Goal: Task Accomplishment & Management: Manage account settings

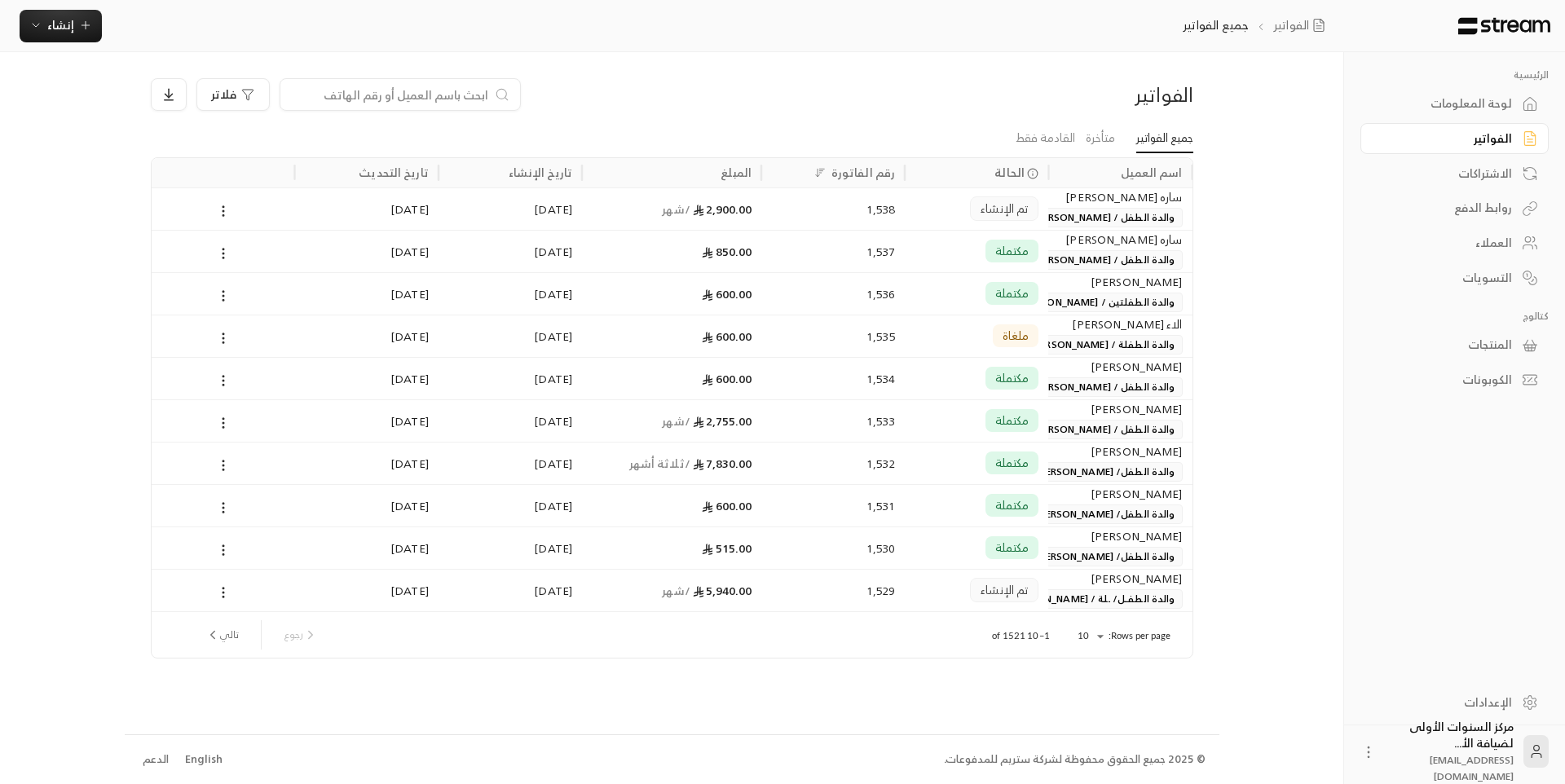
click at [1487, 256] on link "العملاء" at bounding box center [1454, 243] width 188 height 32
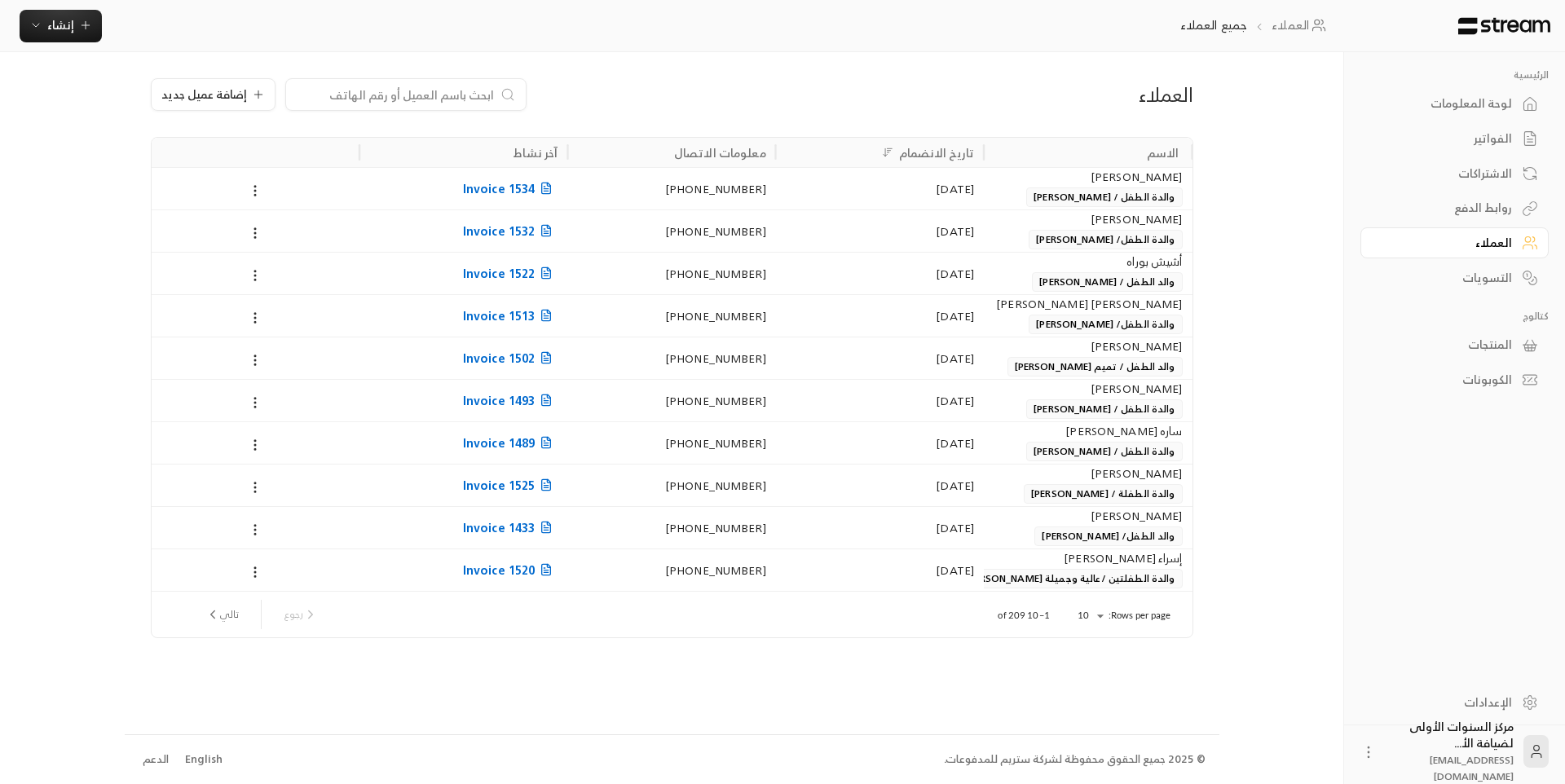
click at [1476, 139] on div "الفواتير" at bounding box center [1447, 138] width 131 height 16
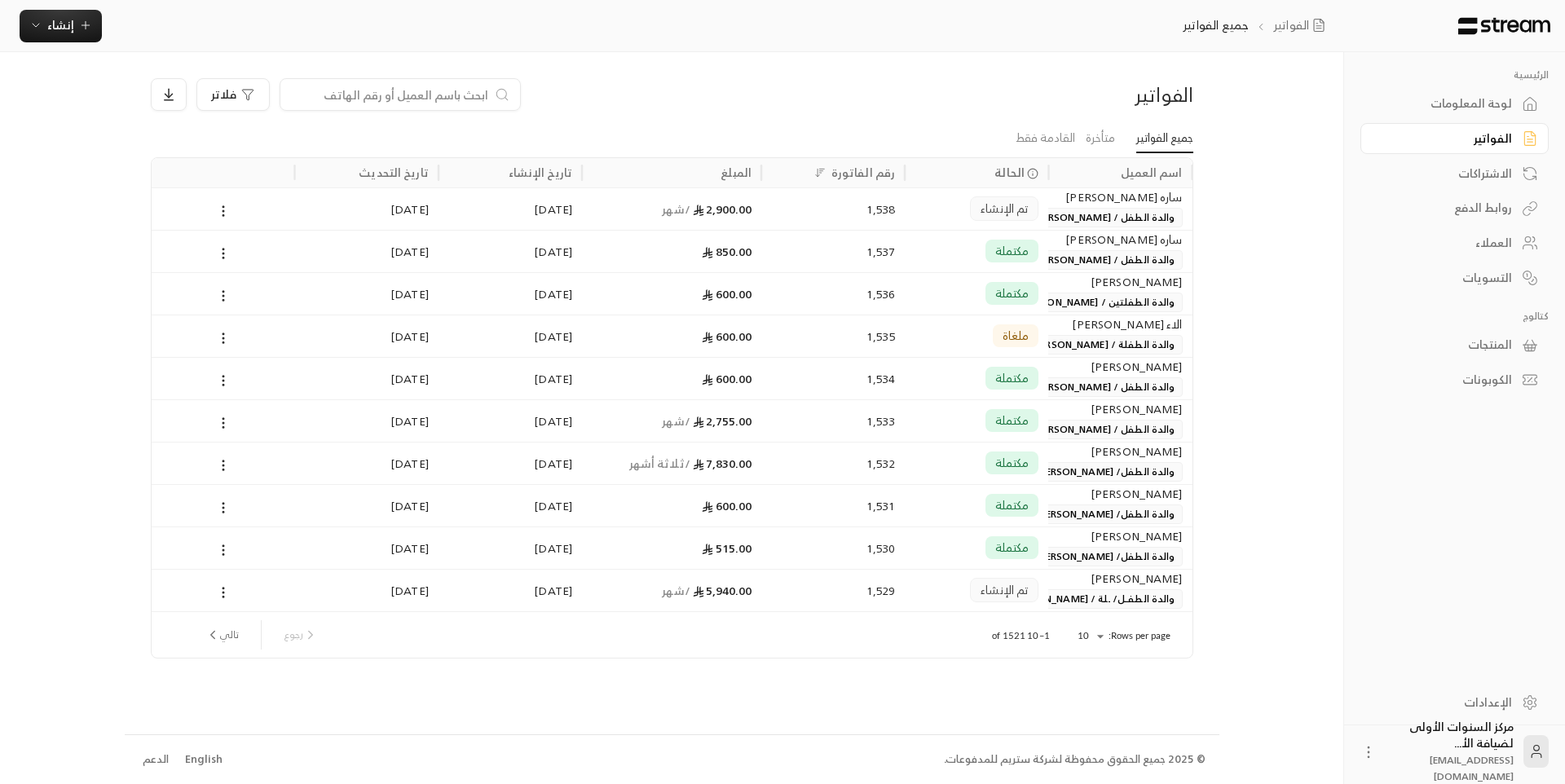
click at [1148, 206] on div "ساره [PERSON_NAME]" at bounding box center [1120, 197] width 124 height 18
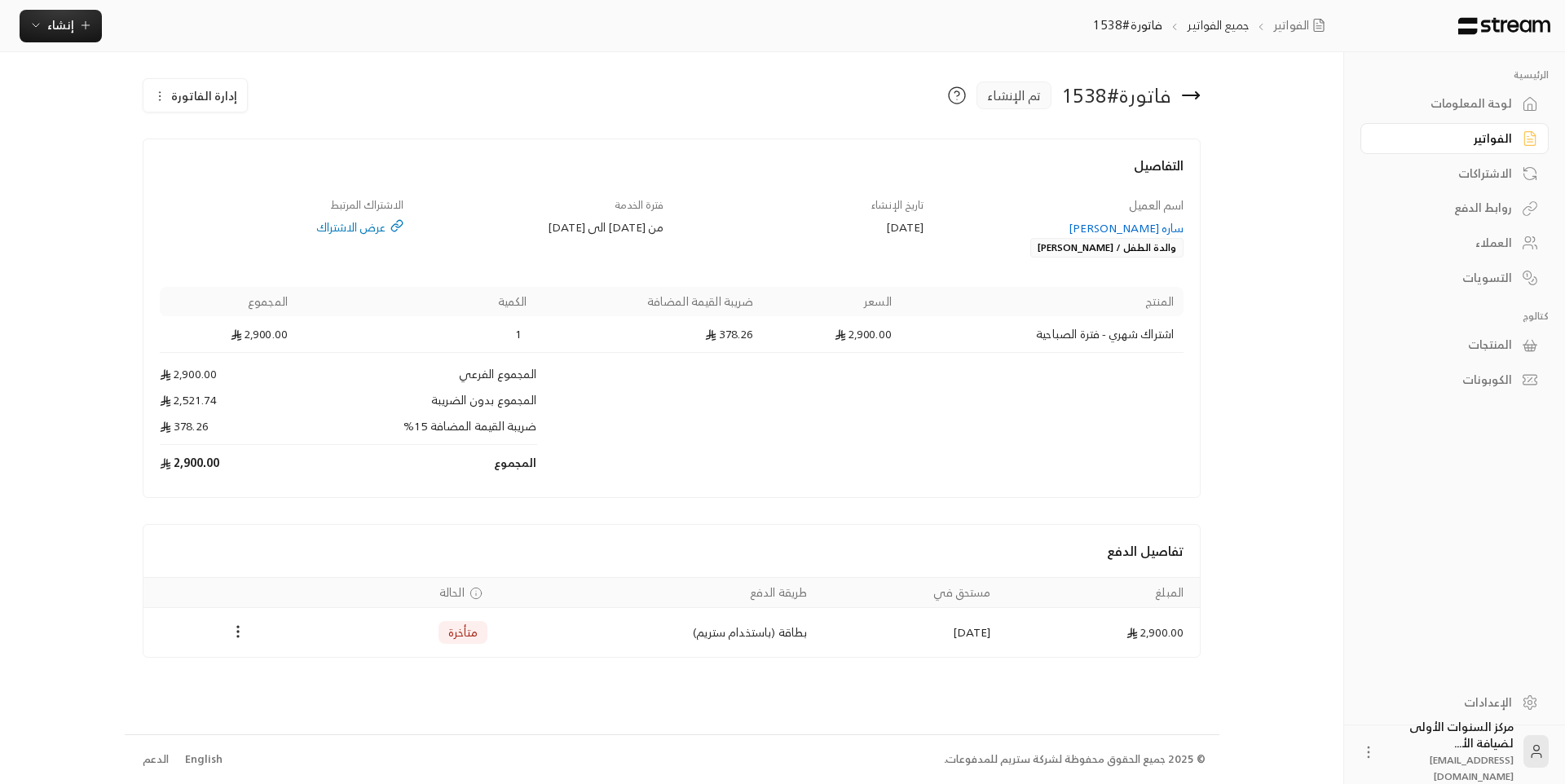
click at [1468, 118] on link "لوحة المعلومات" at bounding box center [1454, 104] width 188 height 32
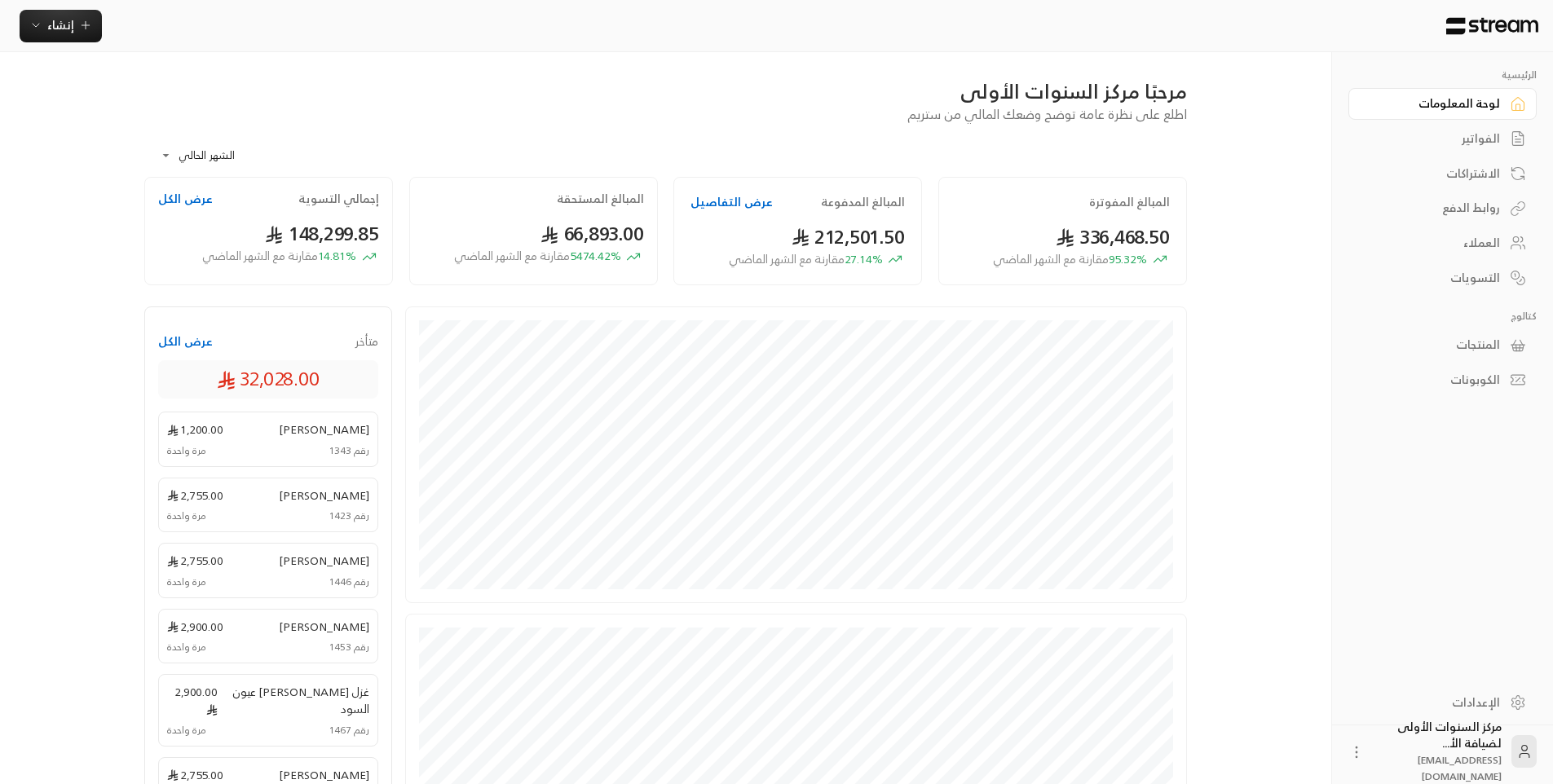
click at [1473, 140] on div "الفواتير" at bounding box center [1434, 138] width 131 height 16
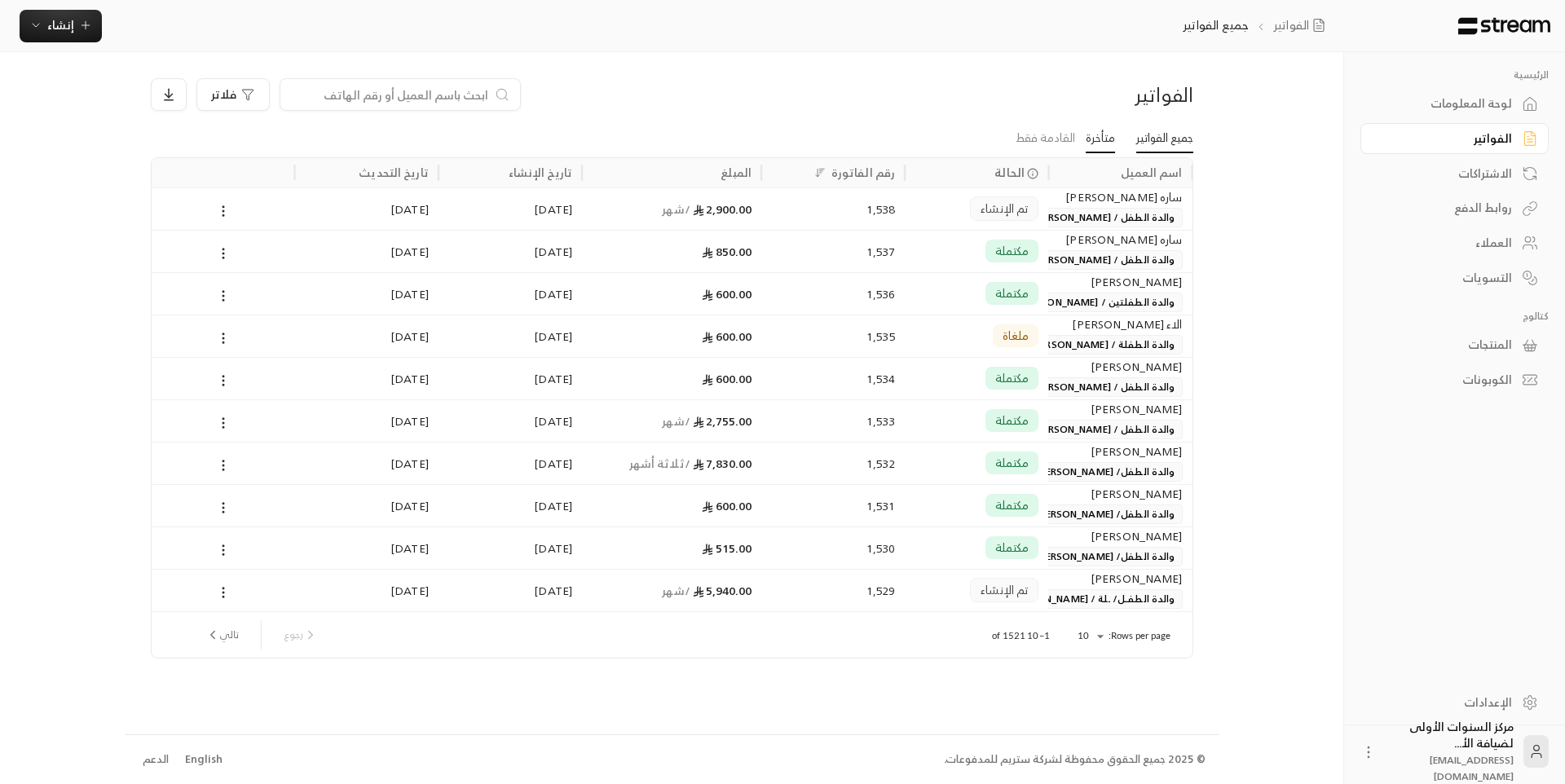
click at [1096, 131] on link "متأخرة" at bounding box center [1100, 138] width 29 height 29
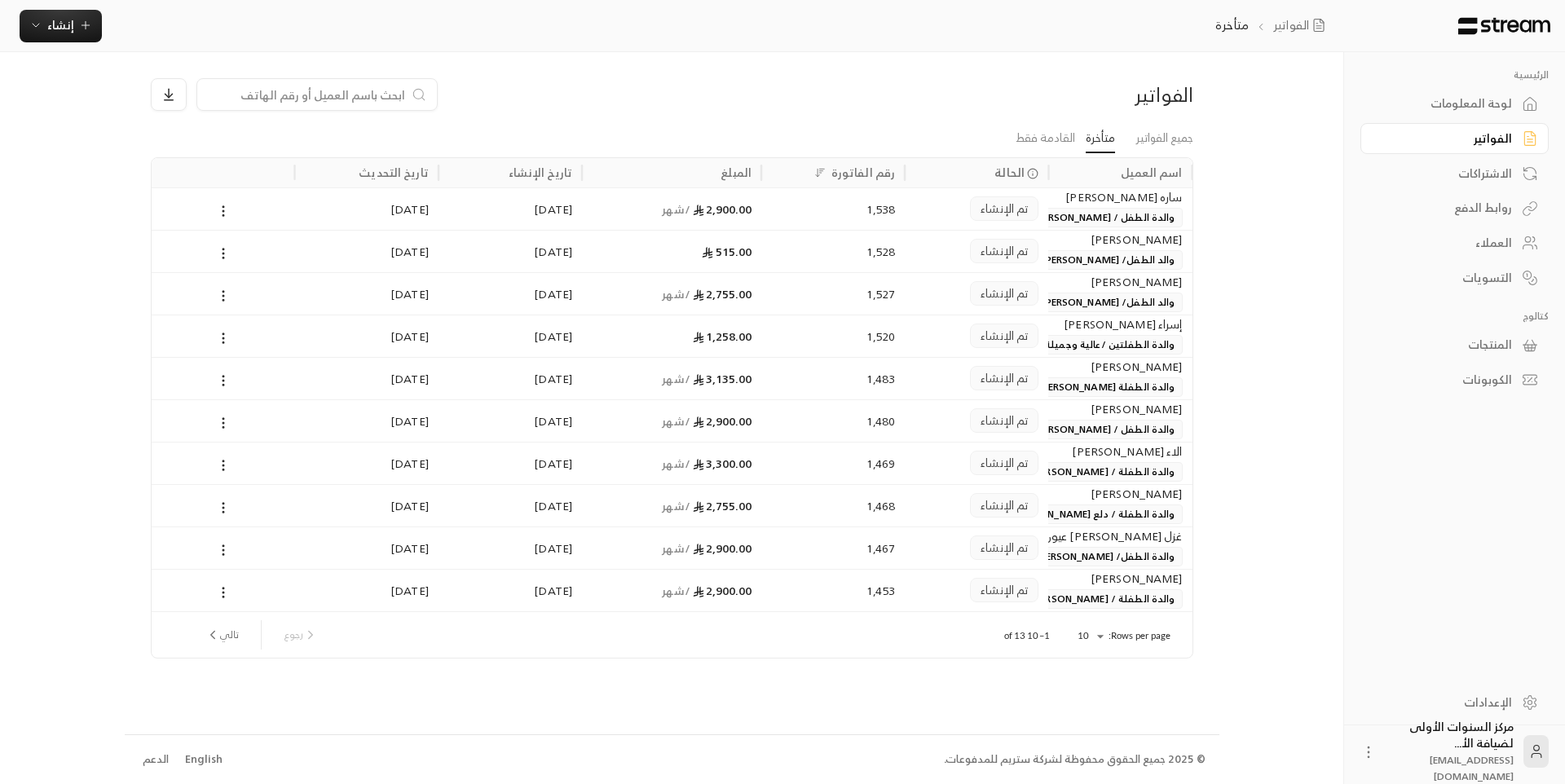
click at [1088, 333] on div "إسراء عبد المعز أحمد والدة الطفلتين /عالية وجميلة أسامة عزيز الدين علي" at bounding box center [1120, 335] width 124 height 39
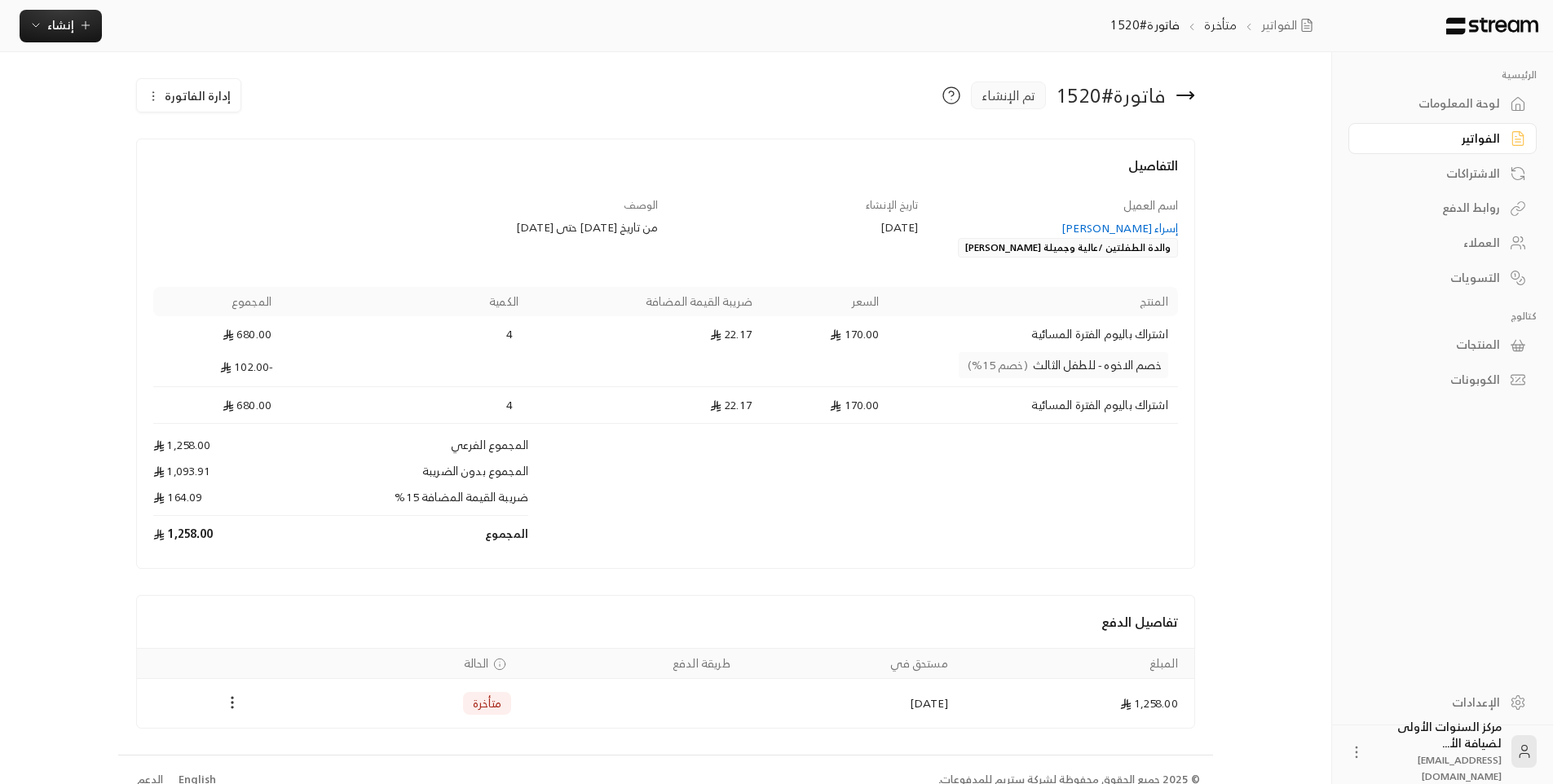
click at [235, 703] on icon "Payments" at bounding box center [232, 702] width 16 height 16
click at [322, 536] on div at bounding box center [782, 392] width 1565 height 784
click at [301, 512] on td "ضريبة القيمة المضافة 15%" at bounding box center [404, 503] width 247 height 27
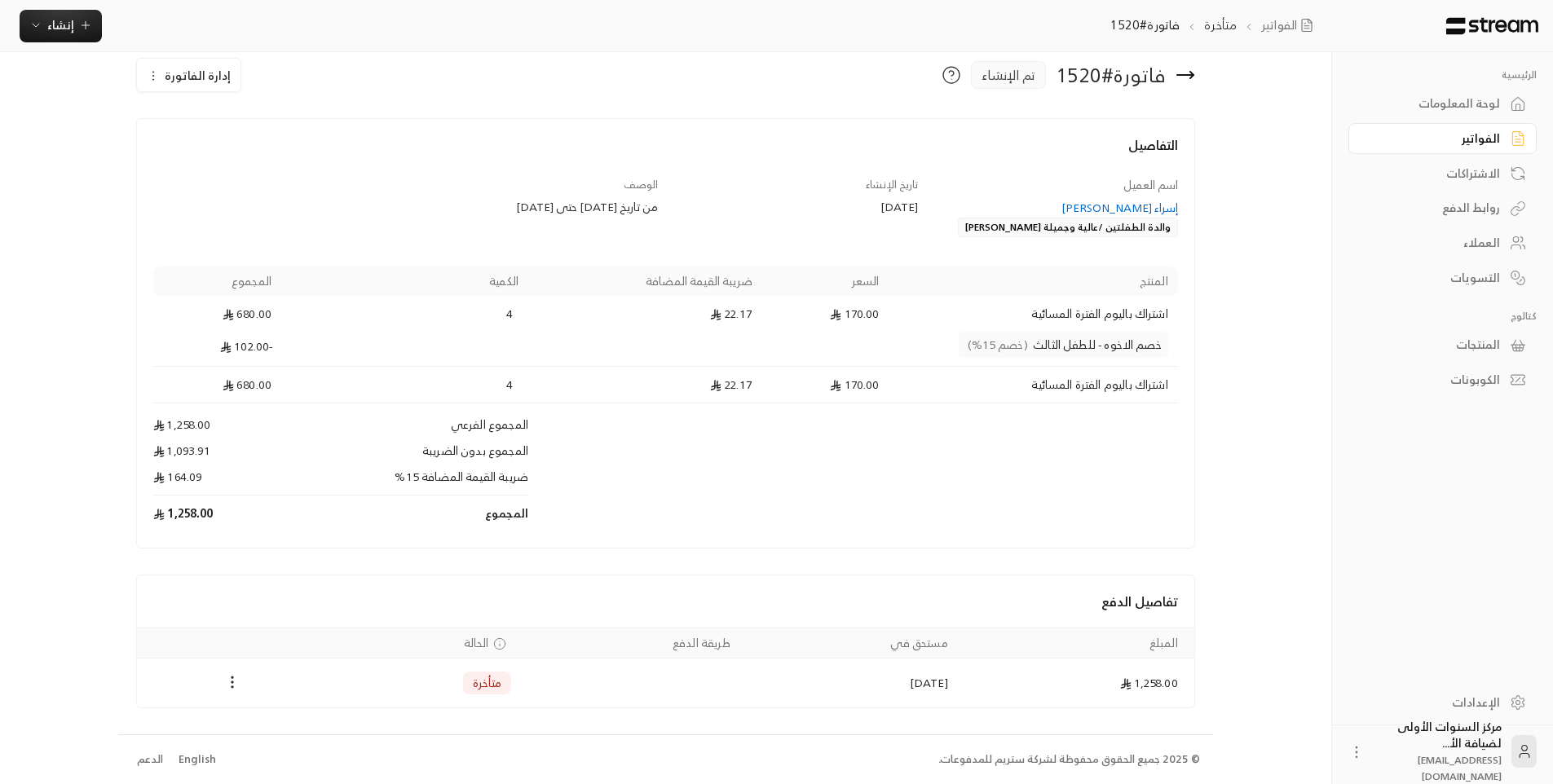
click at [292, 591] on h4 "تفاصيل الدفع" at bounding box center [665, 601] width 1024 height 20
click at [225, 684] on icon "Payments" at bounding box center [232, 682] width 16 height 16
click at [304, 720] on li "تغيير الحالة الى مدفوعة" at bounding box center [290, 724] width 118 height 29
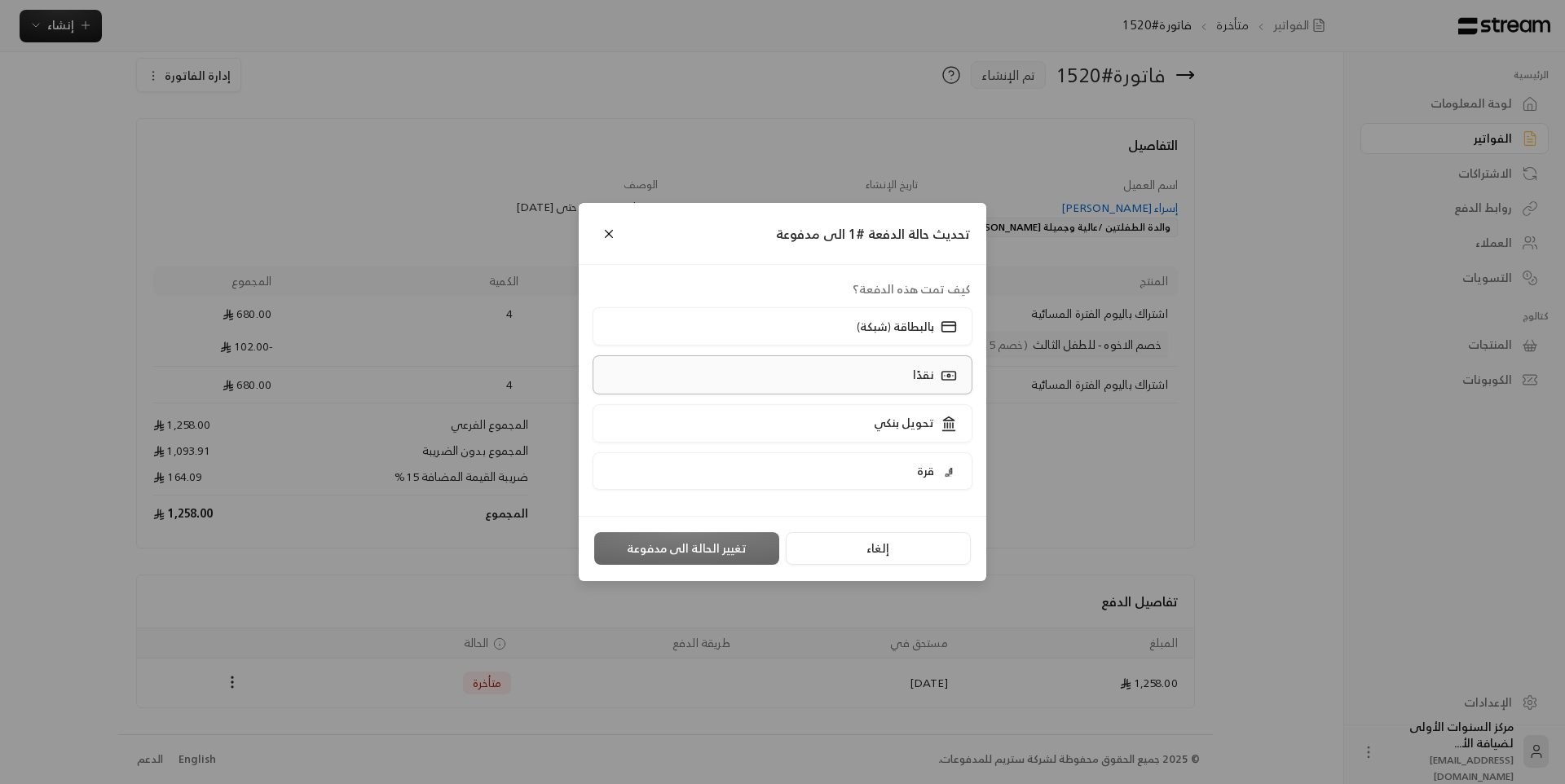
click at [898, 378] on label "نقدًا" at bounding box center [782, 375] width 380 height 38
click at [751, 551] on button "تغيير الحالة الى مدفوعة" at bounding box center [686, 548] width 185 height 33
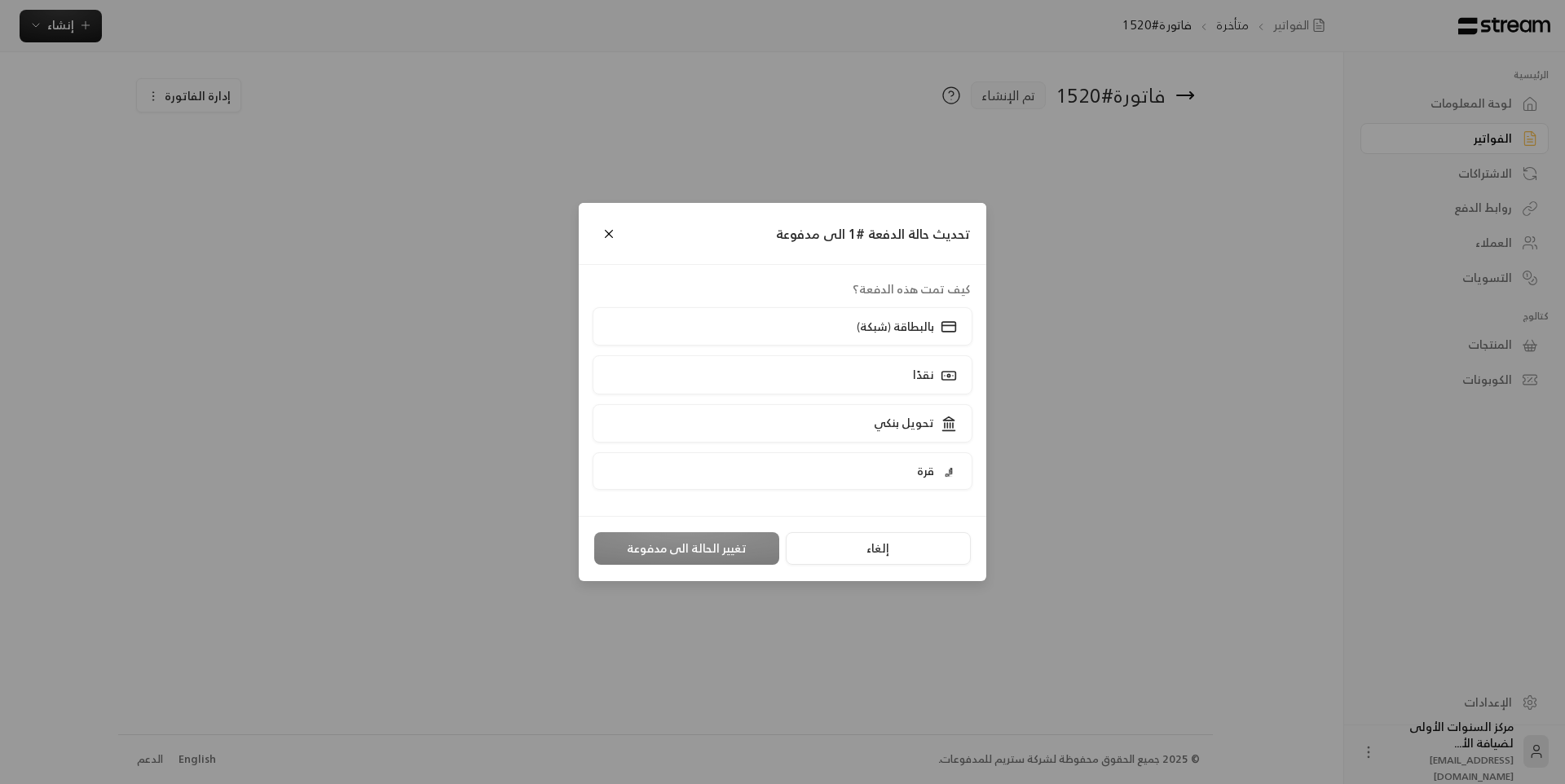
scroll to position [0, 0]
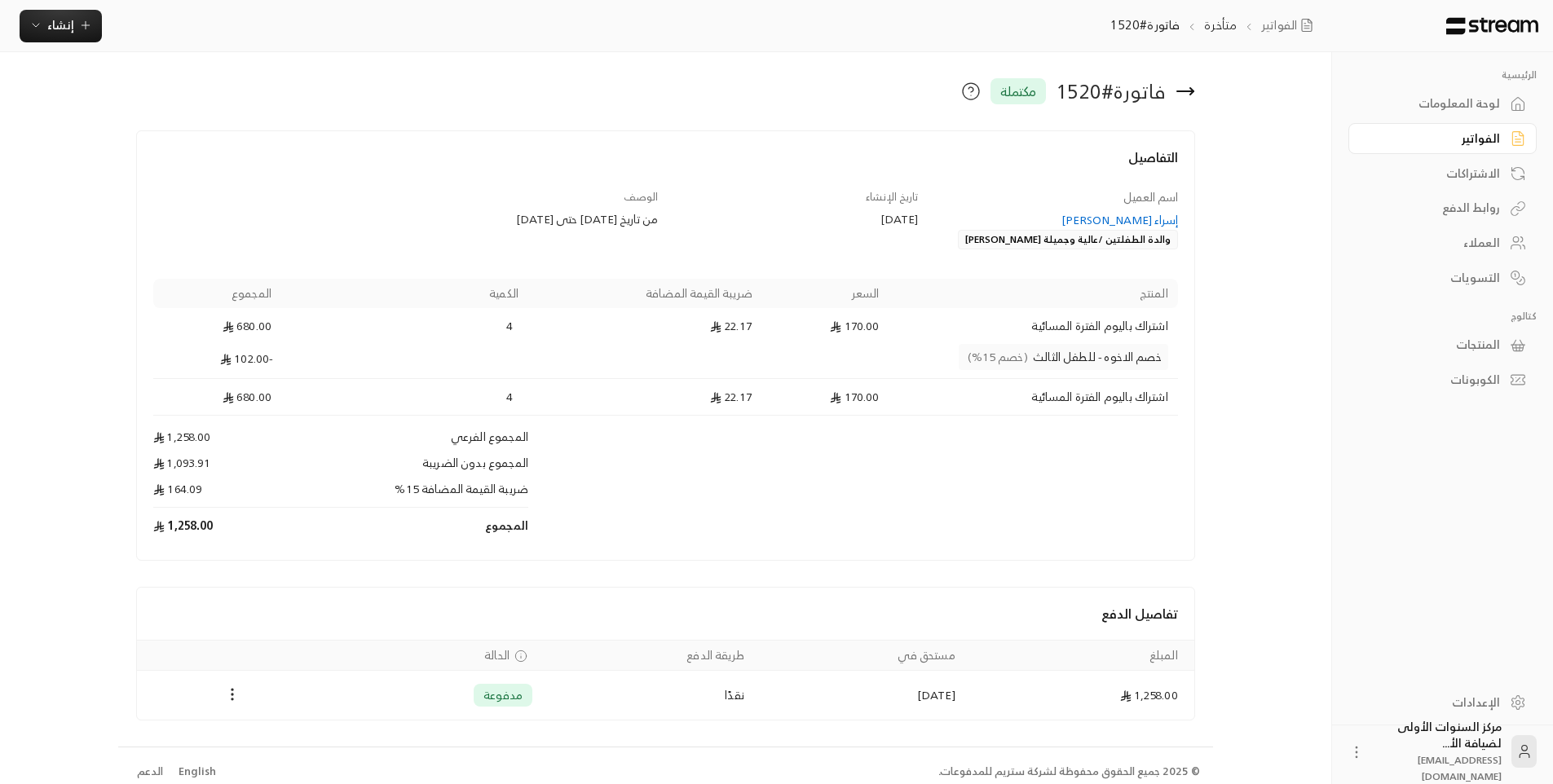
click at [1184, 88] on icon at bounding box center [1185, 92] width 20 height 20
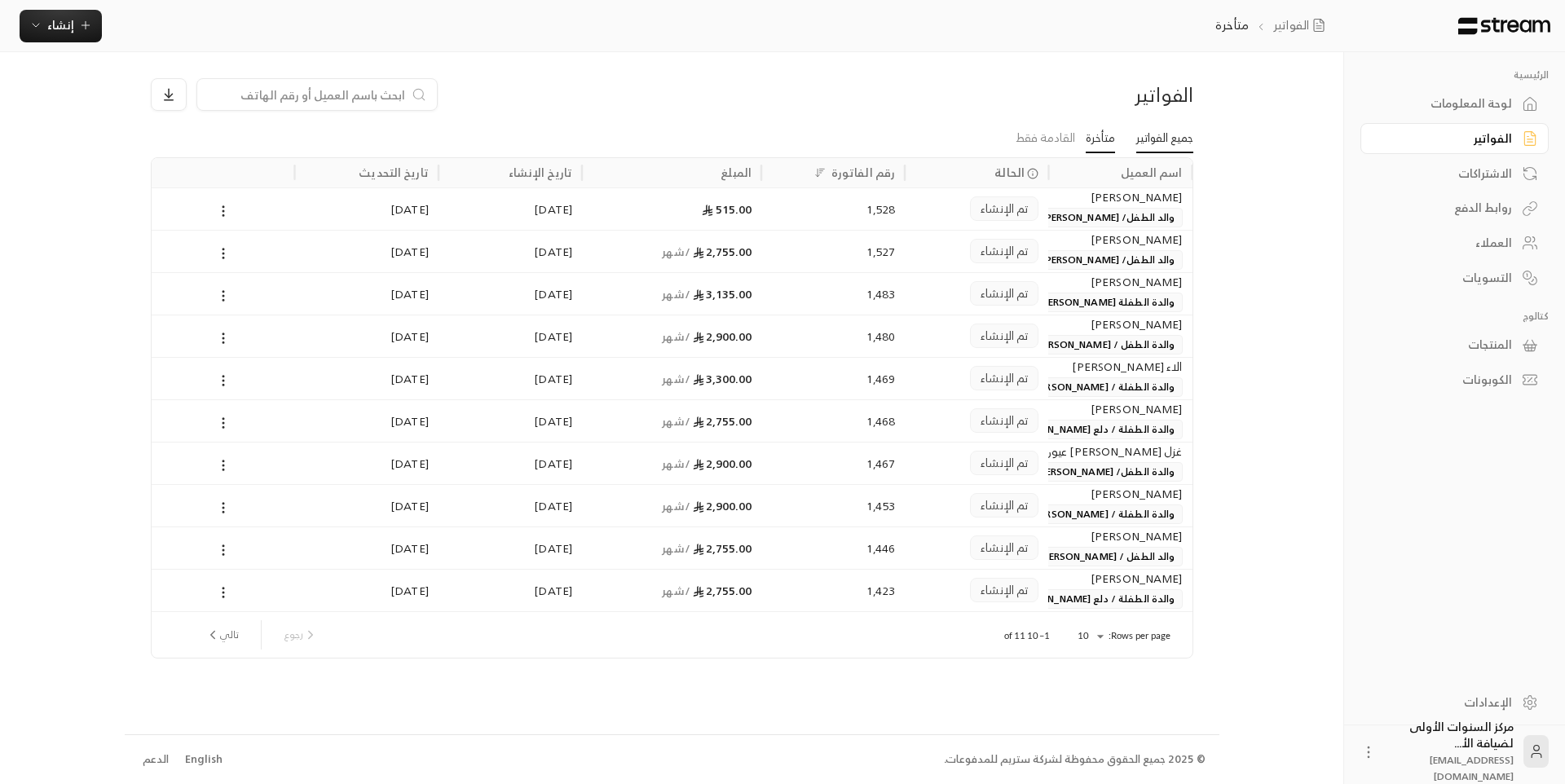
click at [1160, 143] on link "جميع الفواتير" at bounding box center [1165, 138] width 57 height 29
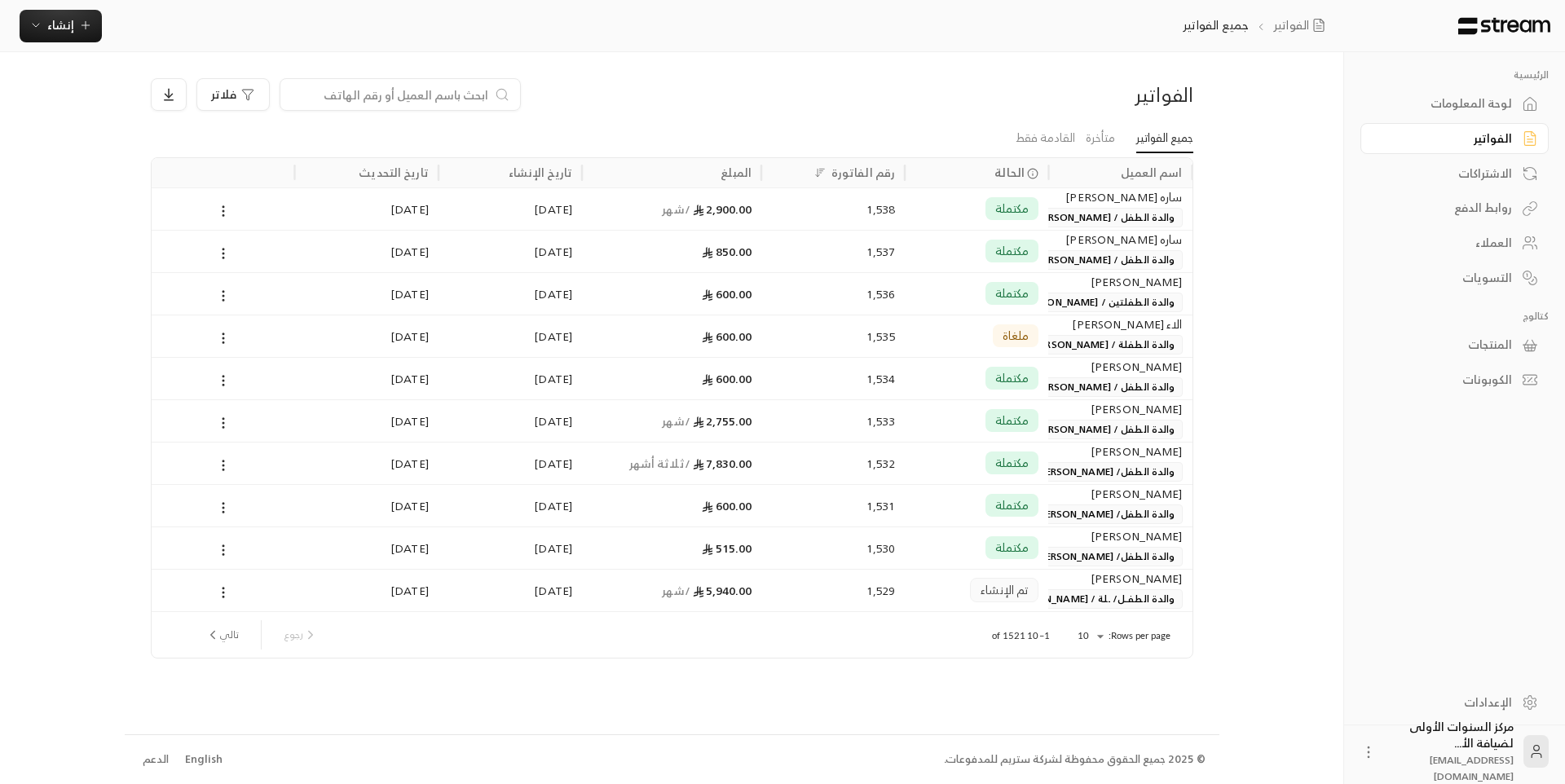
click at [1477, 108] on div "لوحة المعلومات" at bounding box center [1447, 104] width 131 height 16
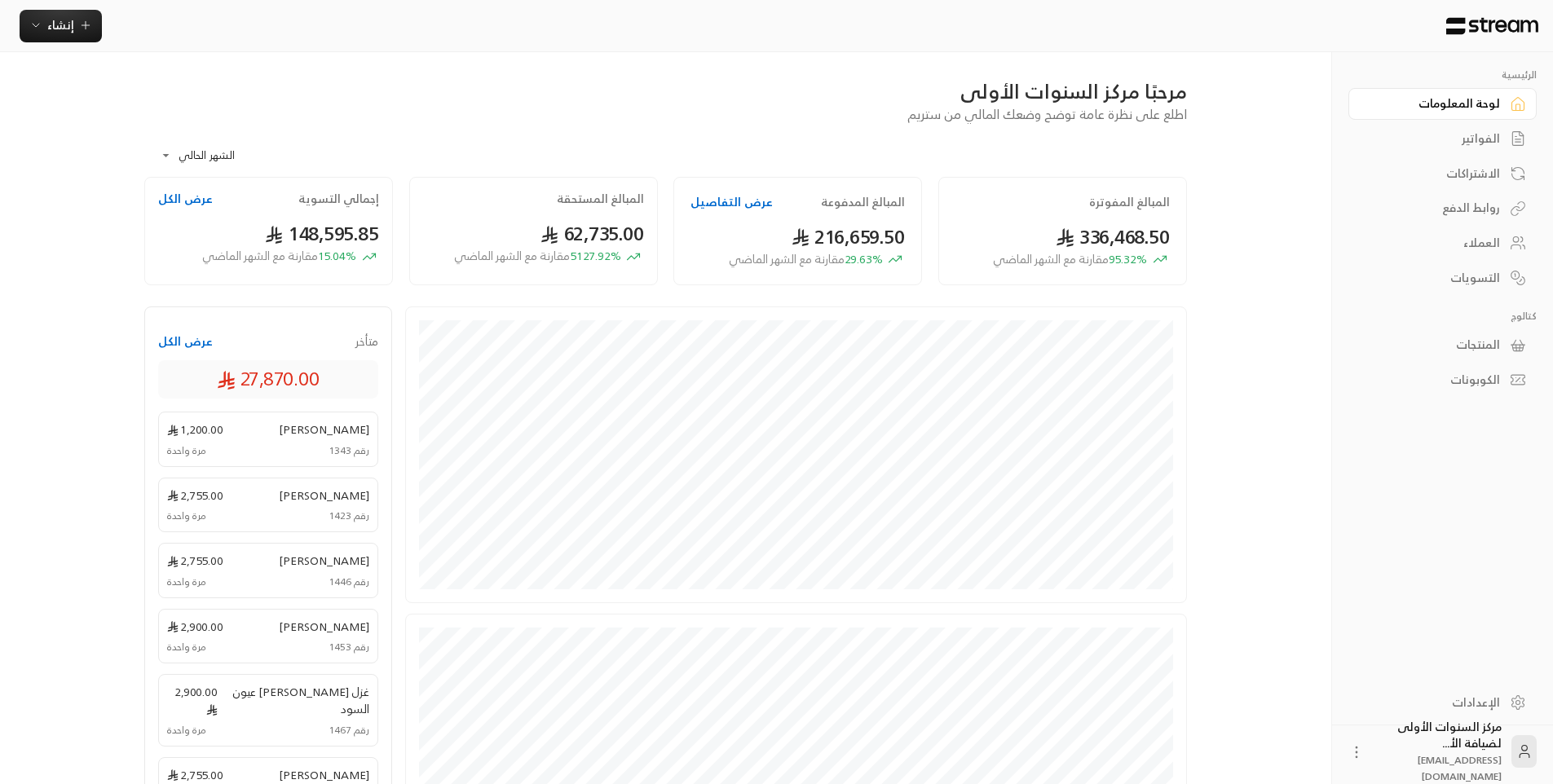
click at [1473, 138] on div "الفواتير" at bounding box center [1434, 138] width 131 height 16
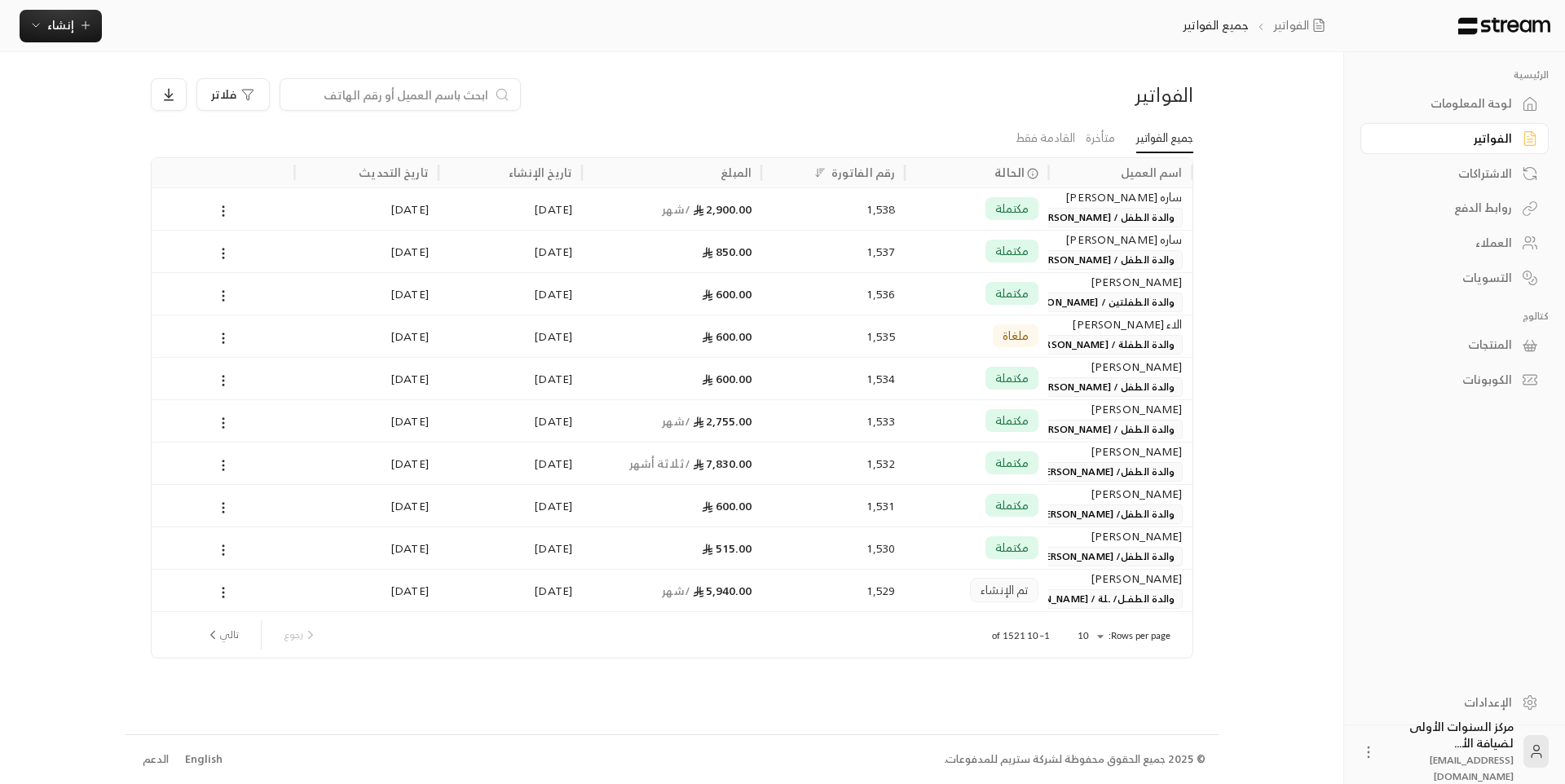
click at [1087, 207] on span "والدة الطفل / [PERSON_NAME]" at bounding box center [1104, 217] width 156 height 20
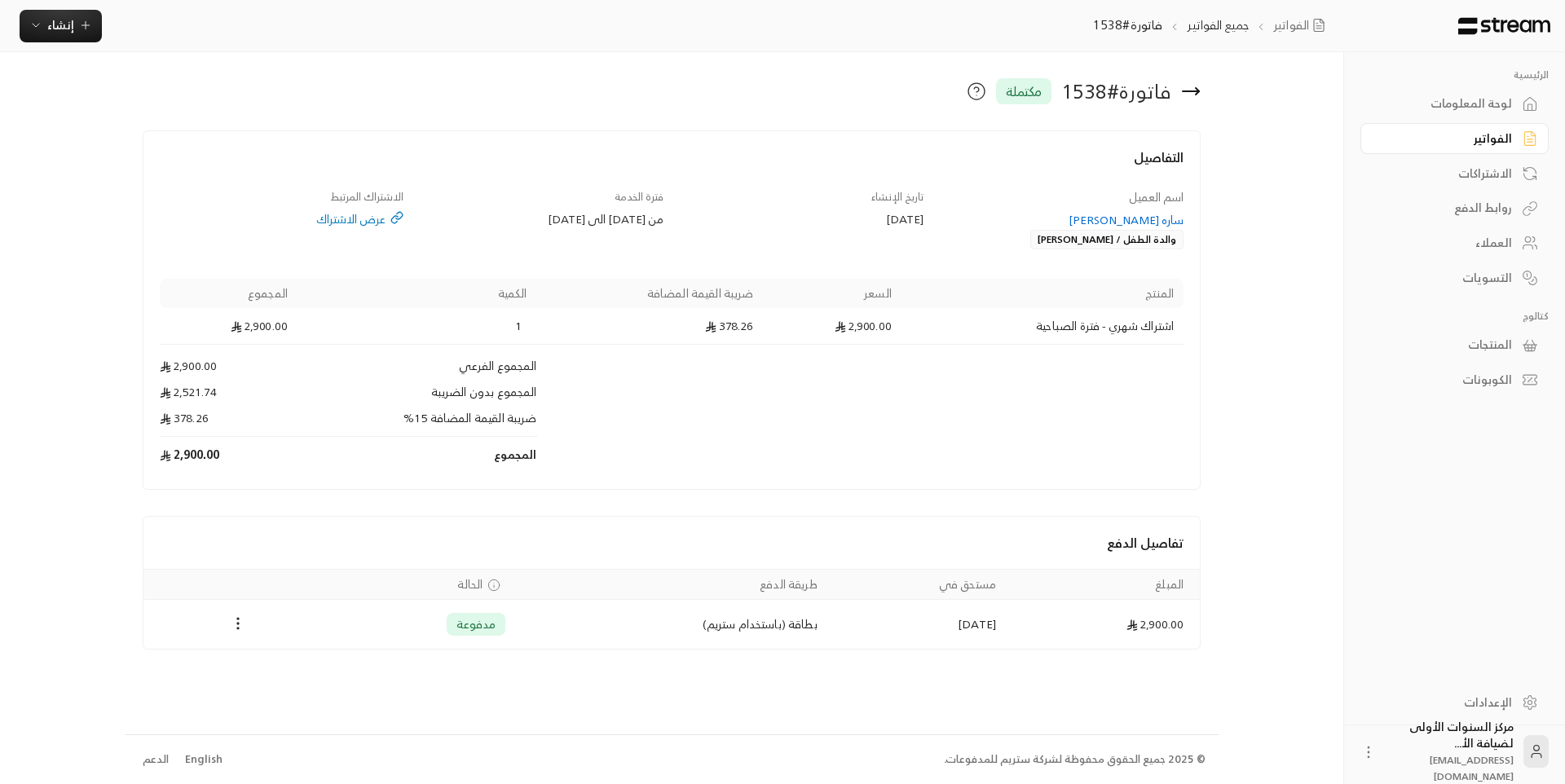
click at [1193, 91] on icon at bounding box center [1191, 91] width 16 height 0
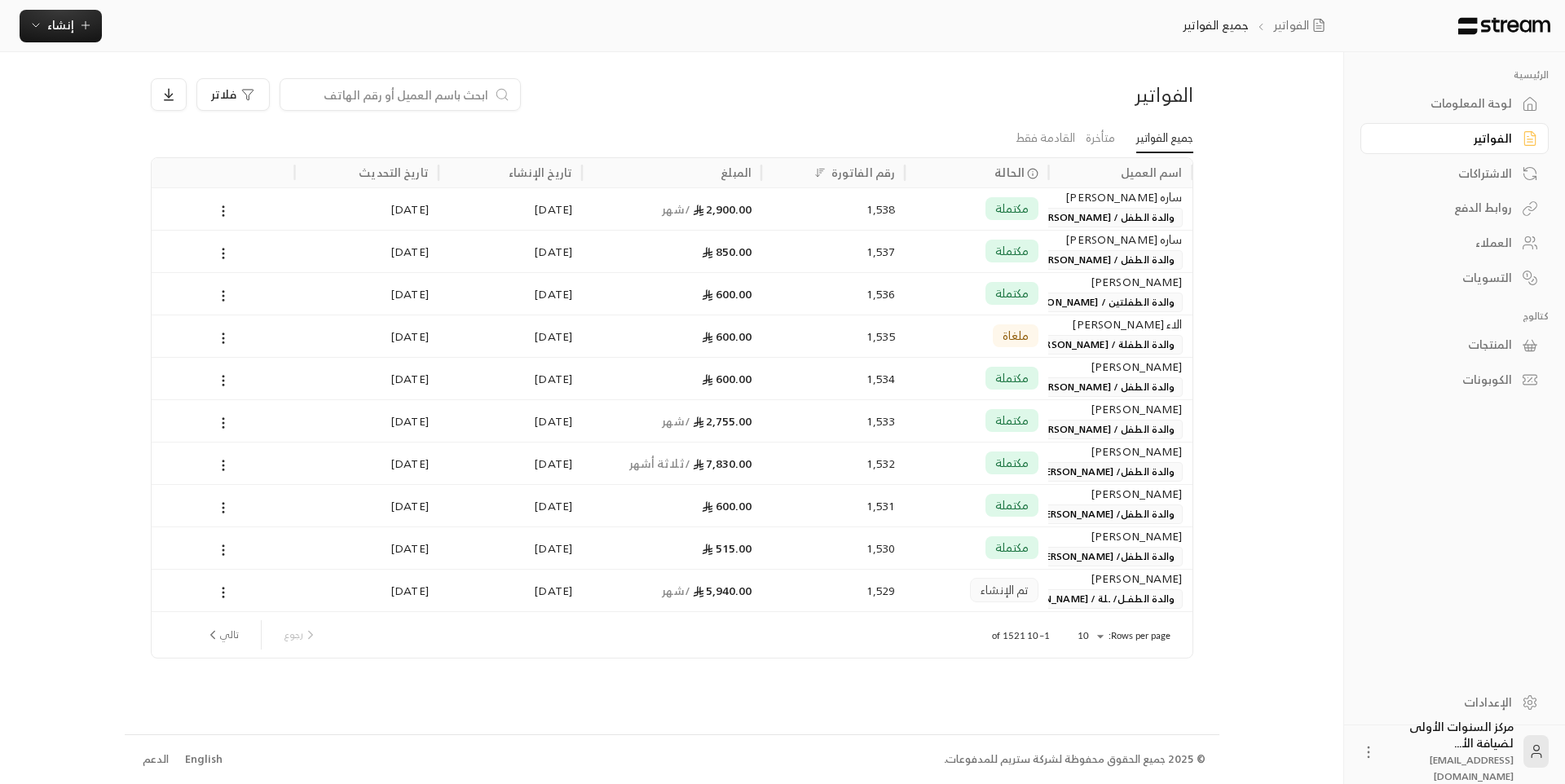
click at [1480, 106] on div "لوحة المعلومات" at bounding box center [1447, 104] width 131 height 16
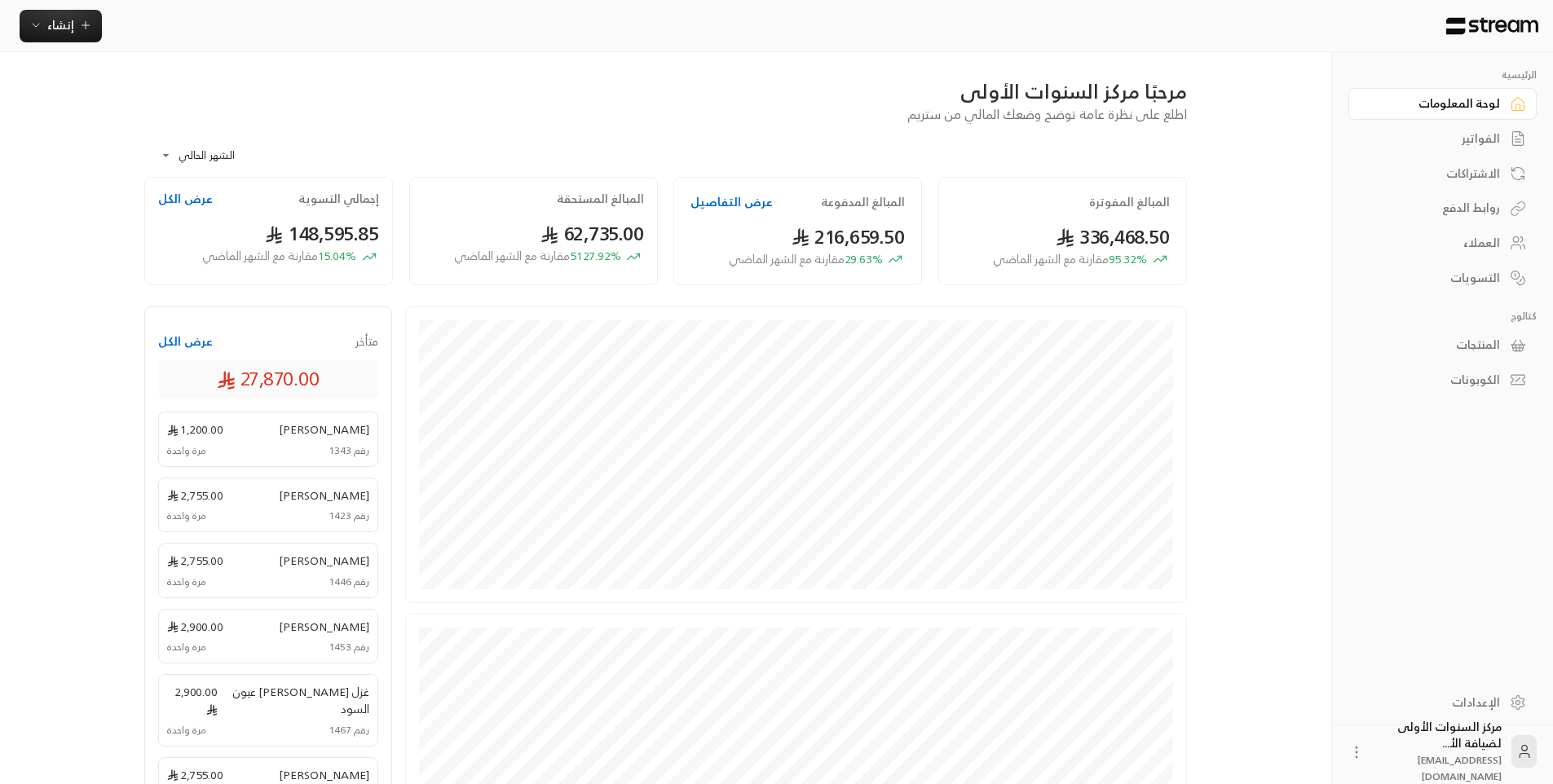
click at [1481, 125] on link "الفواتير" at bounding box center [1442, 138] width 188 height 32
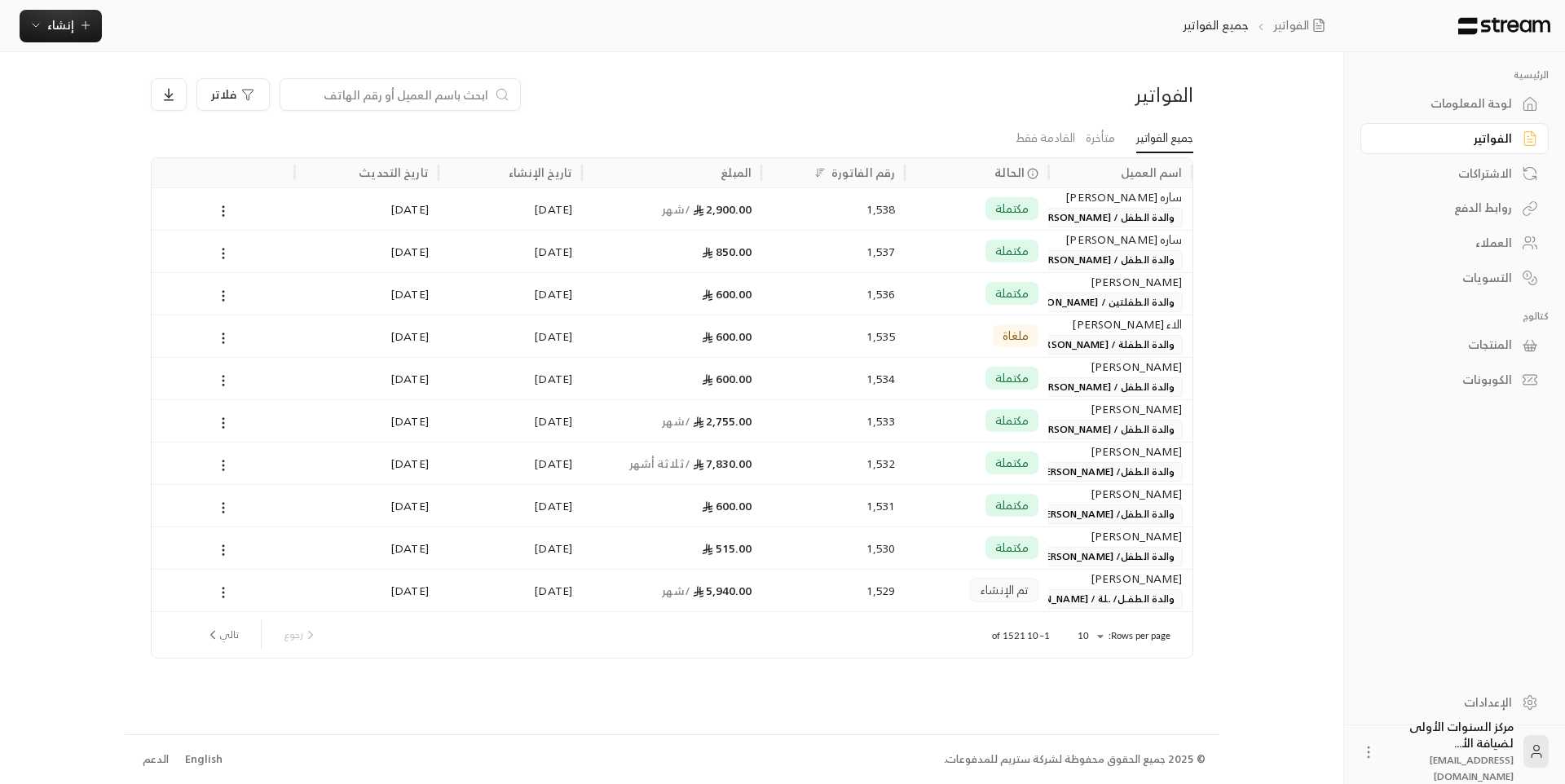
click at [490, 98] on div at bounding box center [399, 95] width 241 height 33
click at [476, 93] on input at bounding box center [389, 95] width 199 height 18
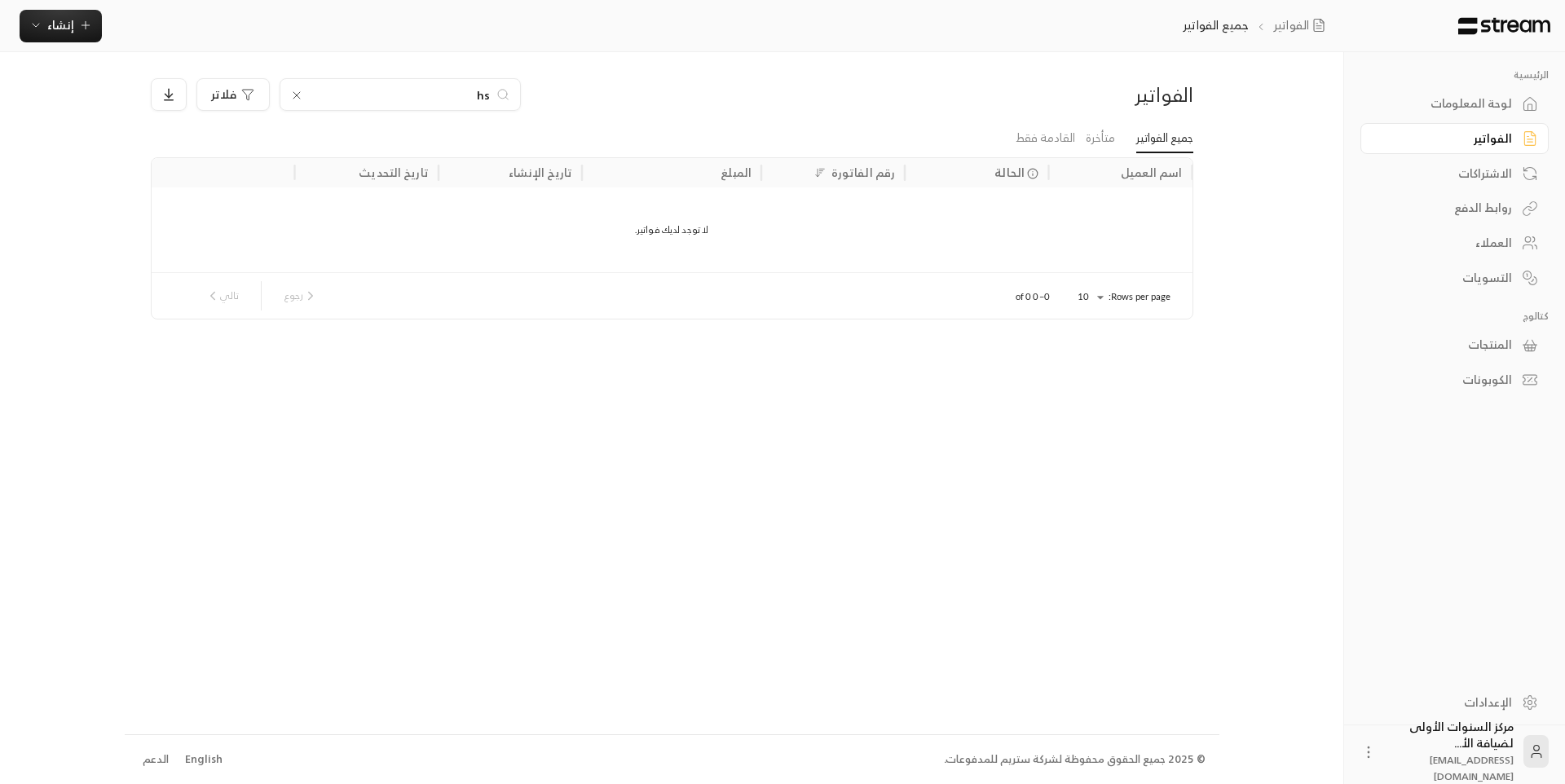
type input "h"
type input "ا"
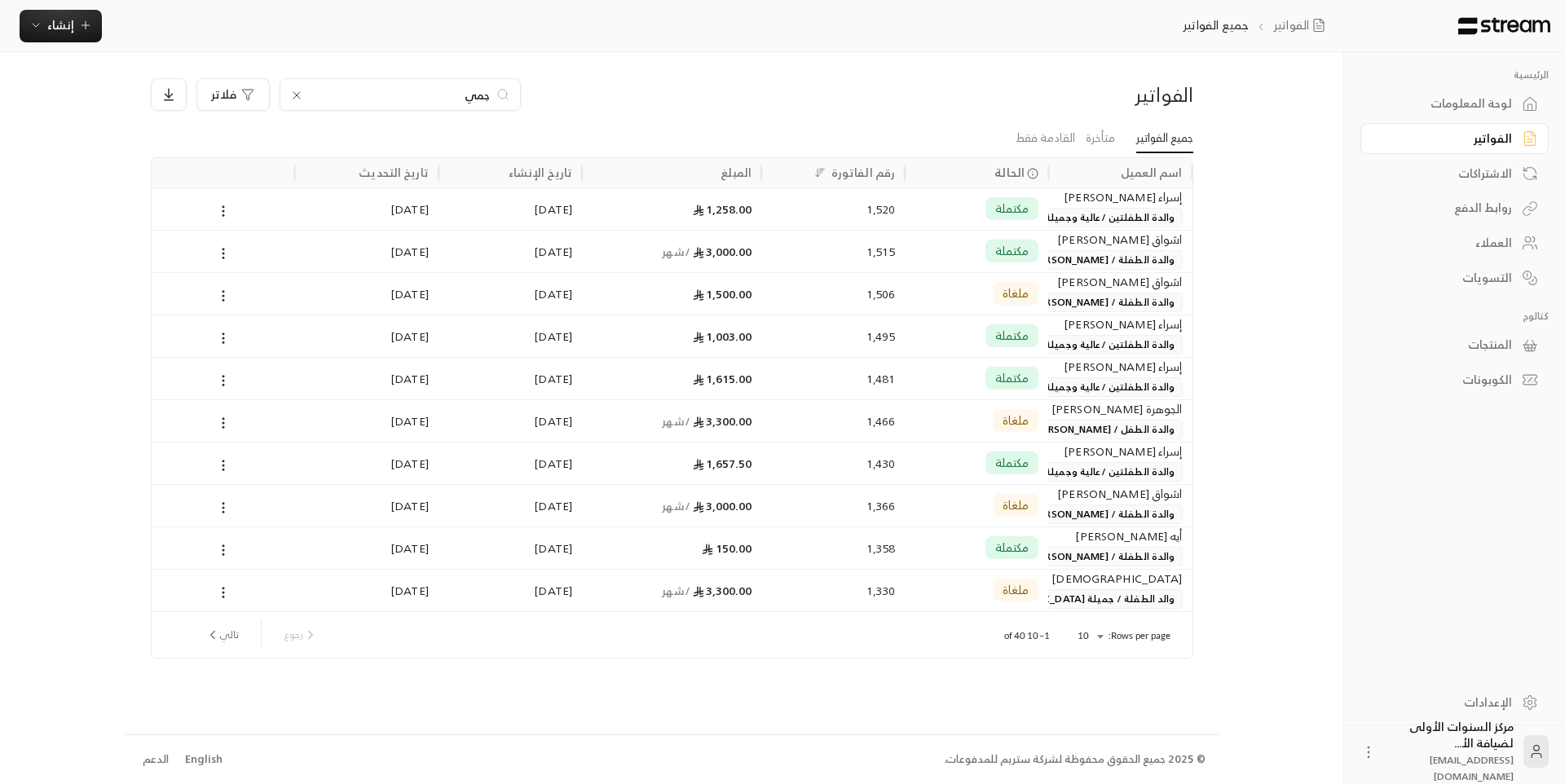
type input "جمي"
click at [927, 209] on div "مكتملة" at bounding box center [976, 209] width 124 height 42
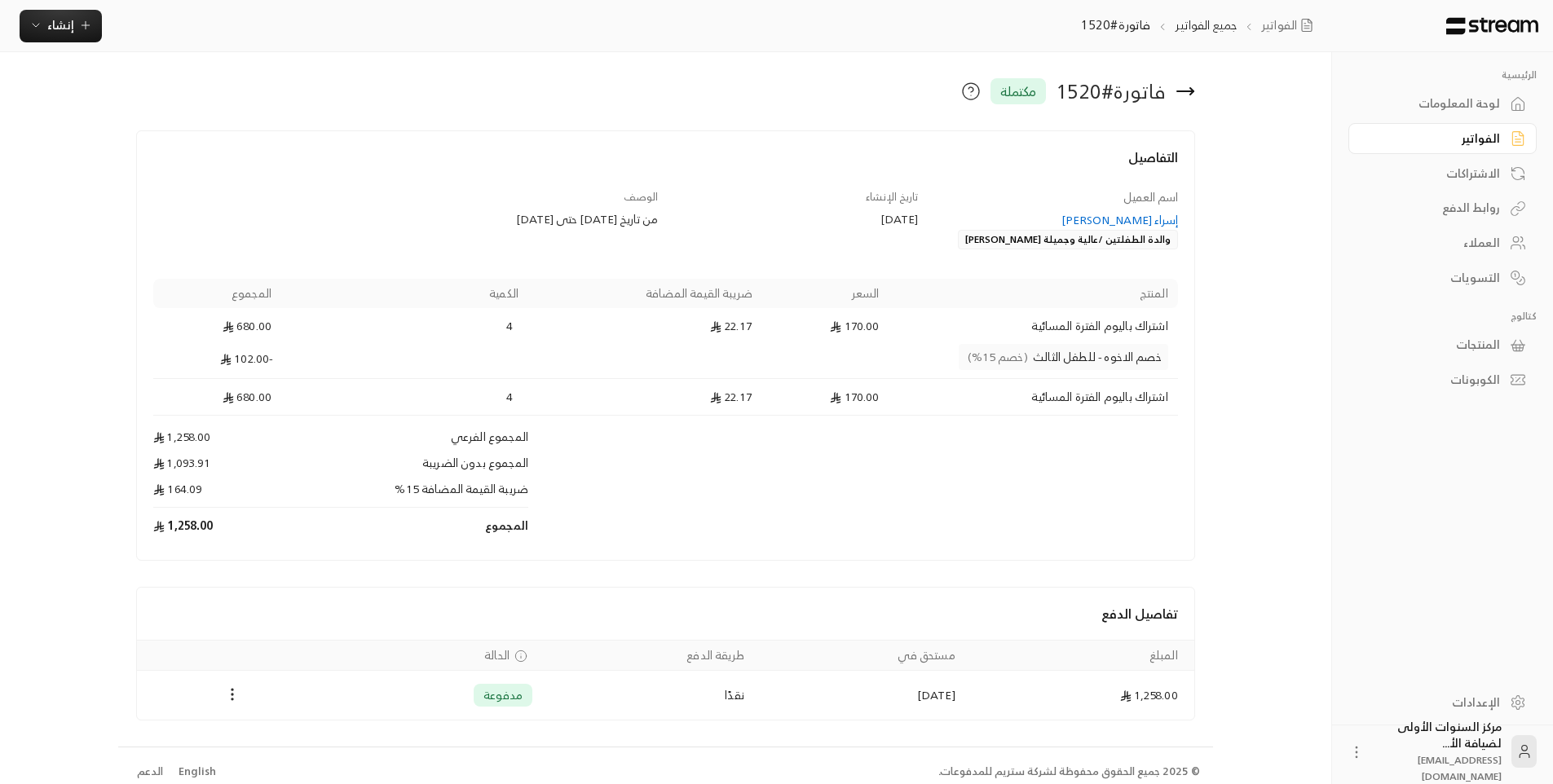
click at [980, 155] on h4 "التفاصيل" at bounding box center [665, 165] width 1024 height 35
click at [1444, 105] on div "لوحة المعلومات" at bounding box center [1434, 104] width 131 height 16
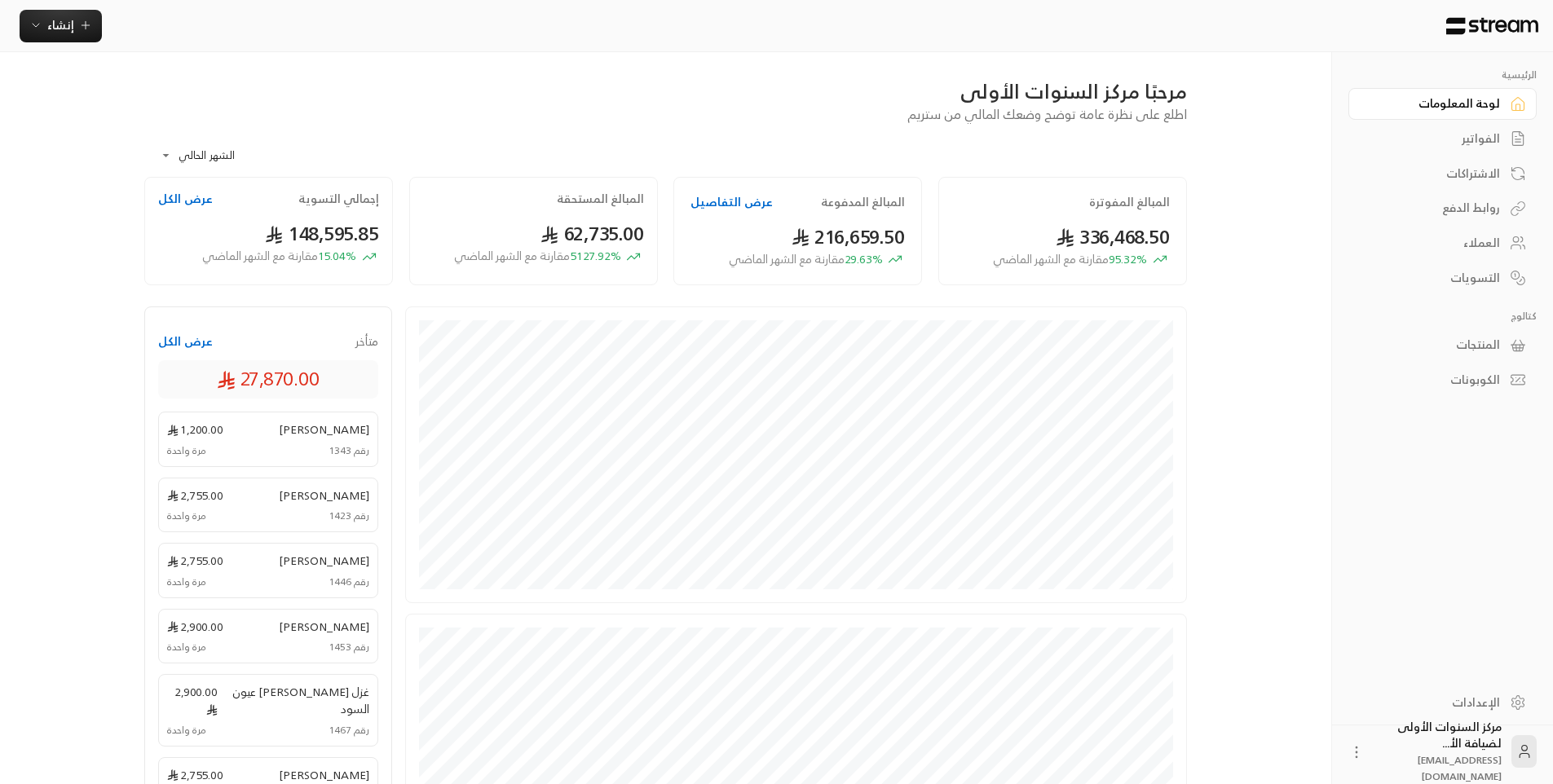
click at [1478, 127] on link "الفواتير" at bounding box center [1442, 138] width 188 height 32
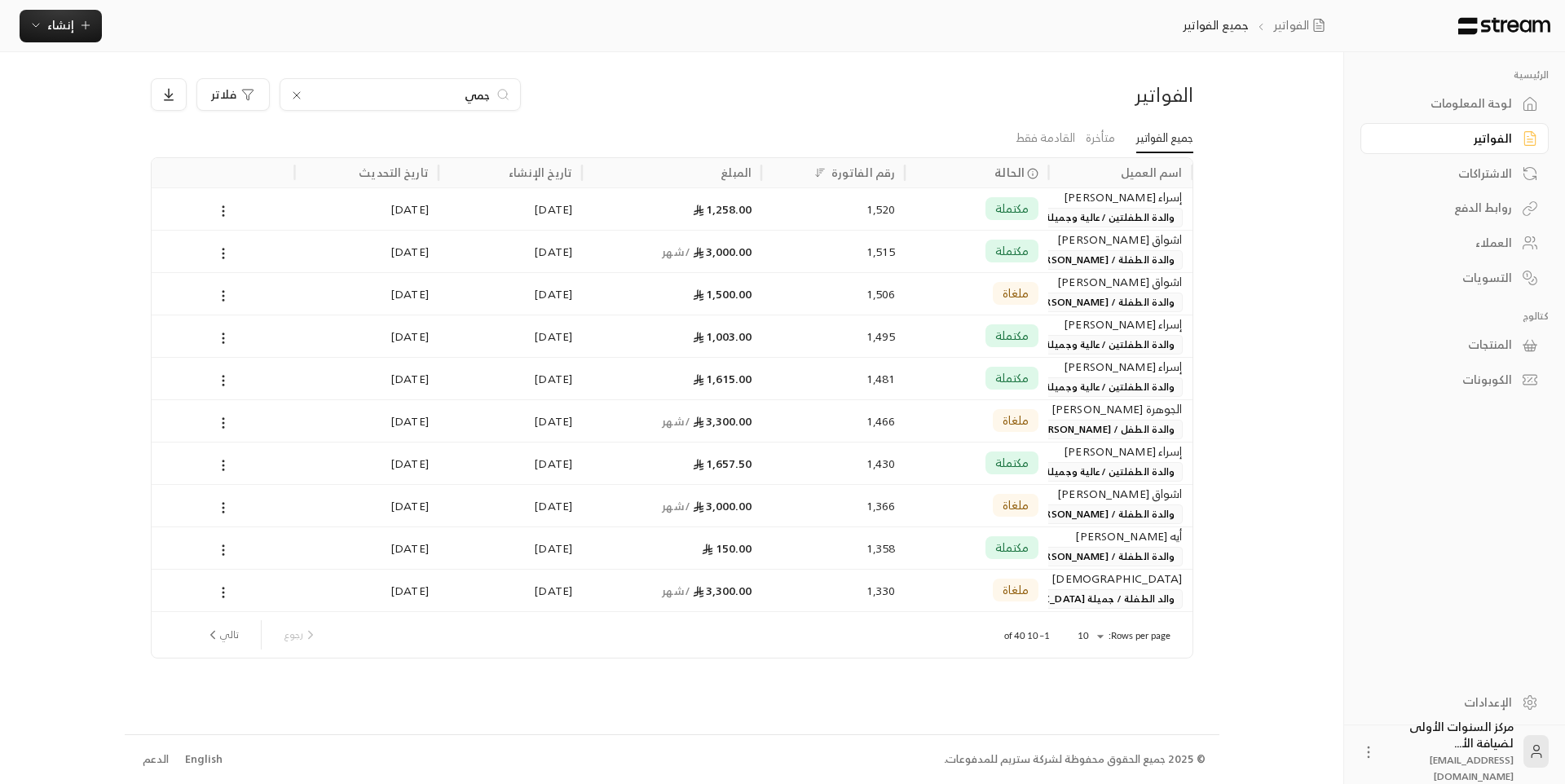
click at [291, 93] on icon at bounding box center [297, 95] width 13 height 13
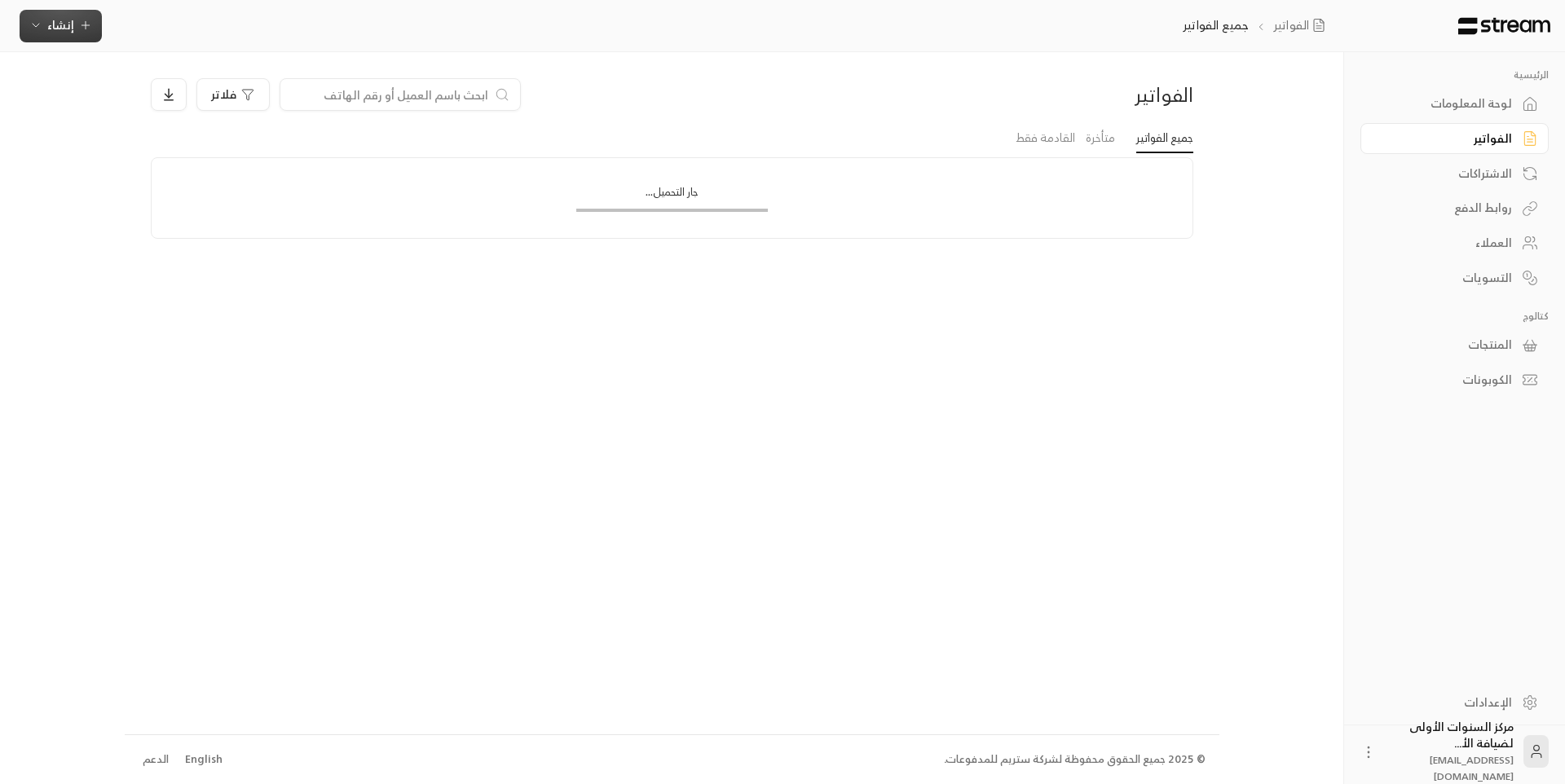
click at [83, 27] on icon "button" at bounding box center [86, 25] width 13 height 13
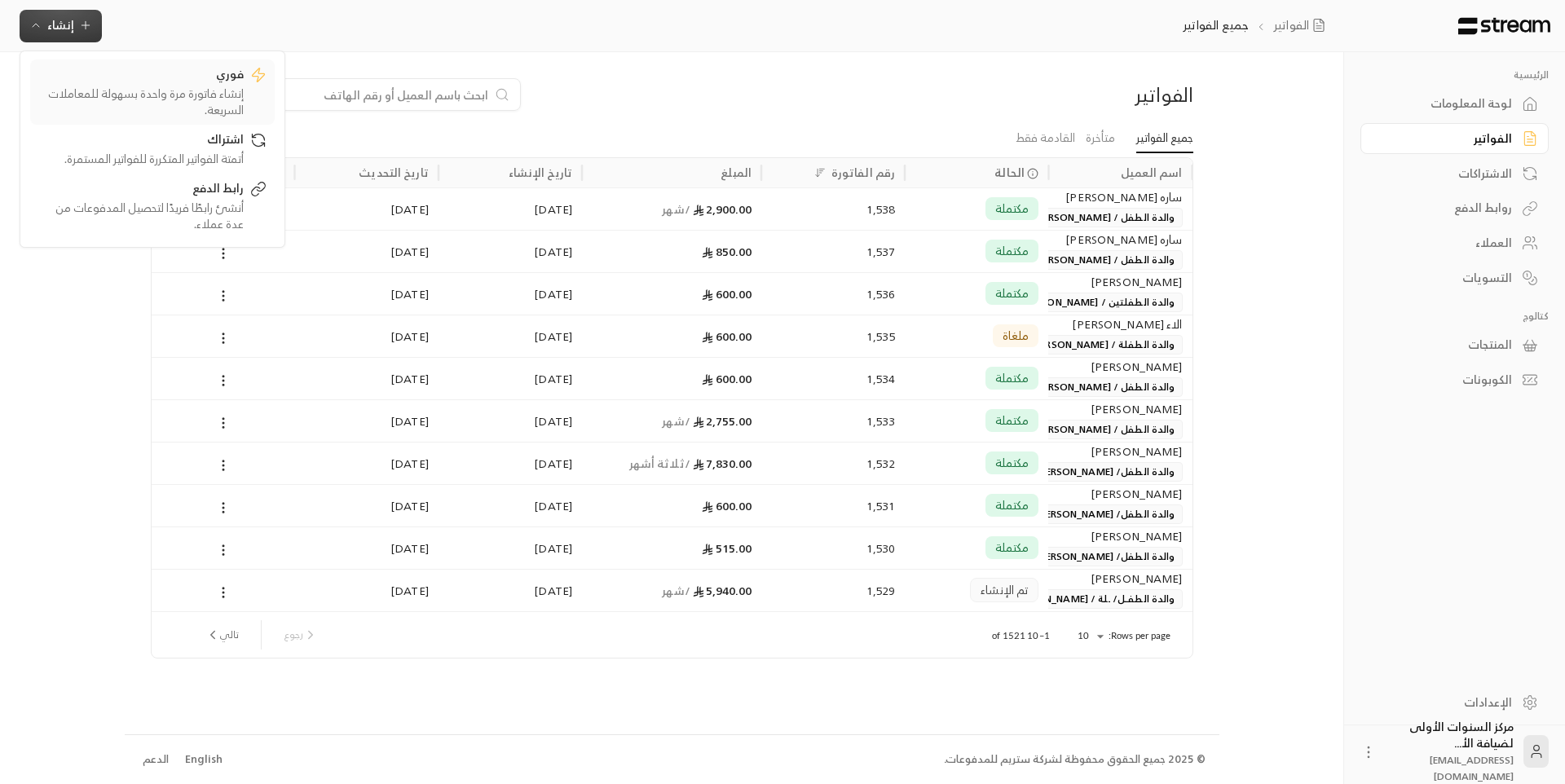
click at [200, 86] on div "إنشاء فاتورة مرة واحدة بسهولة للمعاملات السريعة." at bounding box center [141, 102] width 206 height 33
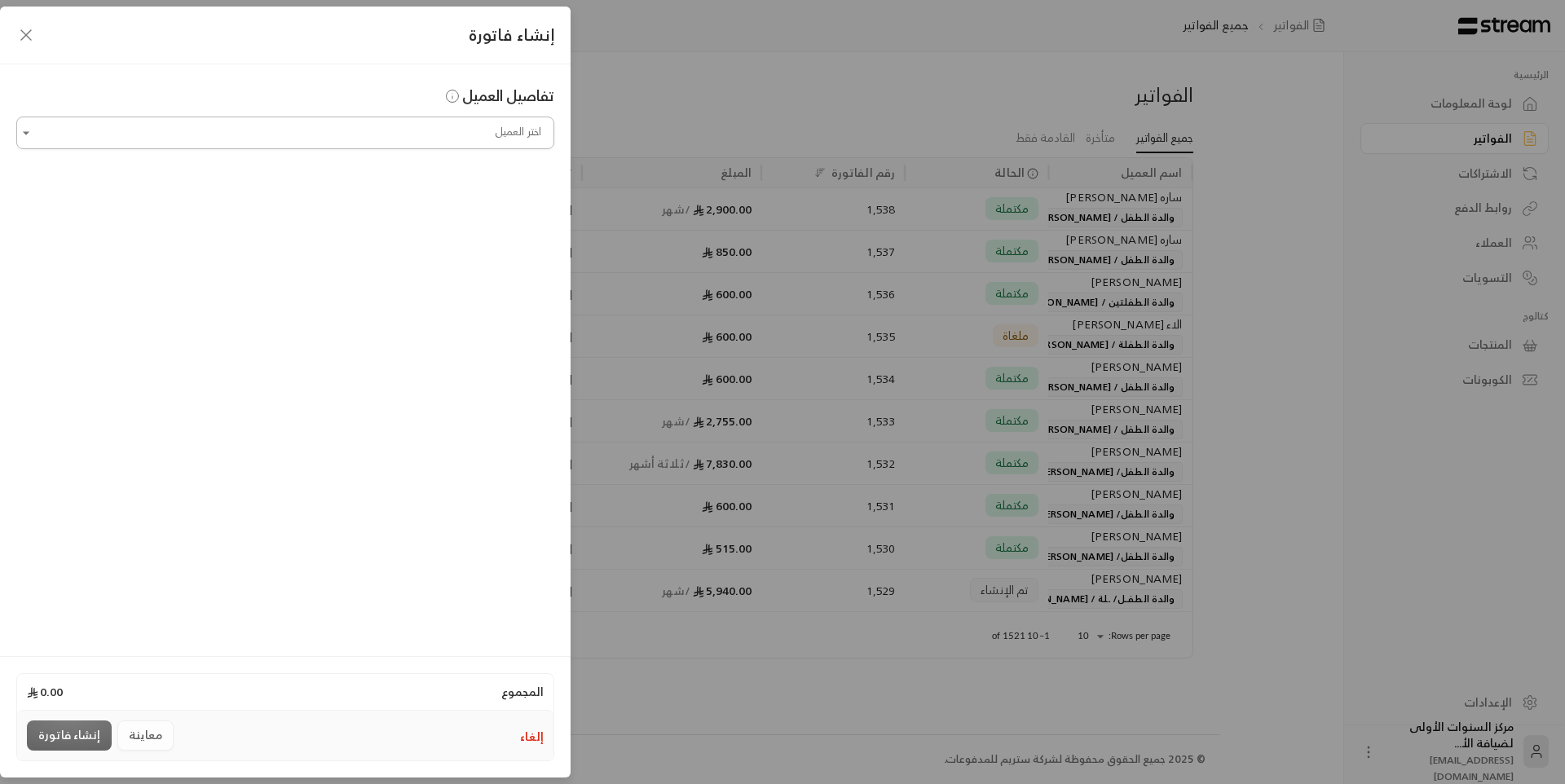
click at [390, 133] on input "اختر العميل" at bounding box center [285, 133] width 538 height 28
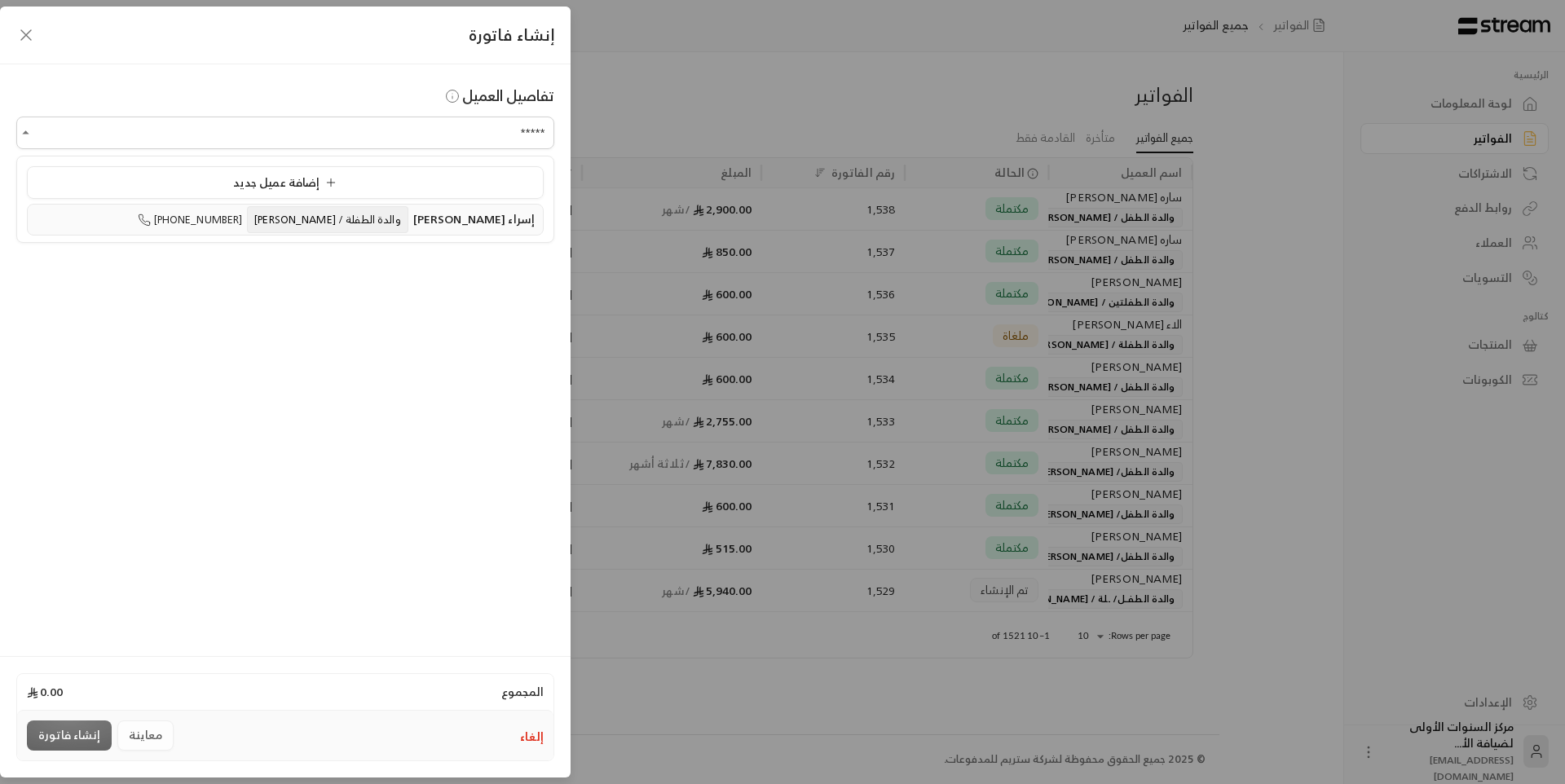
click at [413, 220] on span "إسراء جمال الدين يوسف محمد" at bounding box center [473, 218] width 121 height 20
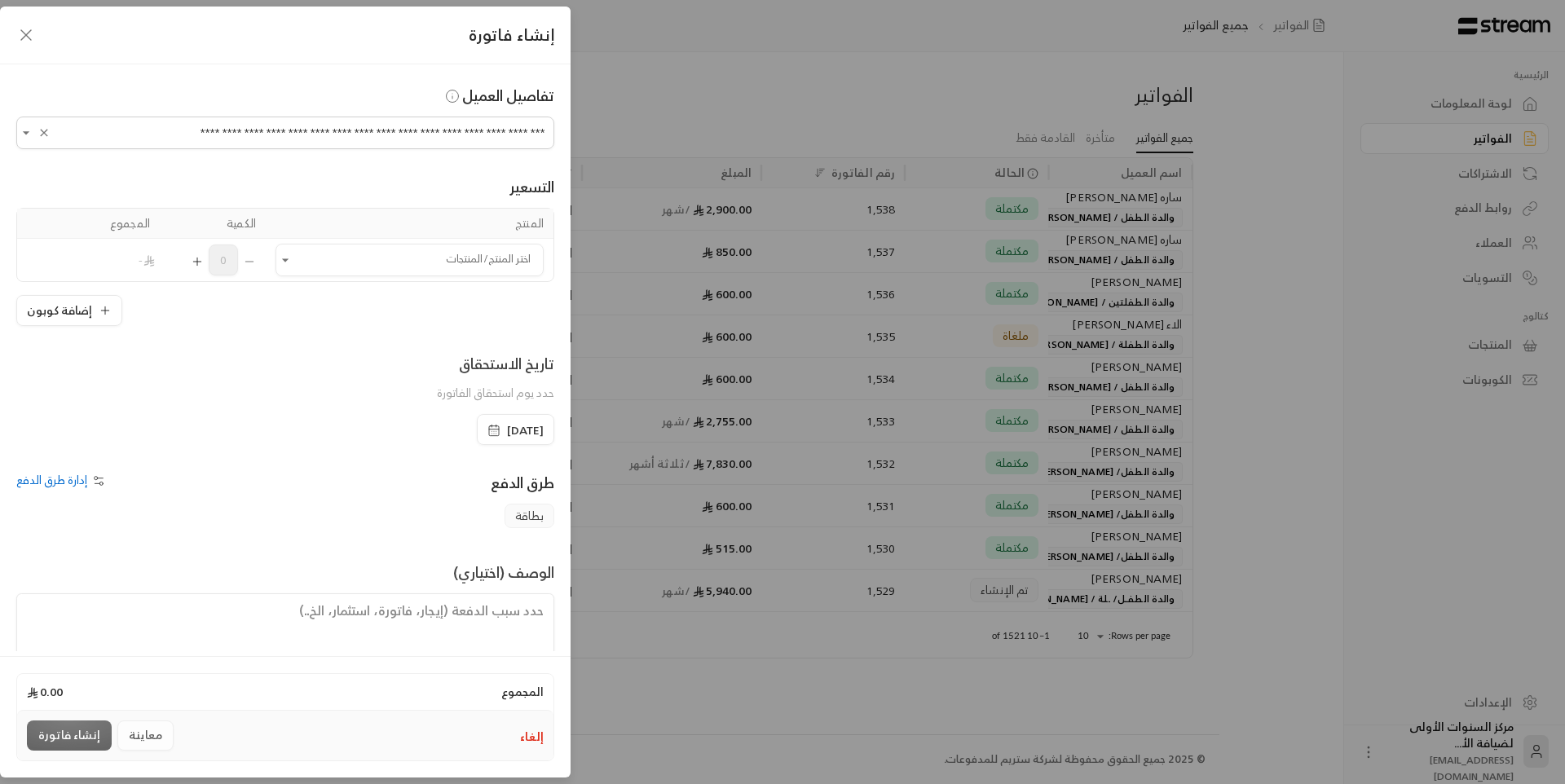
type input "**********"
click at [507, 429] on span "[DATE]" at bounding box center [525, 430] width 36 height 16
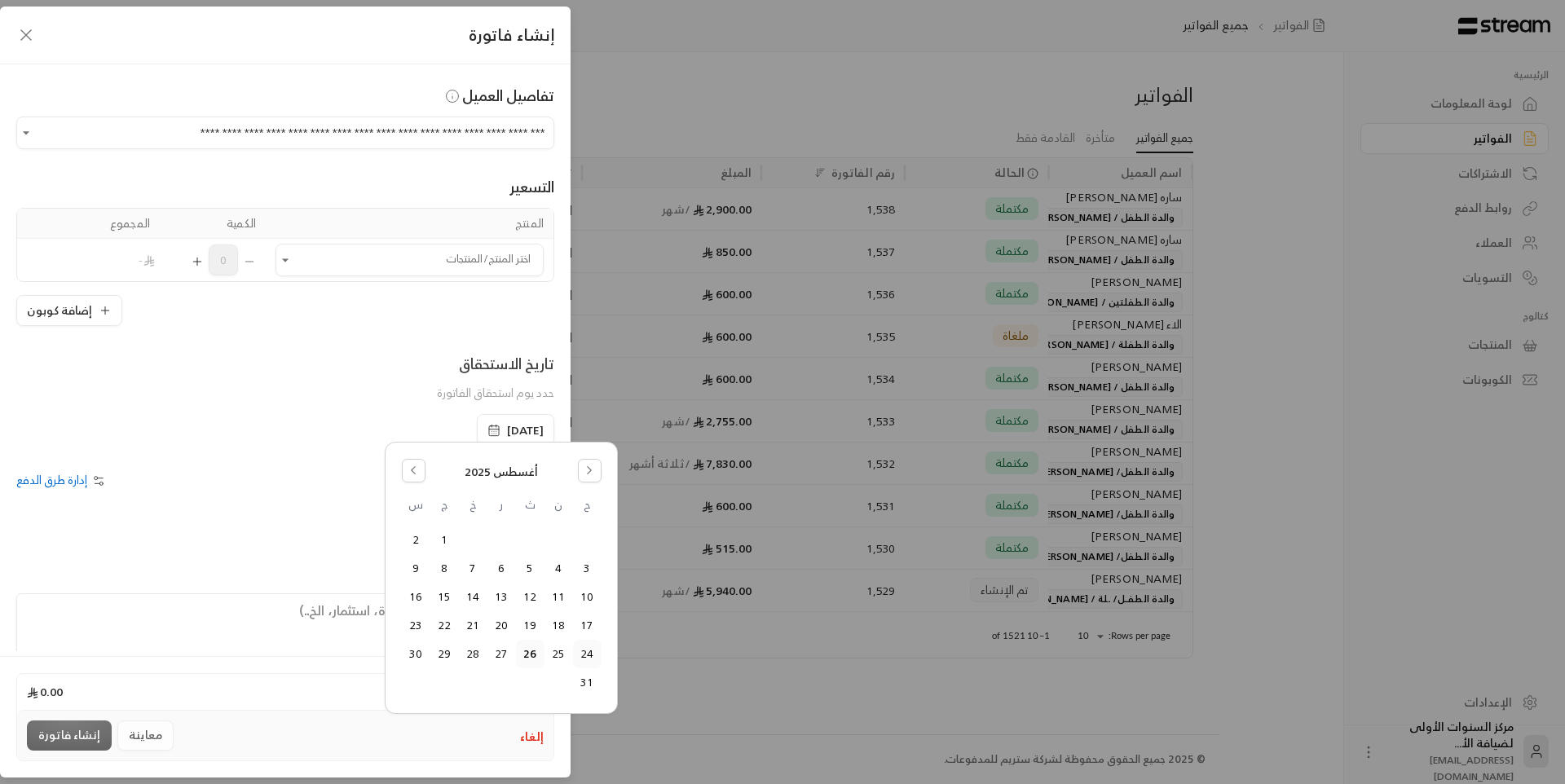
click at [591, 651] on button "24" at bounding box center [588, 654] width 27 height 27
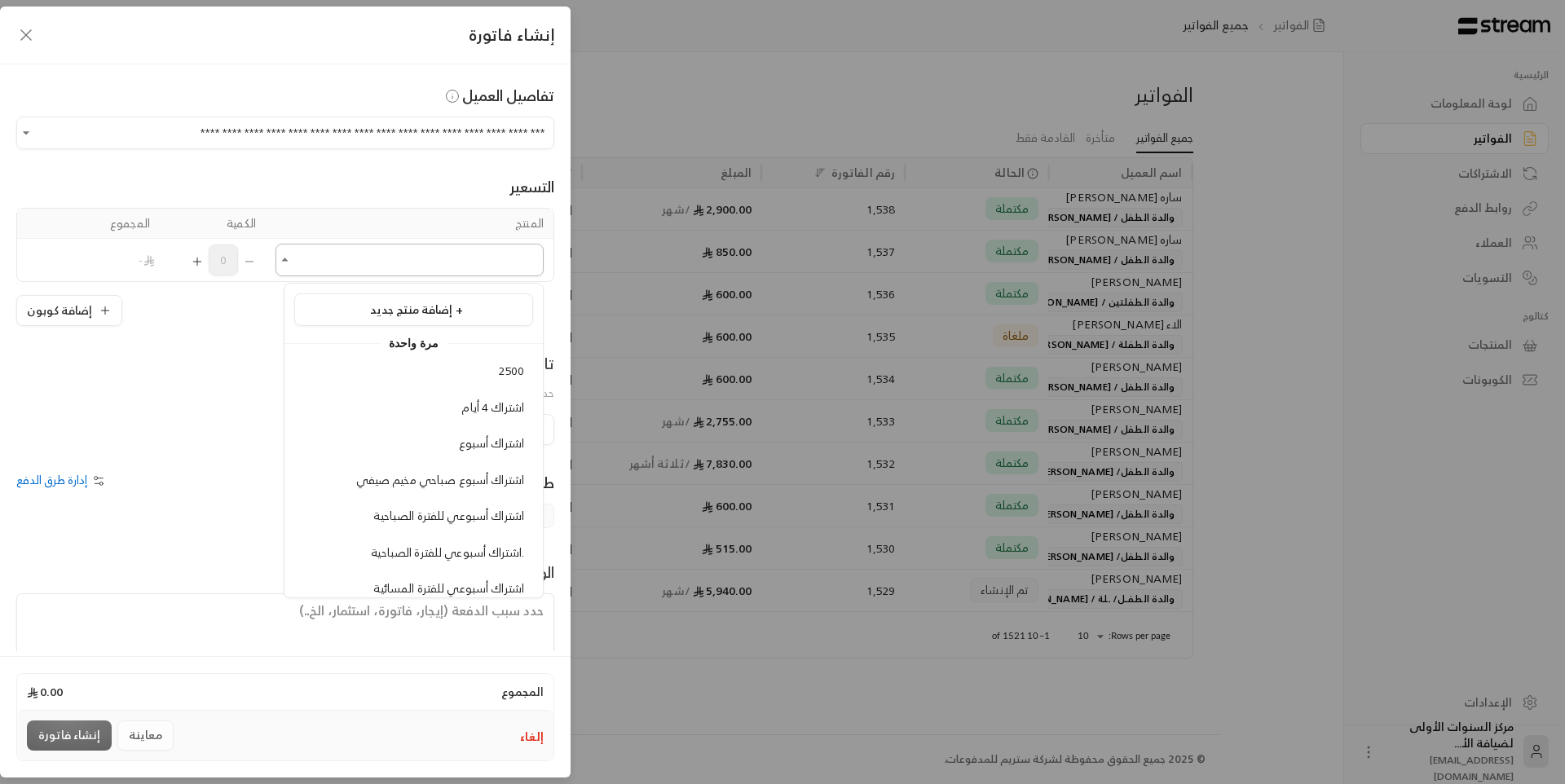
click at [479, 254] on input "اختر العميل" at bounding box center [409, 260] width 268 height 28
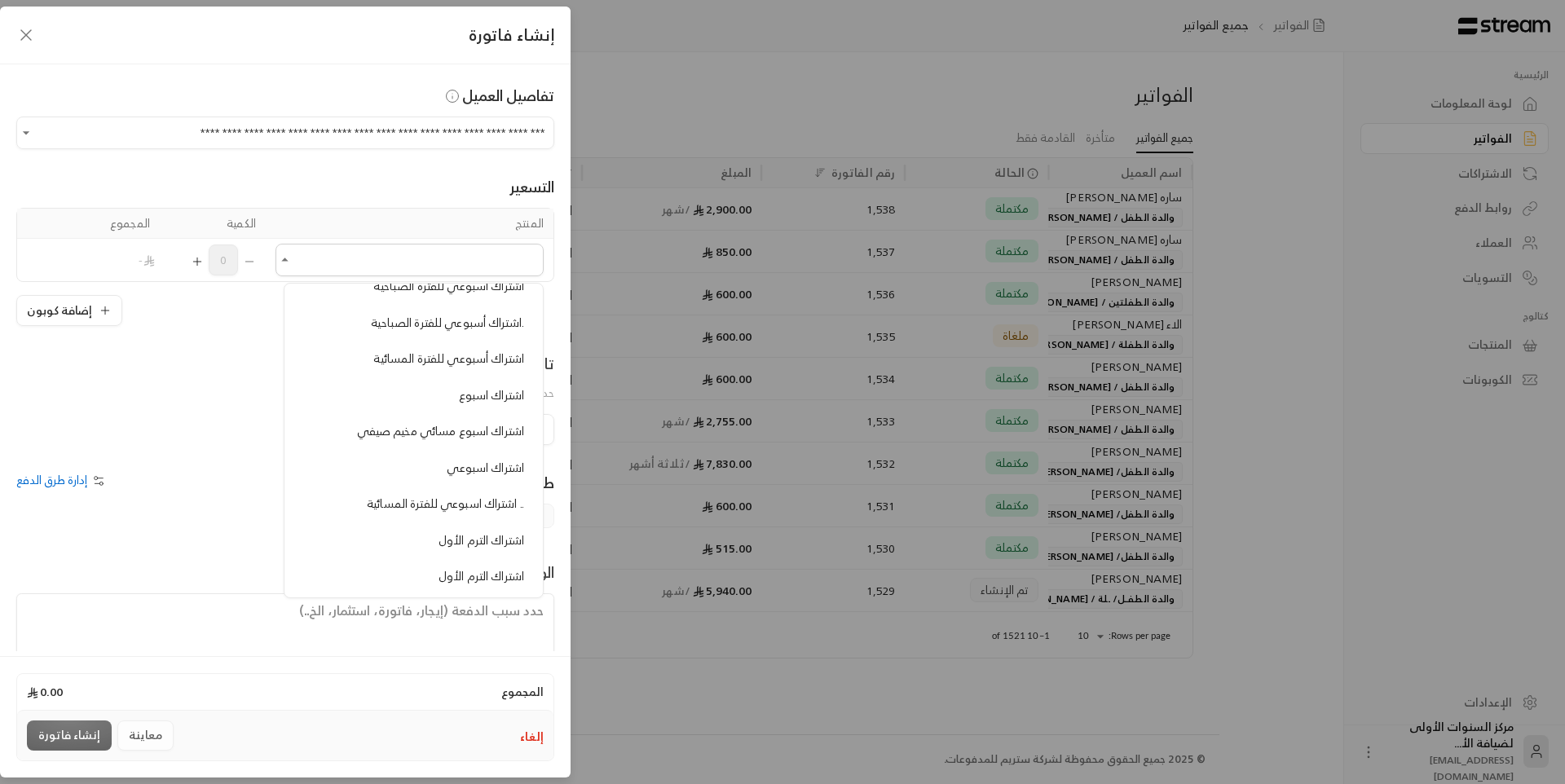
scroll to position [245, 0]
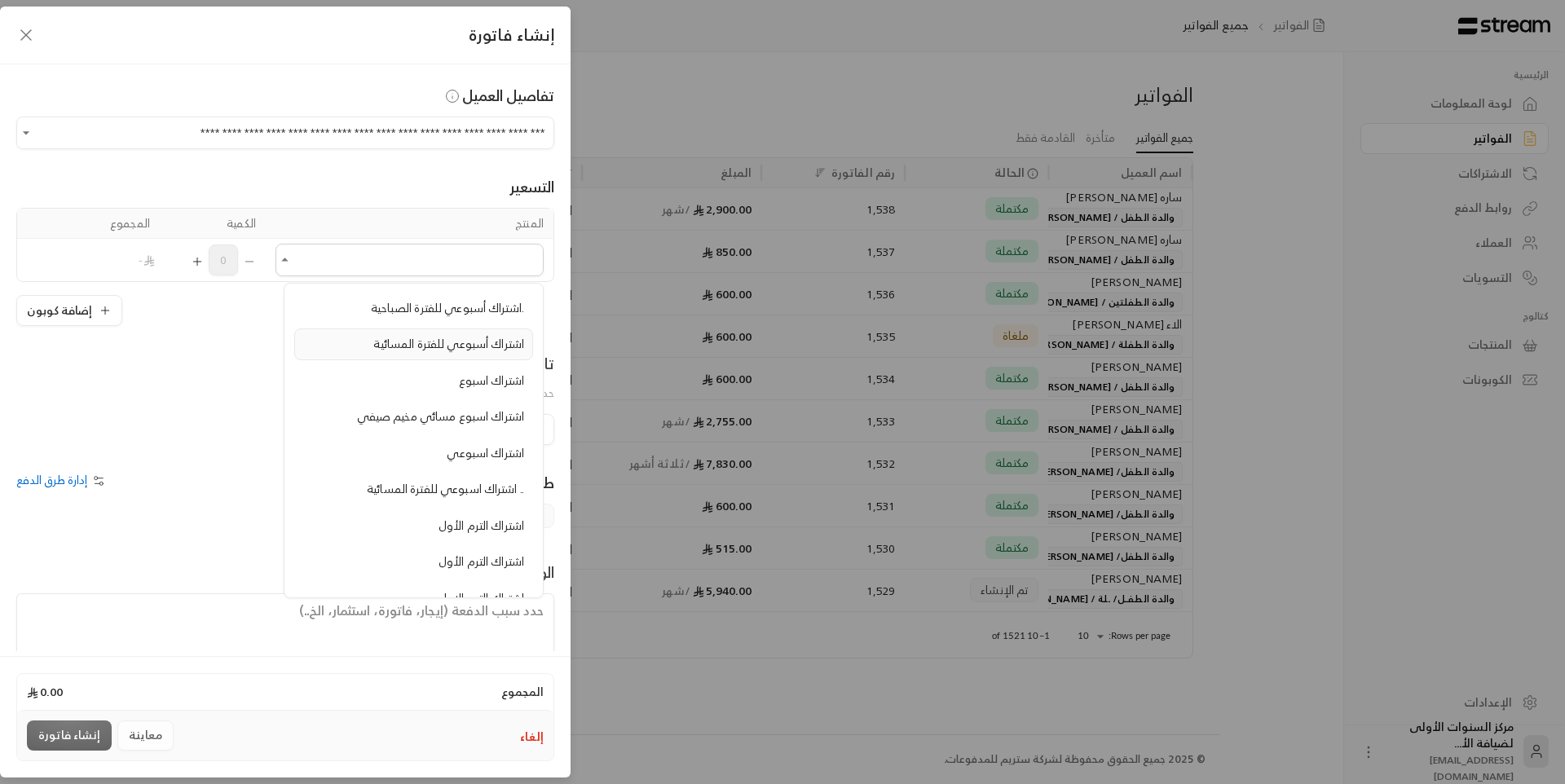
click at [461, 342] on span "اشتراك أسبوعي للفترة المسائية" at bounding box center [449, 343] width 151 height 20
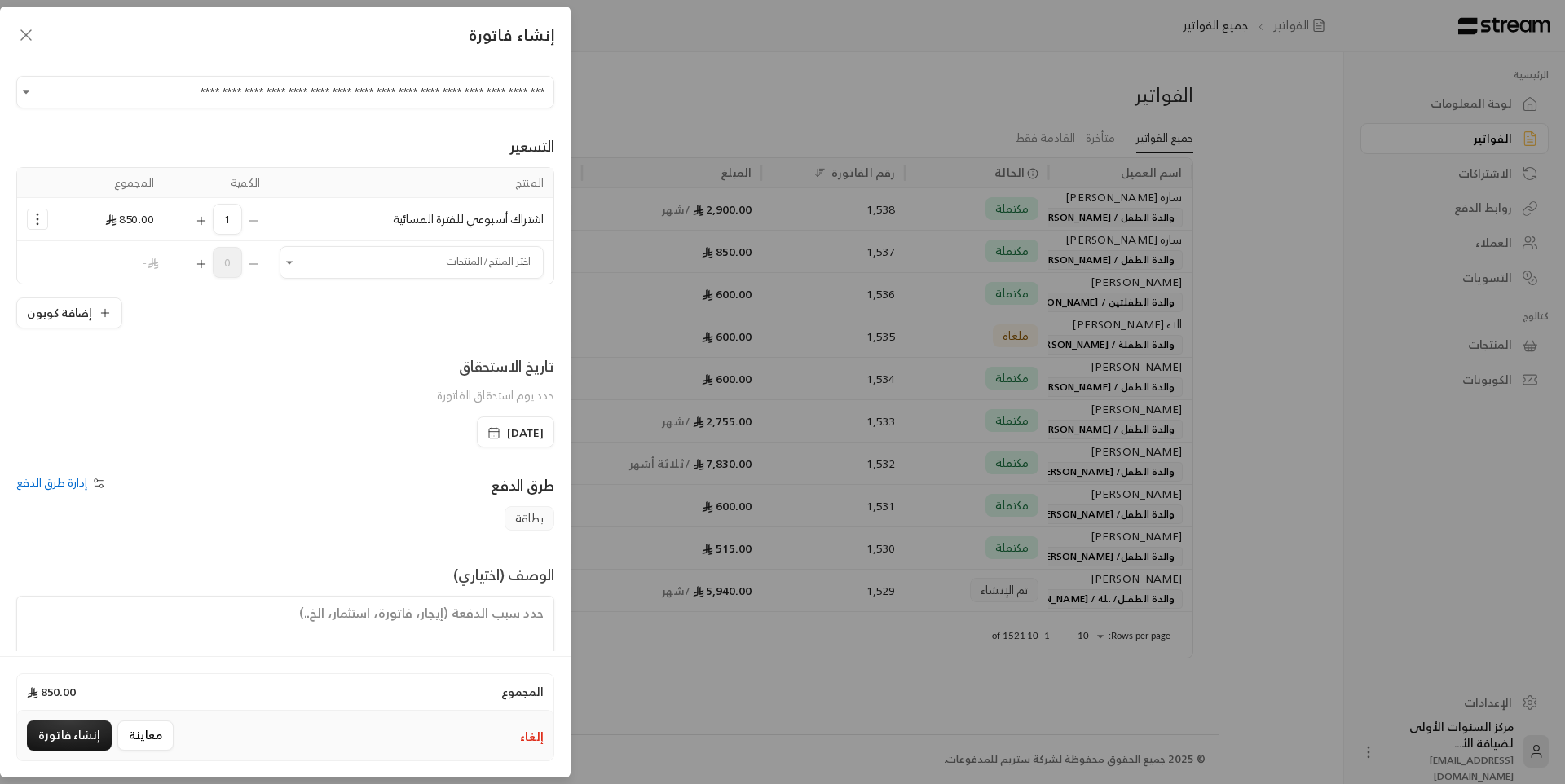
scroll to position [78, 0]
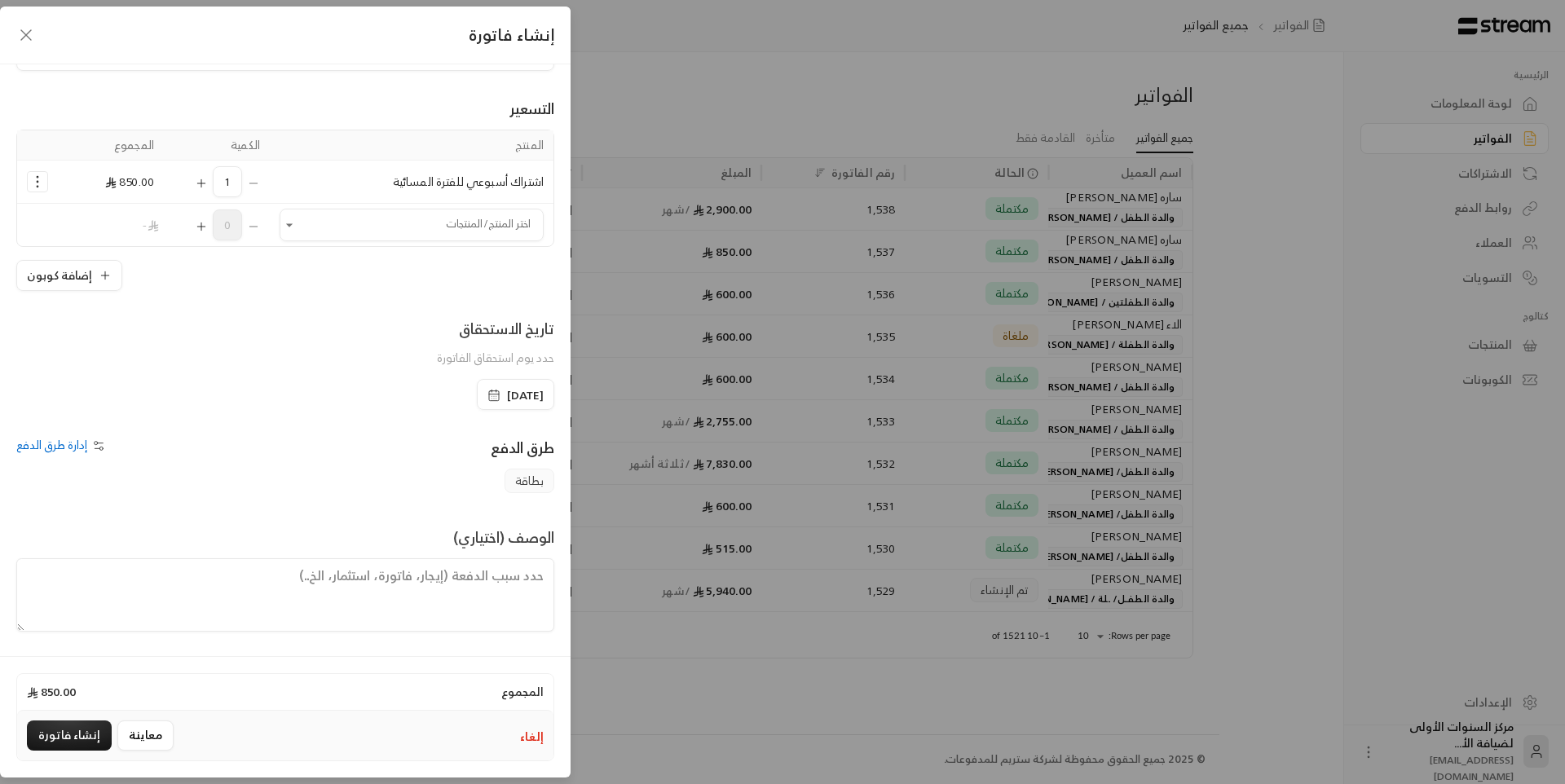
click at [474, 584] on textarea at bounding box center [285, 595] width 538 height 74
click at [488, 387] on span "24/08/2025" at bounding box center [516, 396] width 56 height 16
click at [430, 377] on div "تاريخ الاستحقاق حدد يوم استحقاق الفاتورة" at bounding box center [285, 347] width 554 height 62
click at [327, 570] on textarea "من تاريخ 24/ 8/ 2025 حتى تاريخ" at bounding box center [285, 595] width 538 height 74
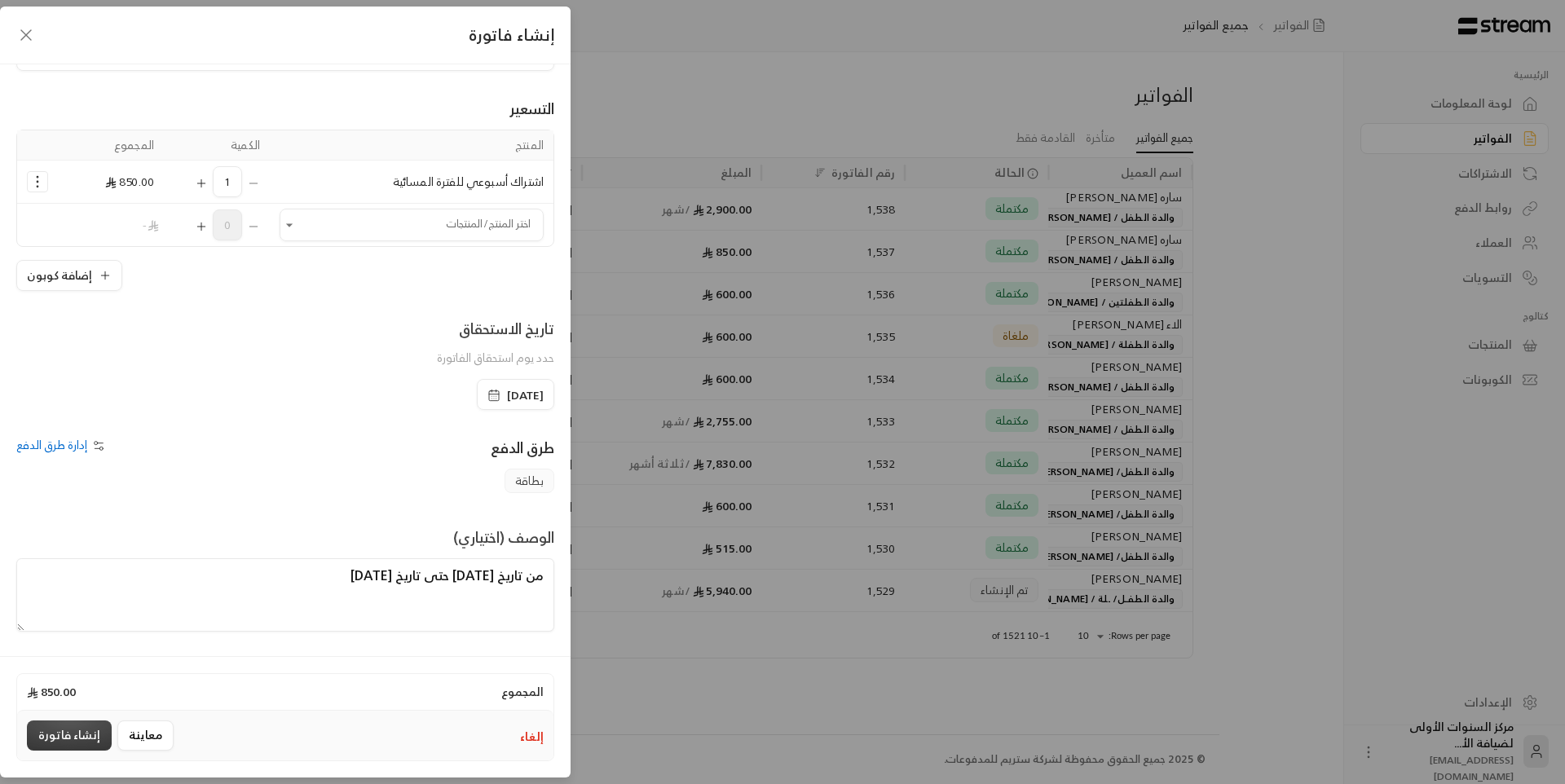
type textarea "من تاريخ 24/ 8/ 2025 حتى تاريخ 28 / 8 /2025"
click at [70, 734] on button "إنشاء فاتورة" at bounding box center [69, 735] width 85 height 30
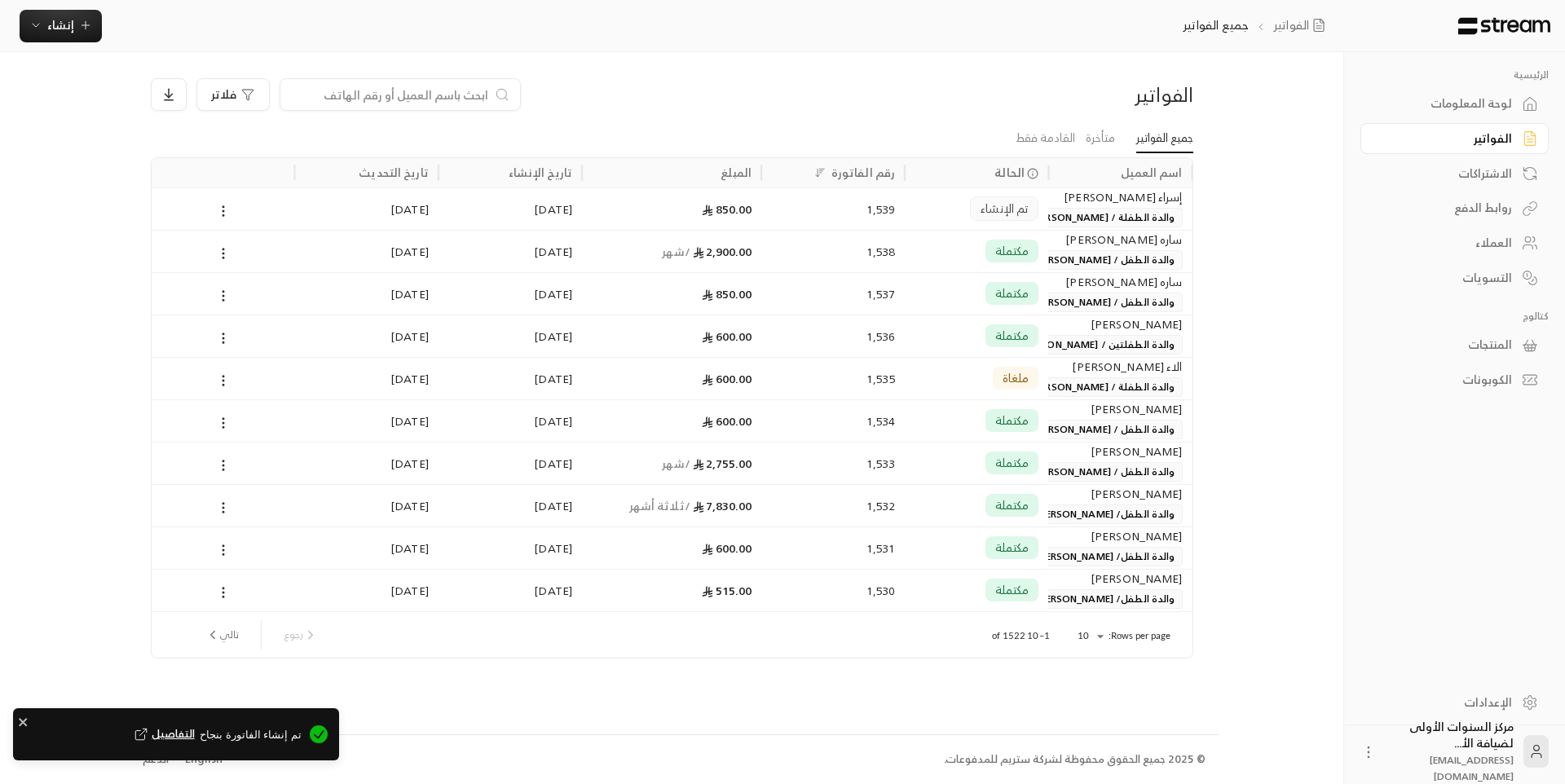
click at [680, 112] on div "الفواتير فلاتر" at bounding box center [672, 101] width 1059 height 45
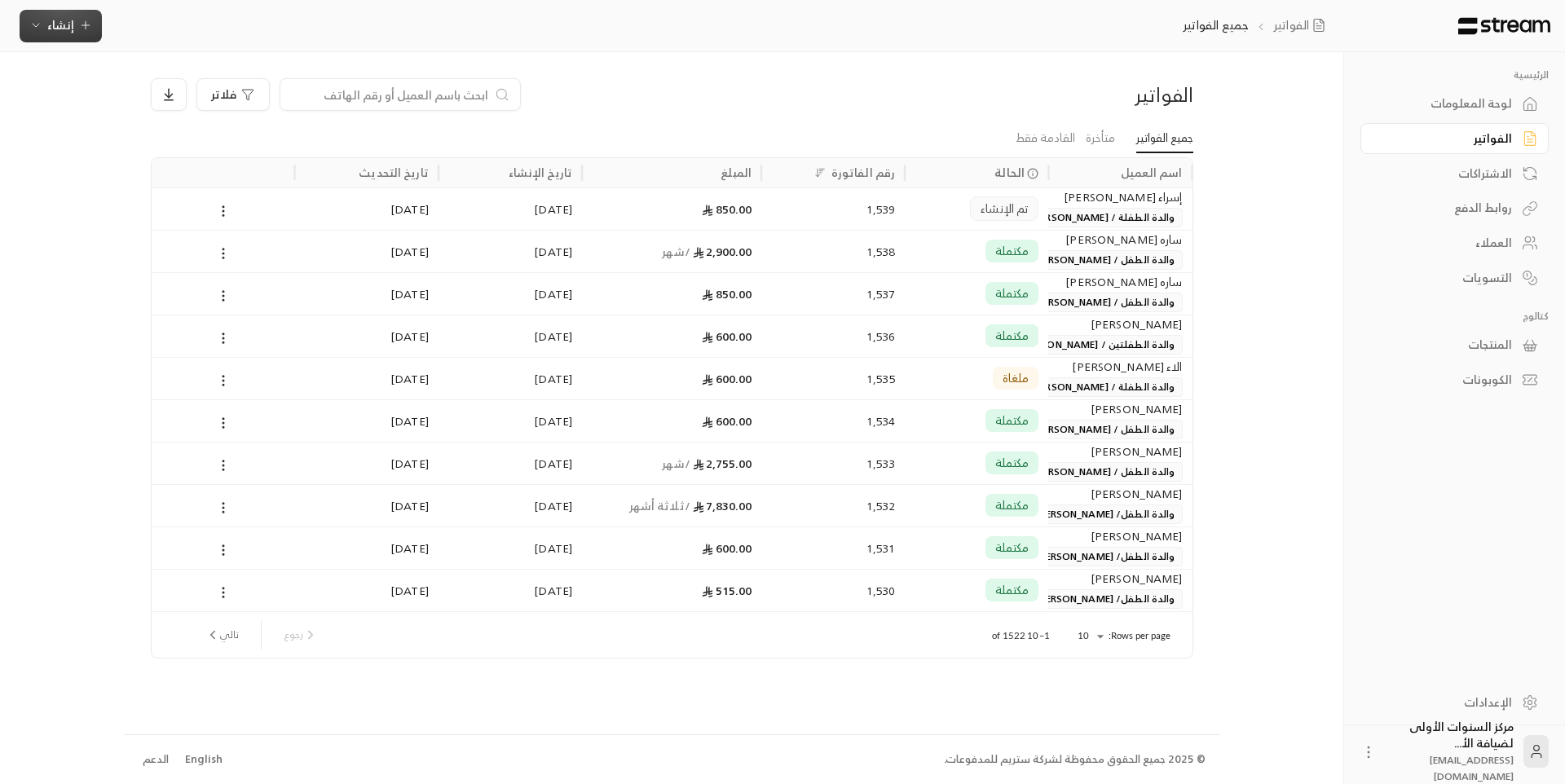
click at [79, 22] on icon "button" at bounding box center [86, 25] width 13 height 13
click at [408, 93] on input at bounding box center [389, 95] width 199 height 18
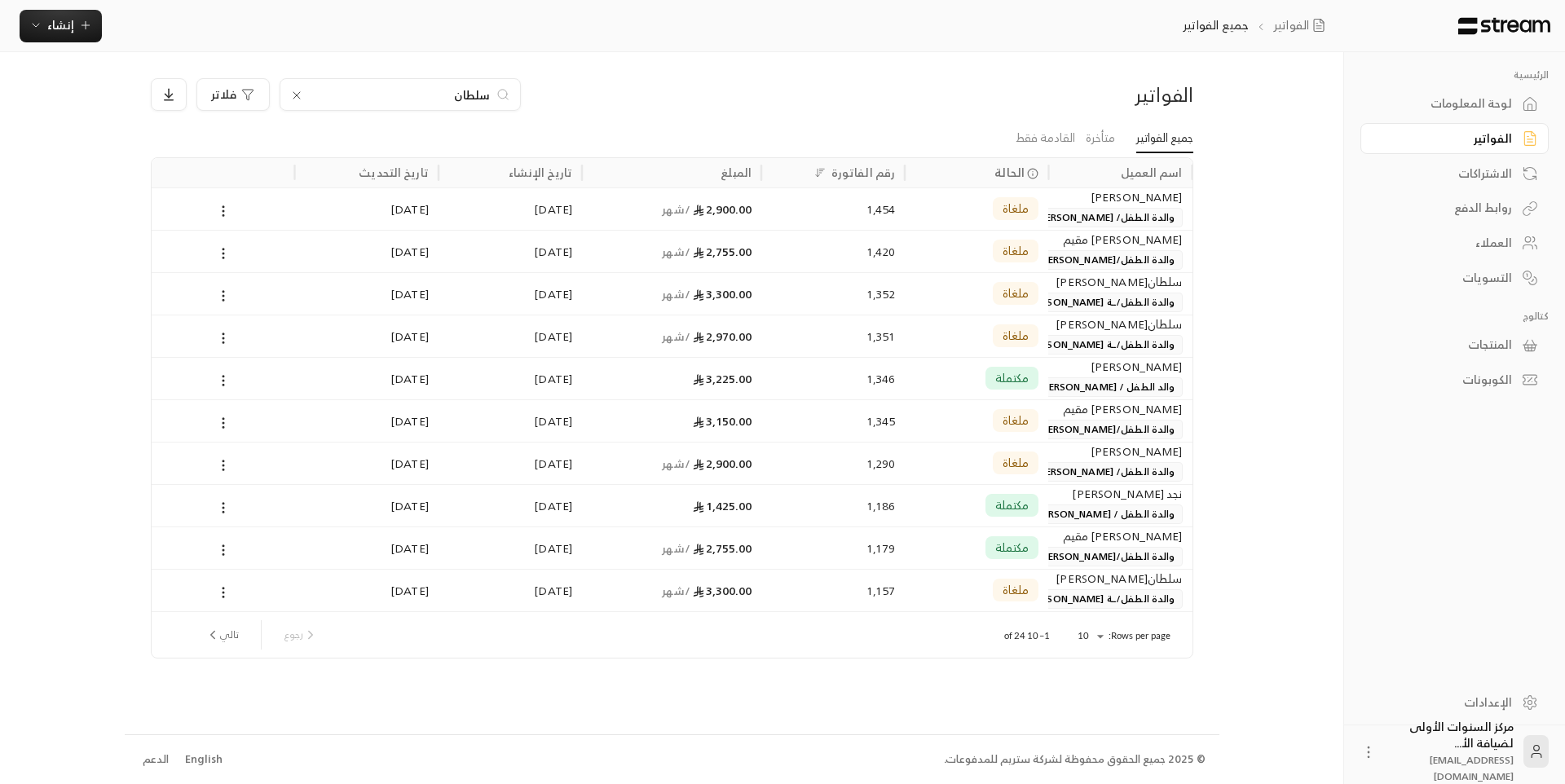
click at [450, 91] on input "سلطان" at bounding box center [399, 95] width 181 height 18
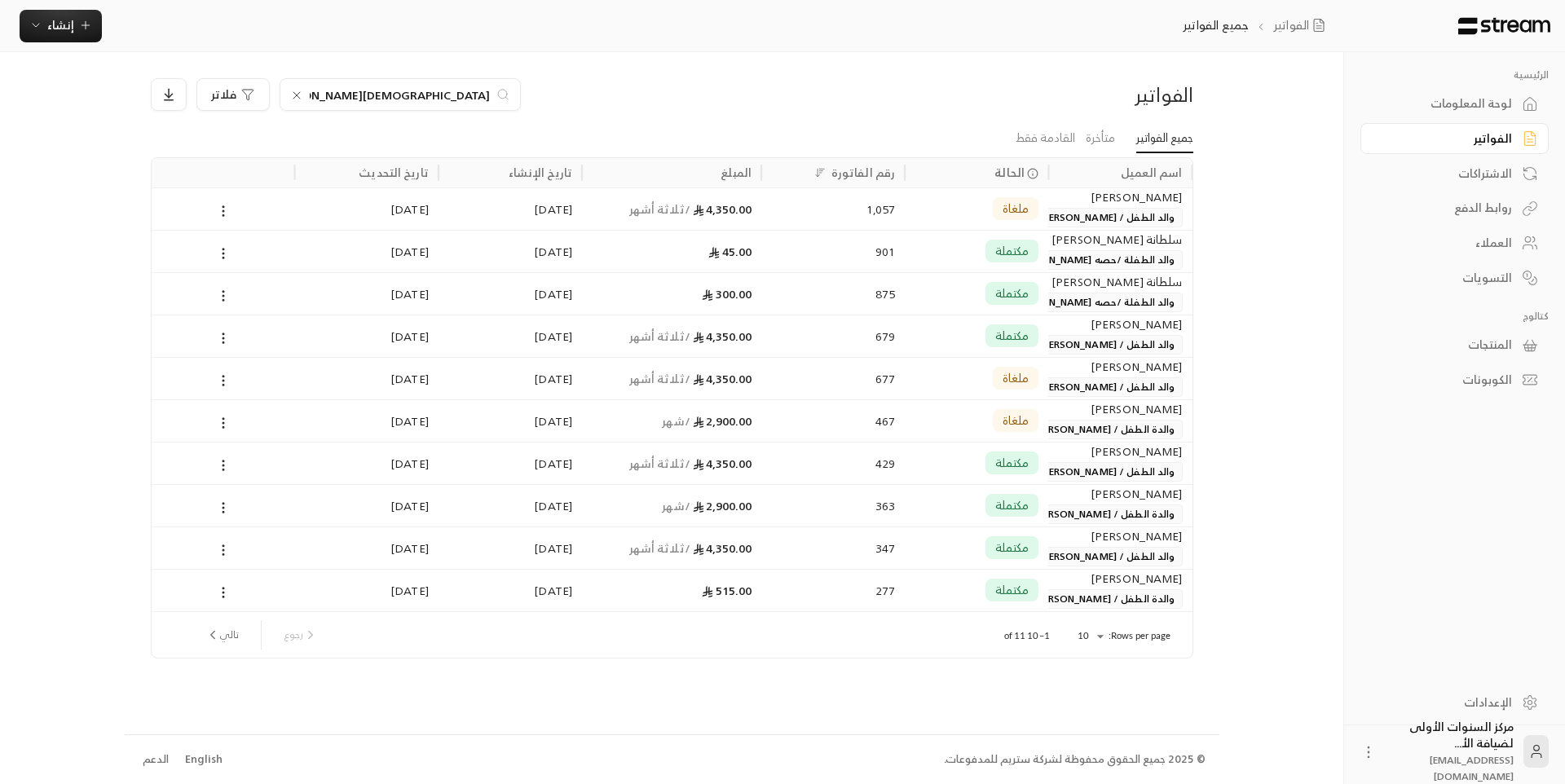
type input "الموسى"
click at [836, 330] on div "679" at bounding box center [833, 337] width 124 height 42
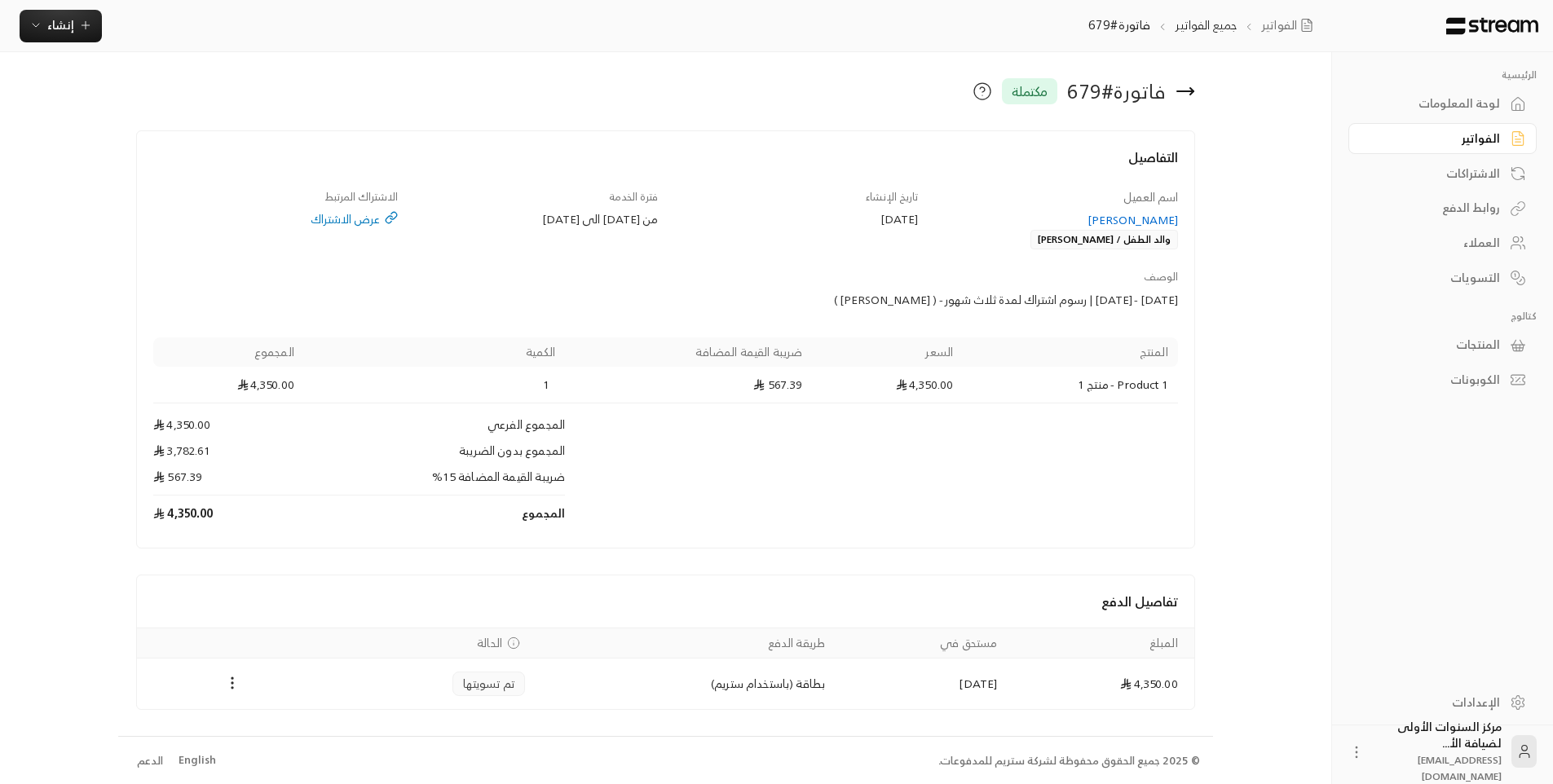
click at [800, 203] on div "تاريخ الإنشاء 26/02/2025" at bounding box center [796, 219] width 260 height 61
click at [940, 254] on div "اسم العميل متعب عبدالعزيز الموسى والد الطفل / سلطان الموسى تاريخ الإنشاء 26/02/…" at bounding box center [665, 360] width 1040 height 342
click at [1456, 137] on div "الفواتير" at bounding box center [1434, 138] width 131 height 16
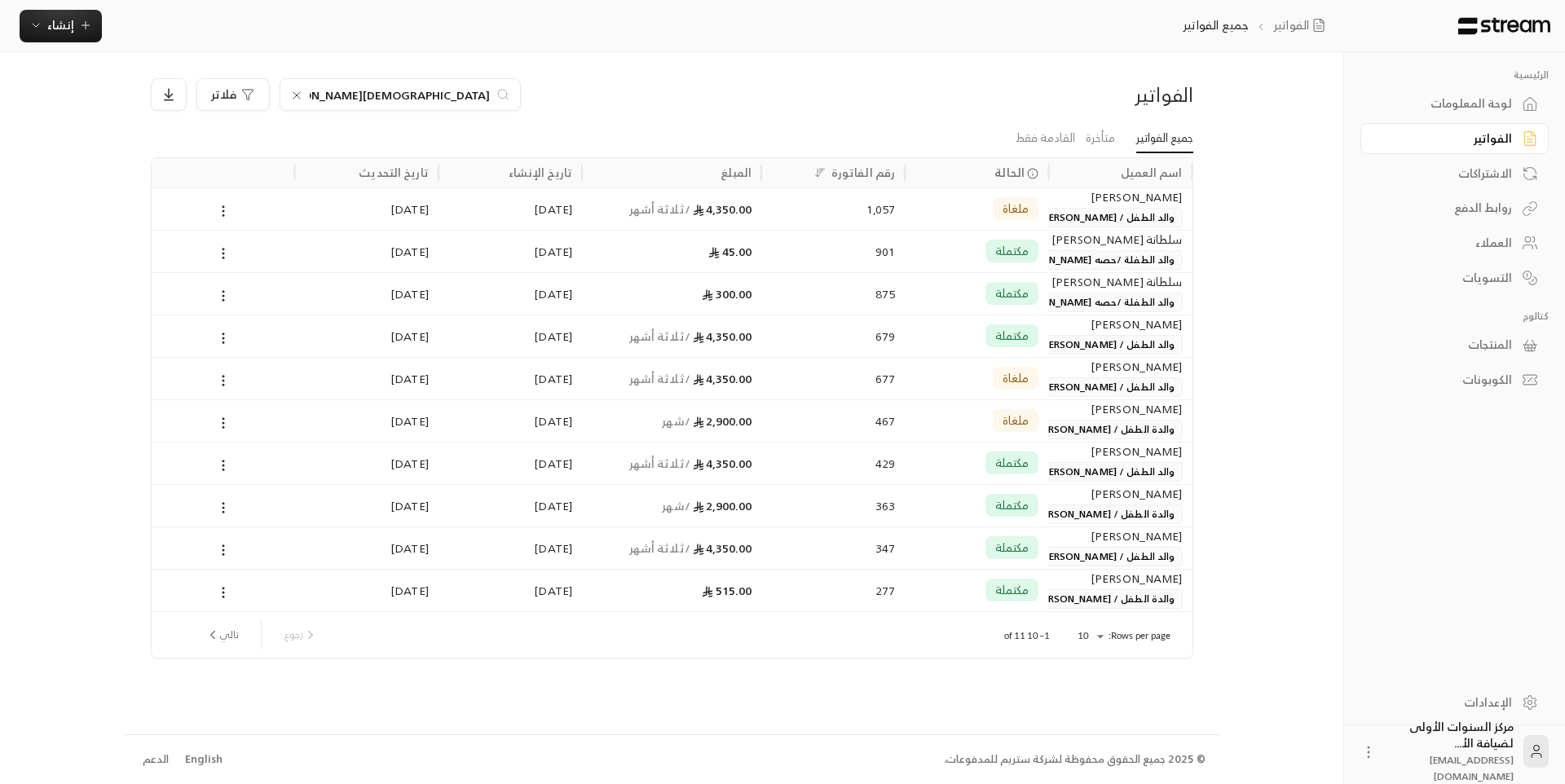
click at [298, 95] on icon at bounding box center [297, 95] width 13 height 13
click at [298, 53] on div "الفواتير فلاتر جميع الفواتير متأخرة القادمة فقط اسم العميل الحالة رقم الفاتورة …" at bounding box center [671, 392] width 1095 height 681
click at [902, 114] on div "الفواتير فلاتر" at bounding box center [672, 101] width 1059 height 45
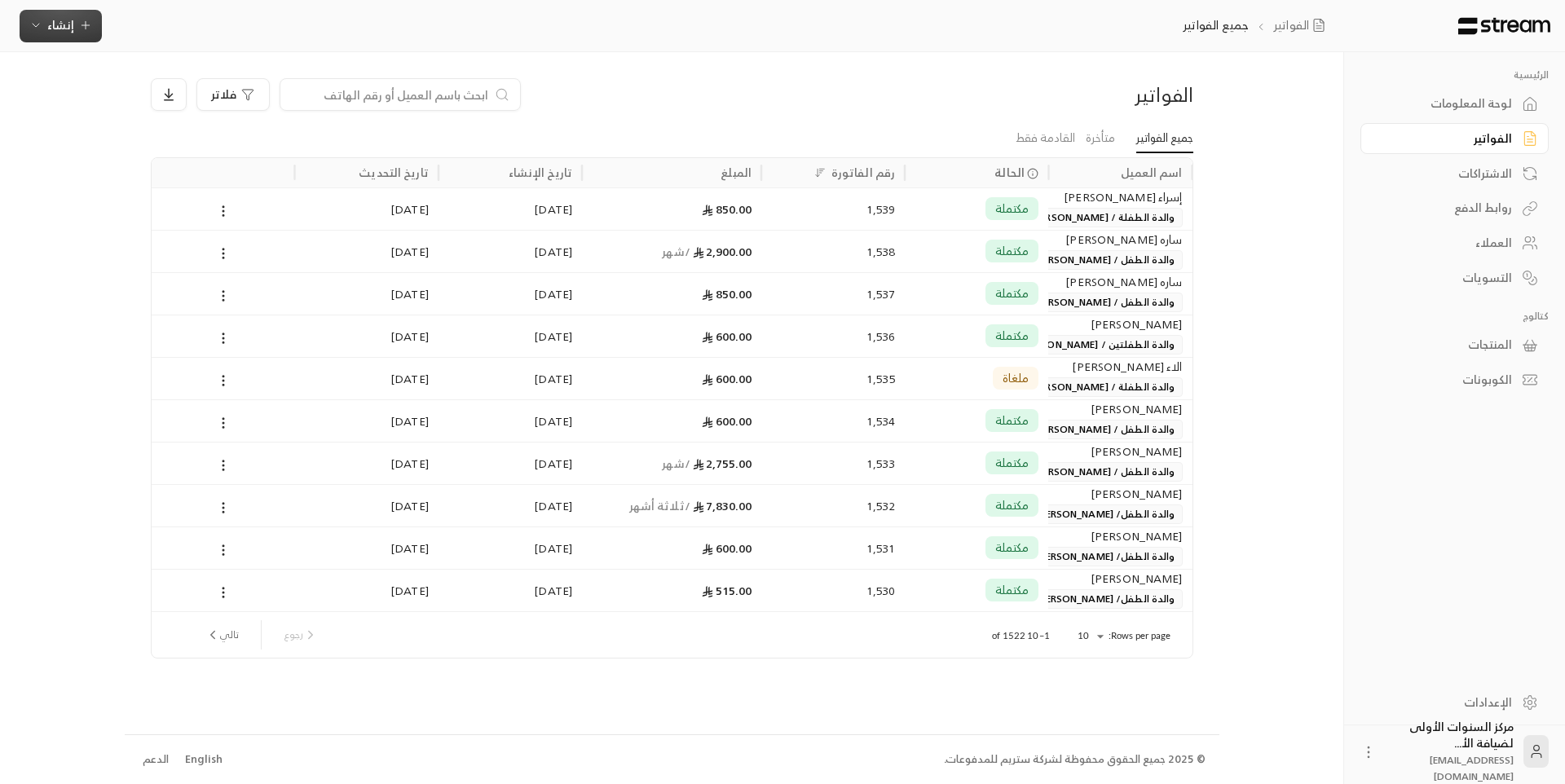
click at [65, 27] on span "إنشاء" at bounding box center [61, 25] width 27 height 20
click at [217, 104] on div "إنشاء فاتورة مرة واحدة بسهولة للمعاملات السريعة." at bounding box center [141, 102] width 206 height 33
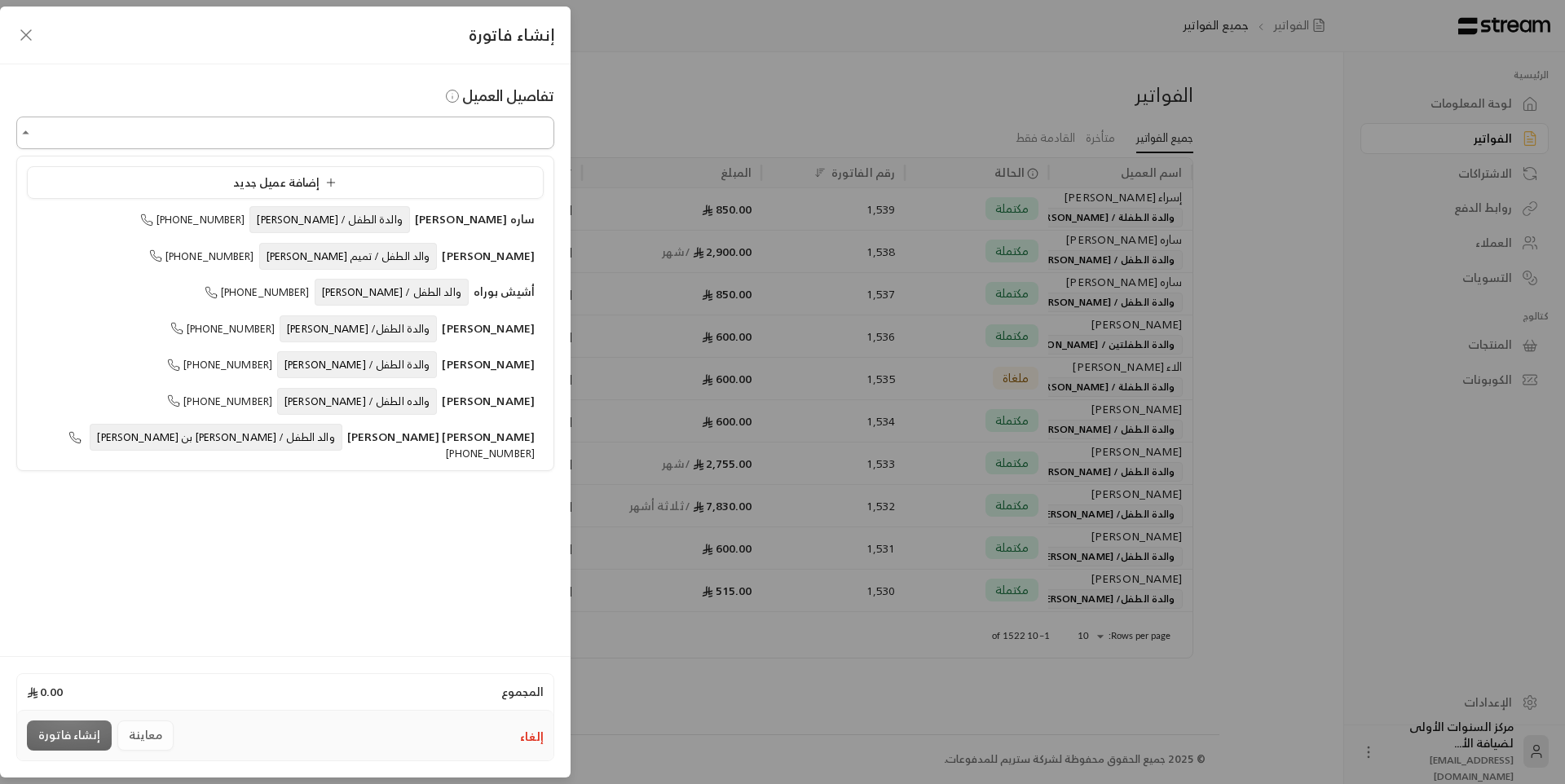
click at [467, 128] on input "اختر العميل" at bounding box center [285, 133] width 538 height 28
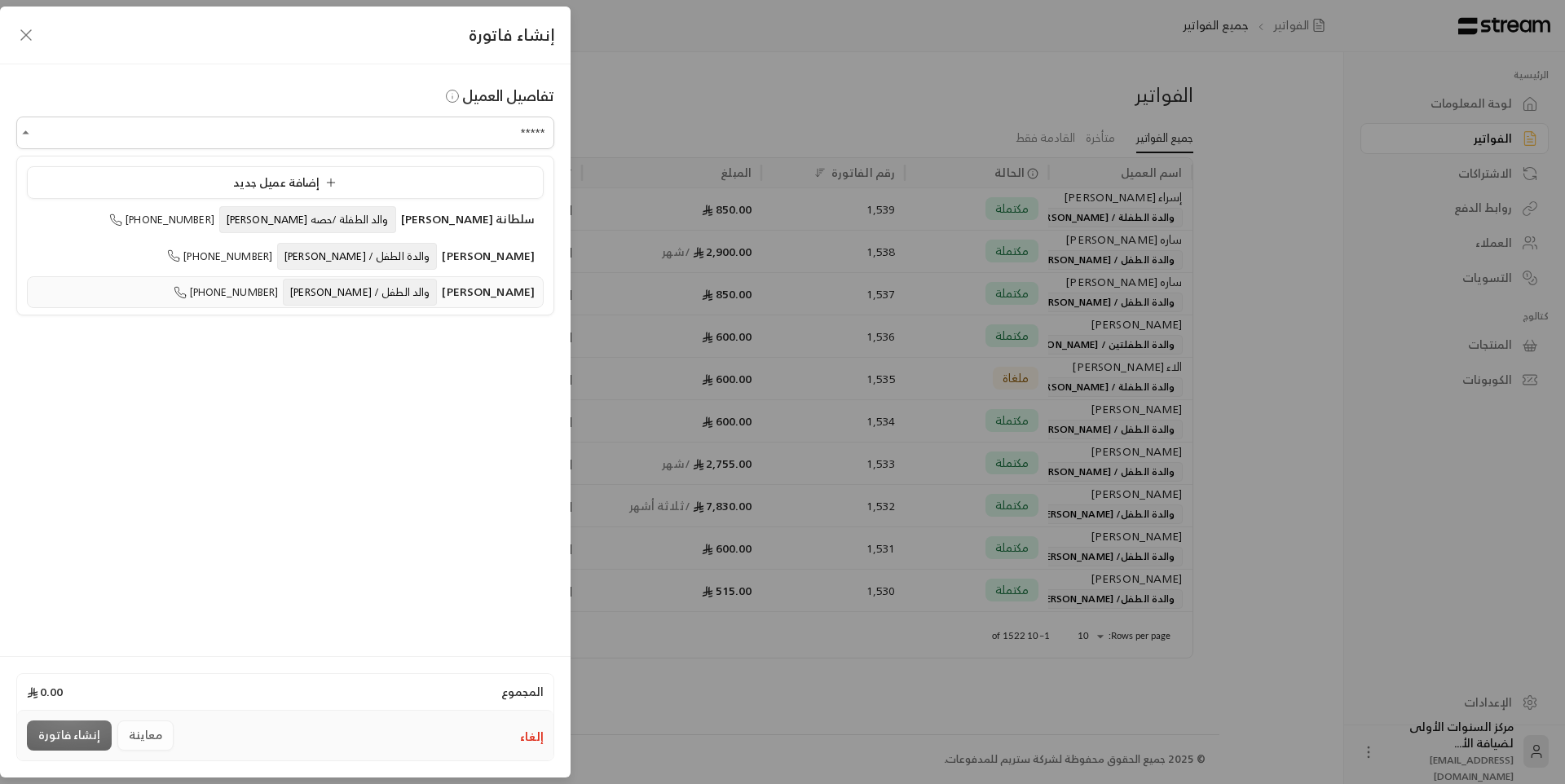
click at [442, 291] on span "متعب عبدالعزيز الموسى" at bounding box center [489, 291] width 93 height 20
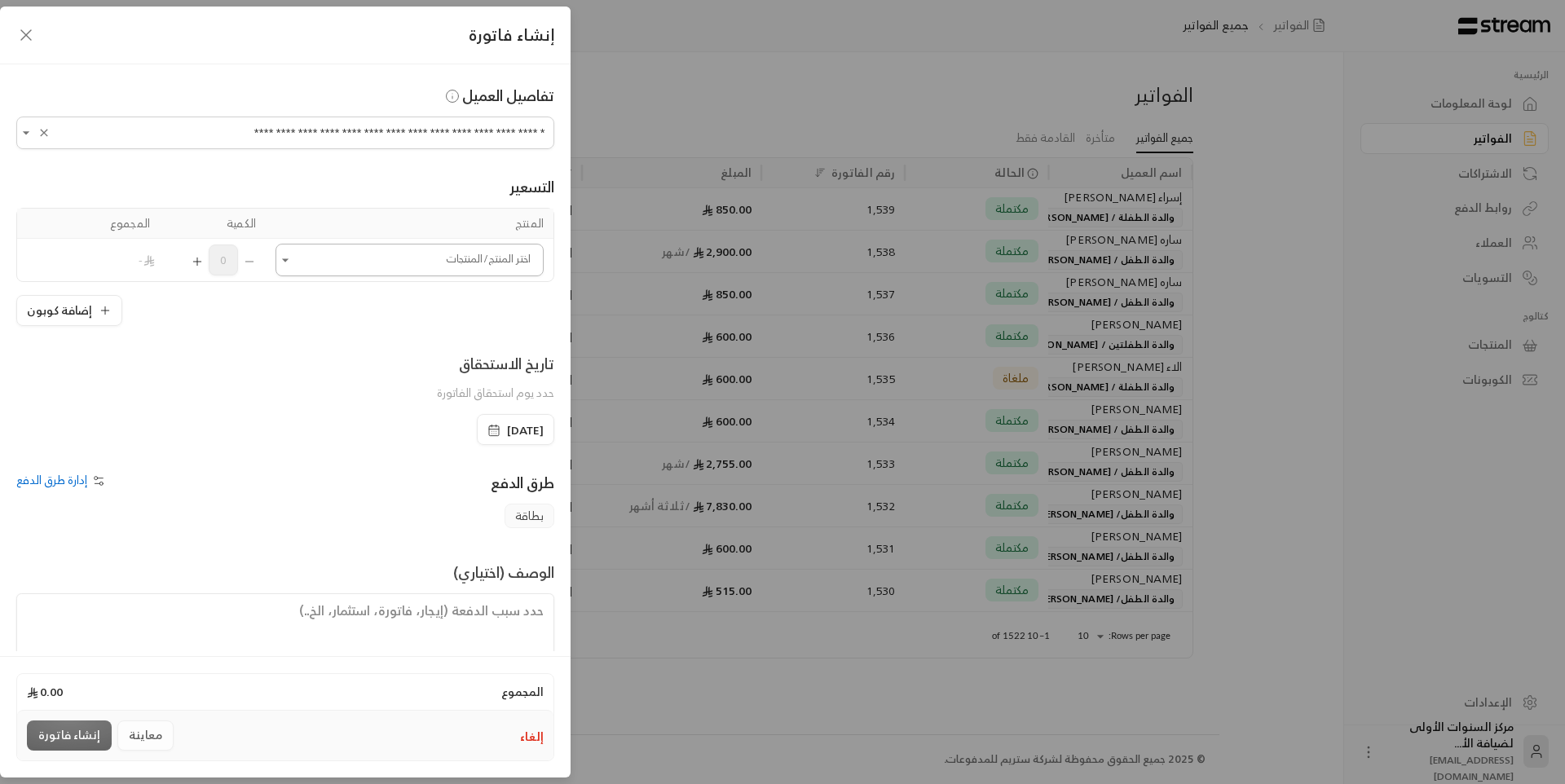
type input "**********"
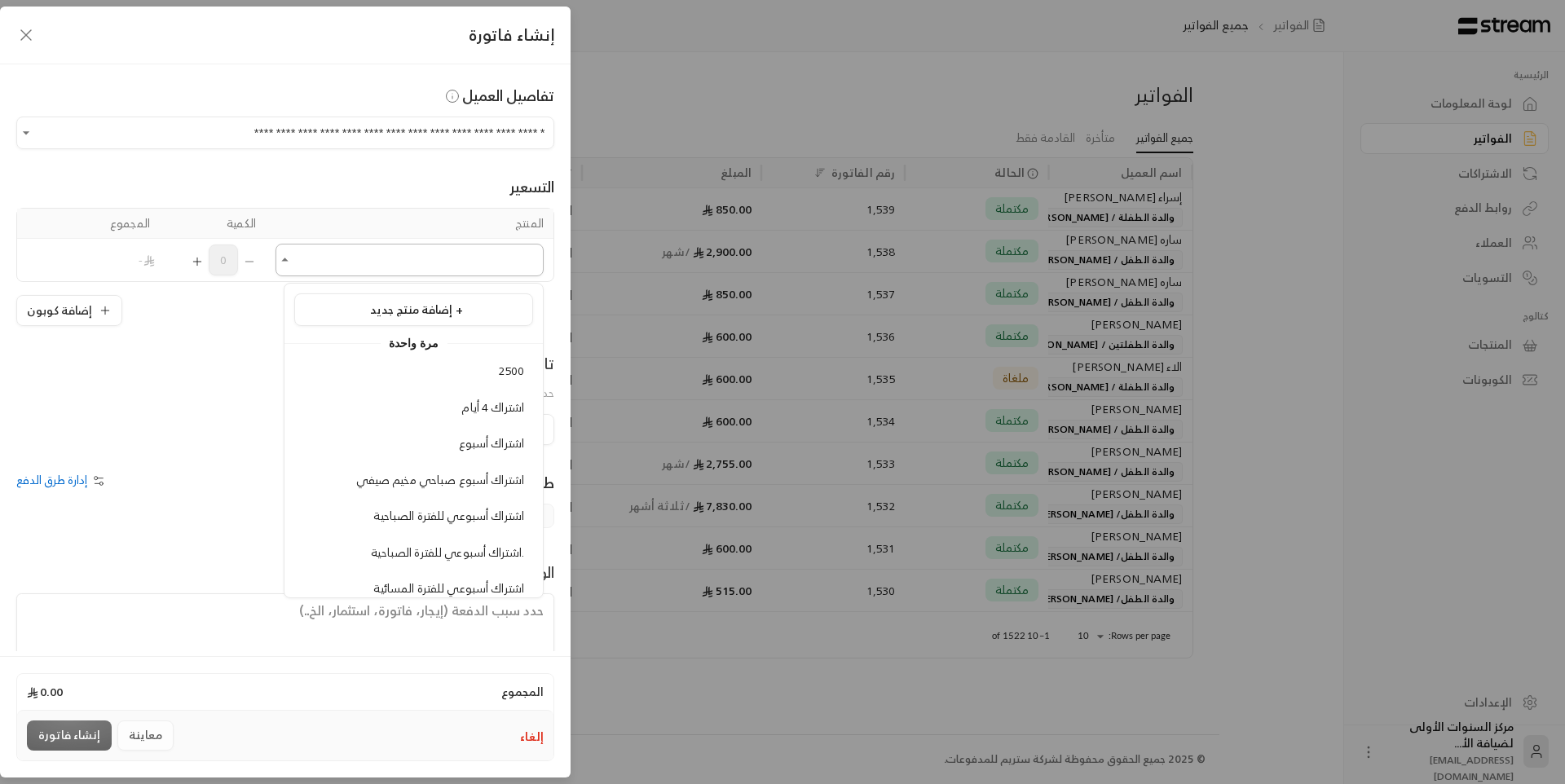
click at [470, 255] on input "اختر العميل" at bounding box center [409, 260] width 268 height 28
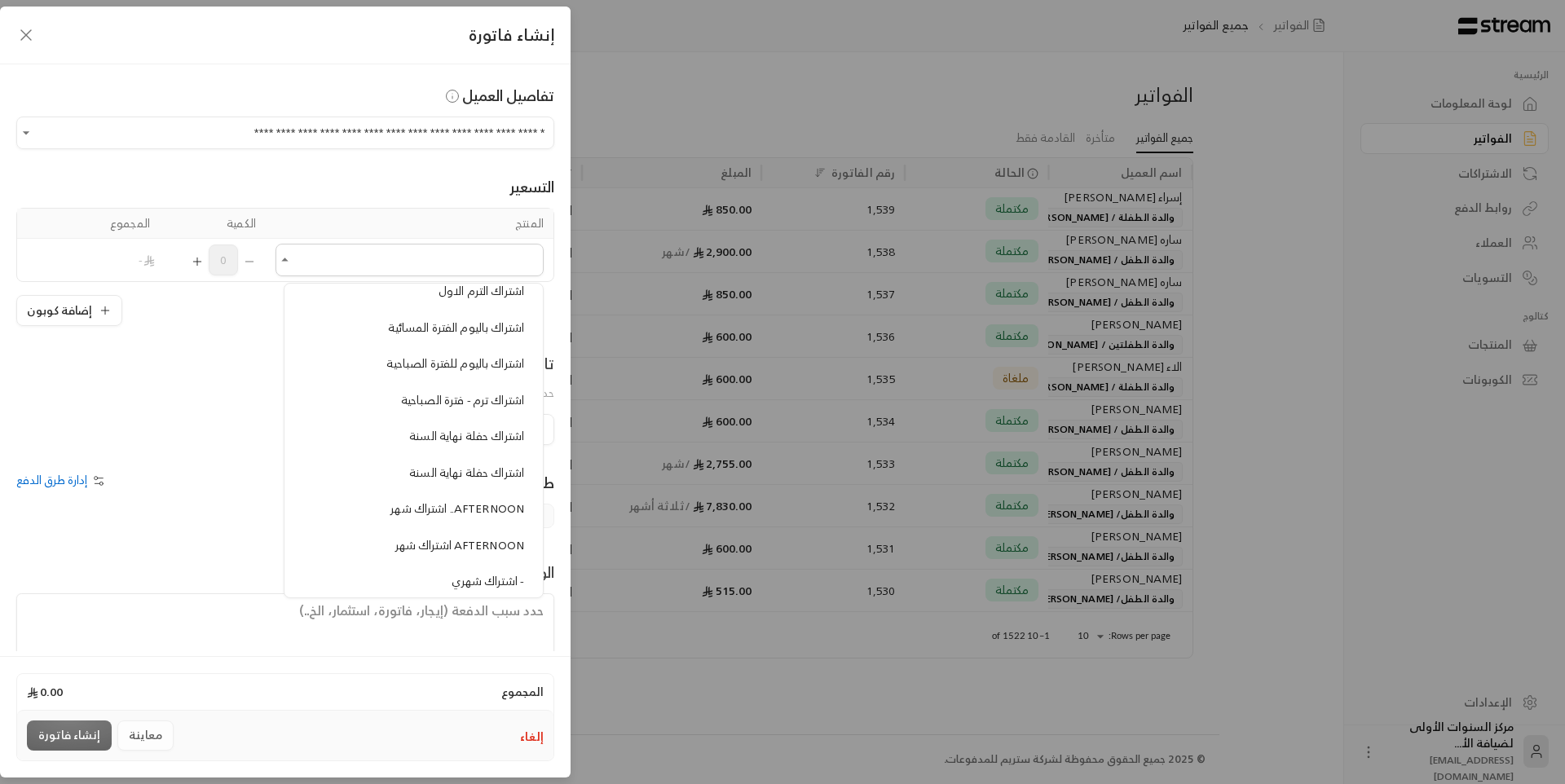
scroll to position [560, 0]
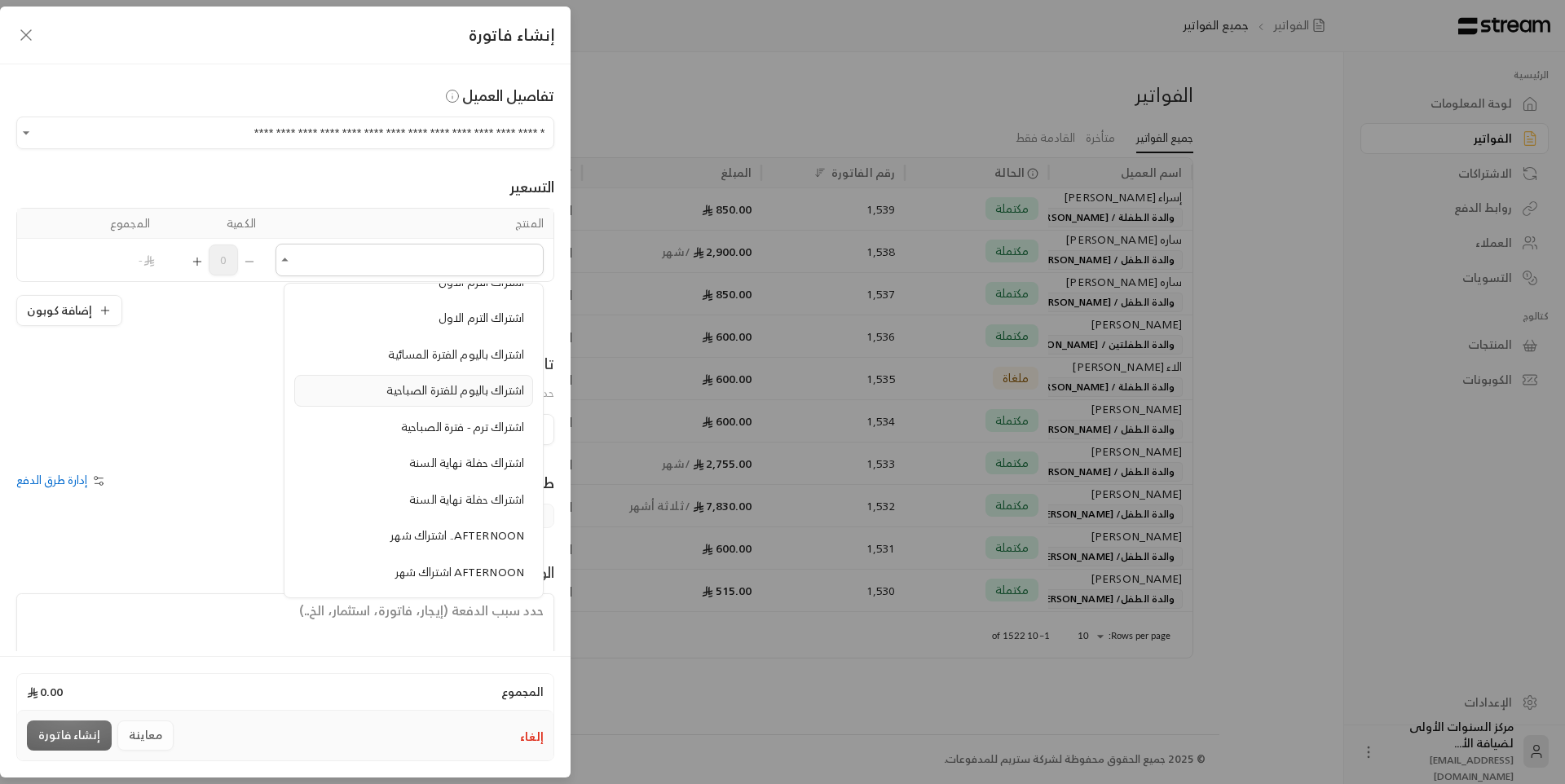
click at [470, 394] on span "اشتراك باليوم للفترة الصباحية" at bounding box center [455, 389] width 137 height 20
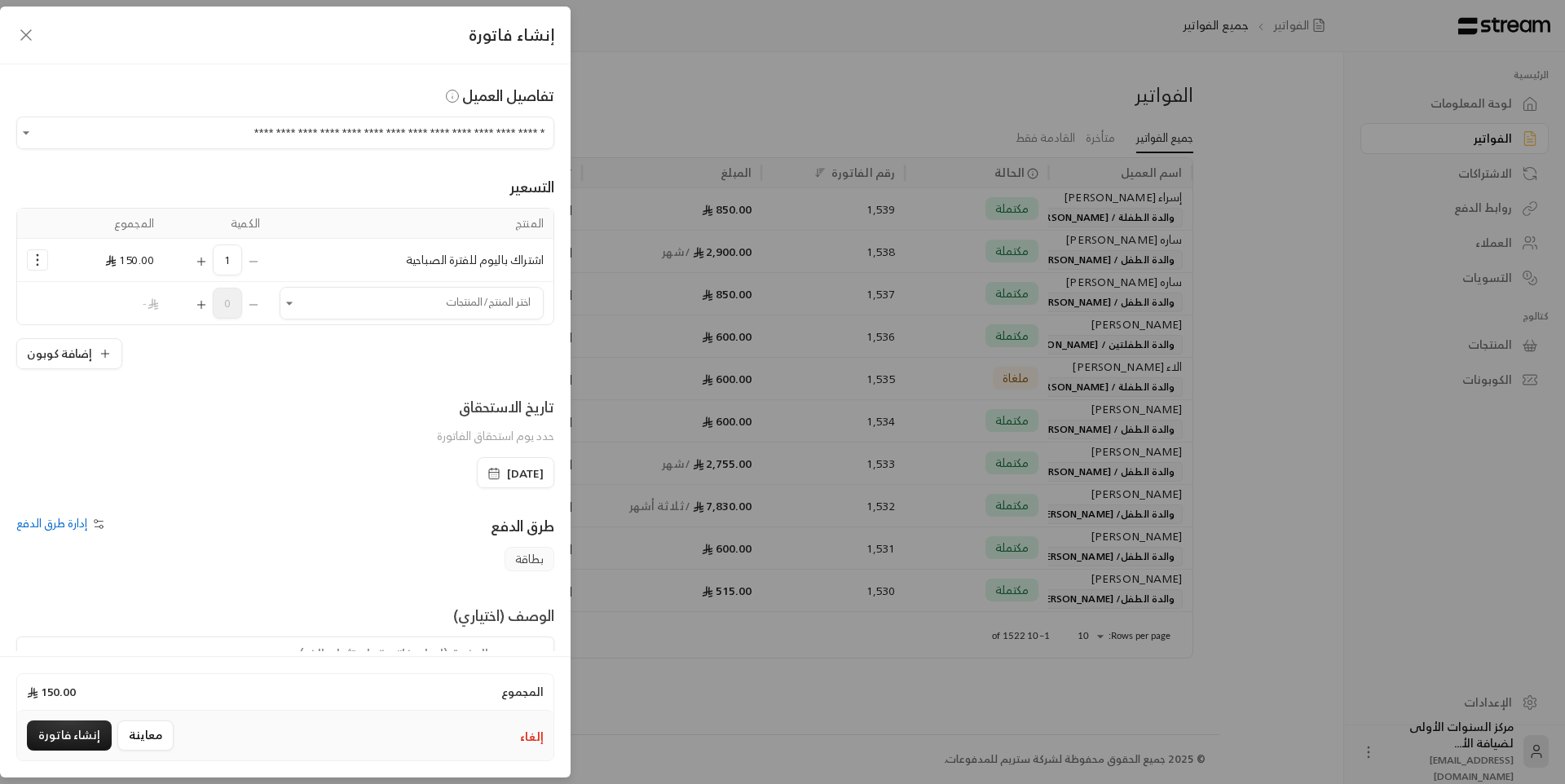
click at [207, 263] on icon "Selected Products" at bounding box center [201, 261] width 13 height 13
click at [516, 475] on span "[DATE]" at bounding box center [525, 474] width 36 height 16
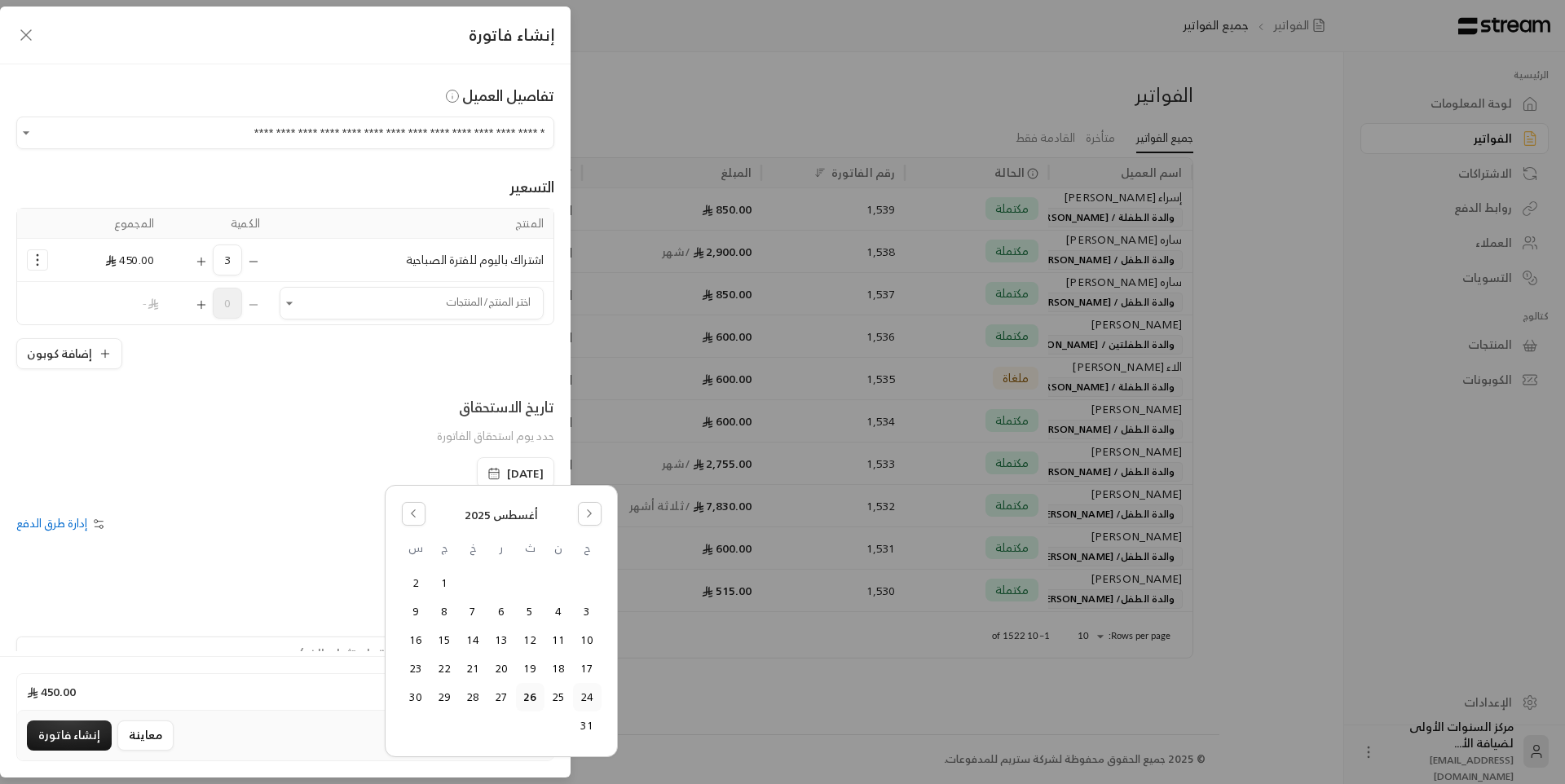
click at [591, 701] on button "24" at bounding box center [588, 698] width 27 height 27
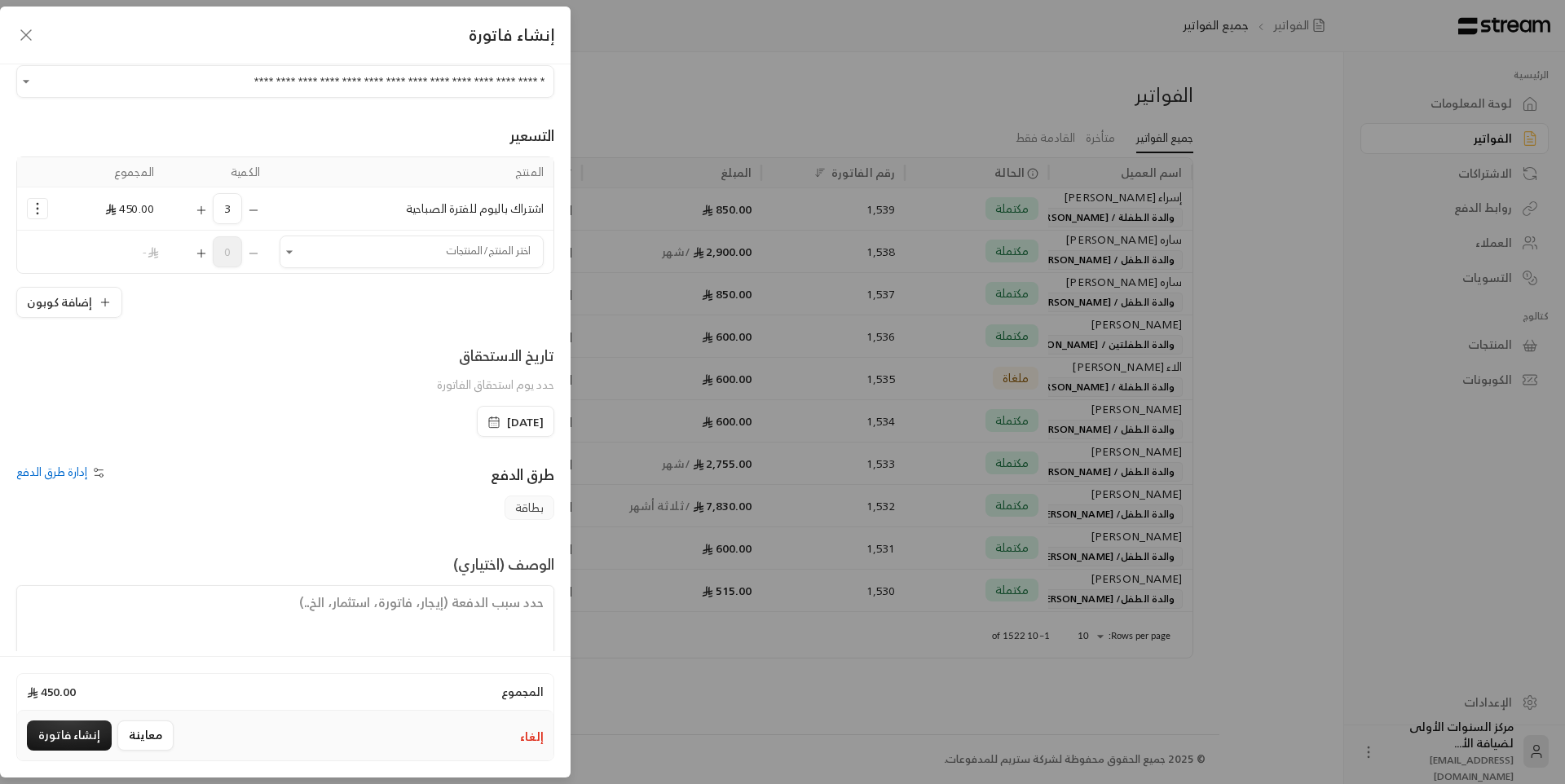
scroll to position [78, 0]
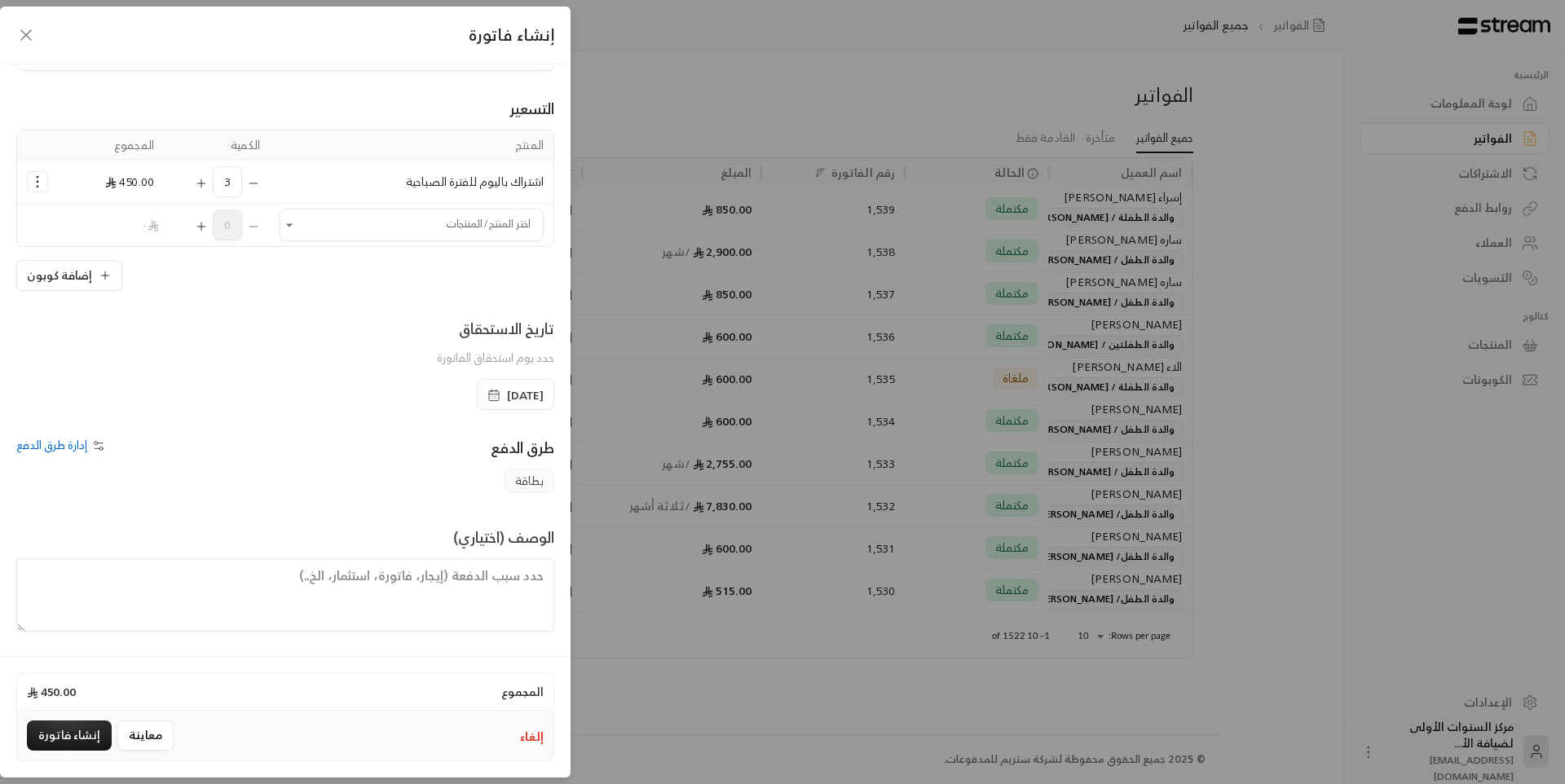
click at [516, 388] on span "24/08/2025" at bounding box center [525, 396] width 36 height 16
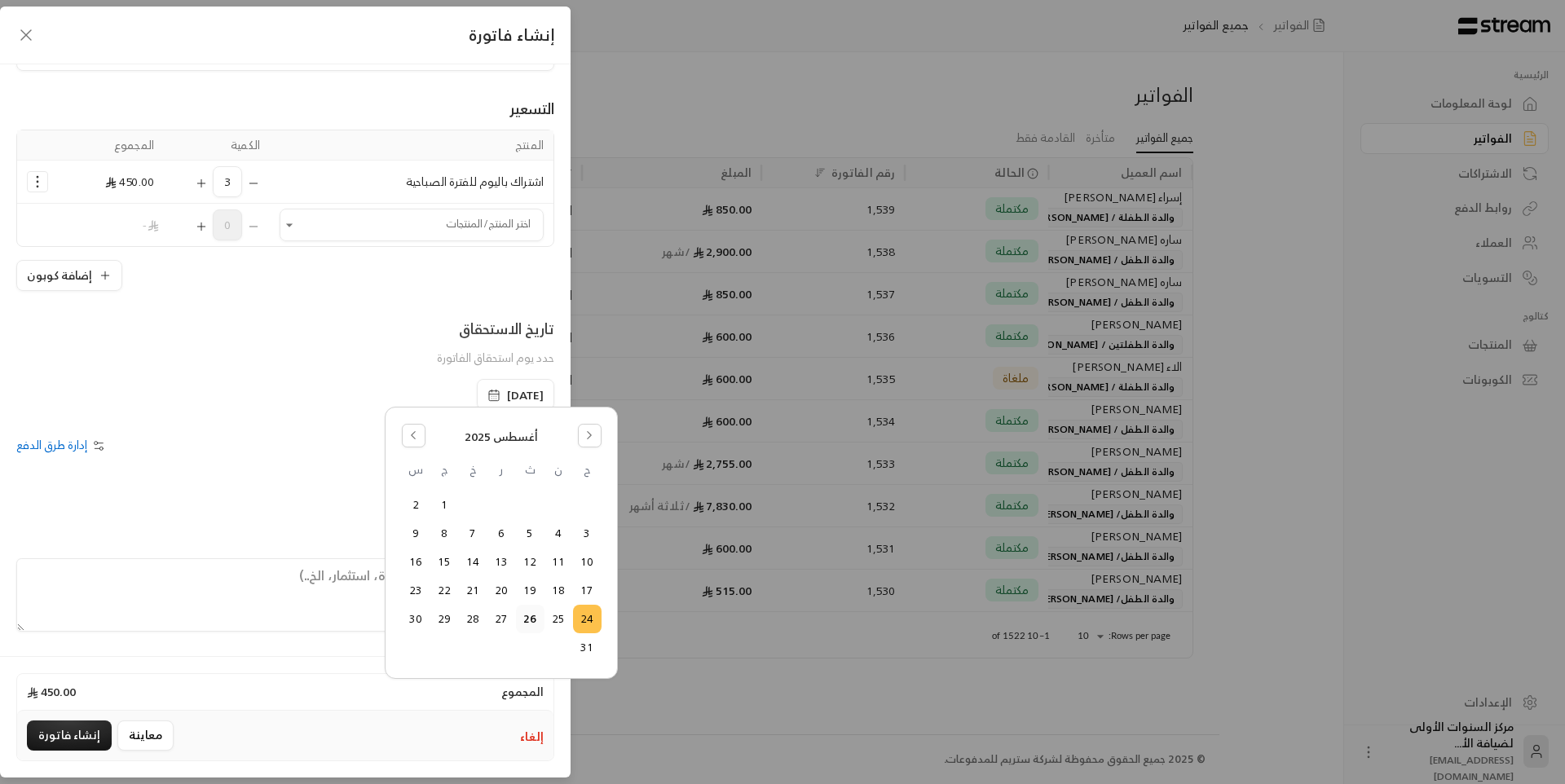
click at [367, 340] on div "تاريخ الاستحقاق حدد يوم استحقاق الفاتورة" at bounding box center [285, 347] width 554 height 62
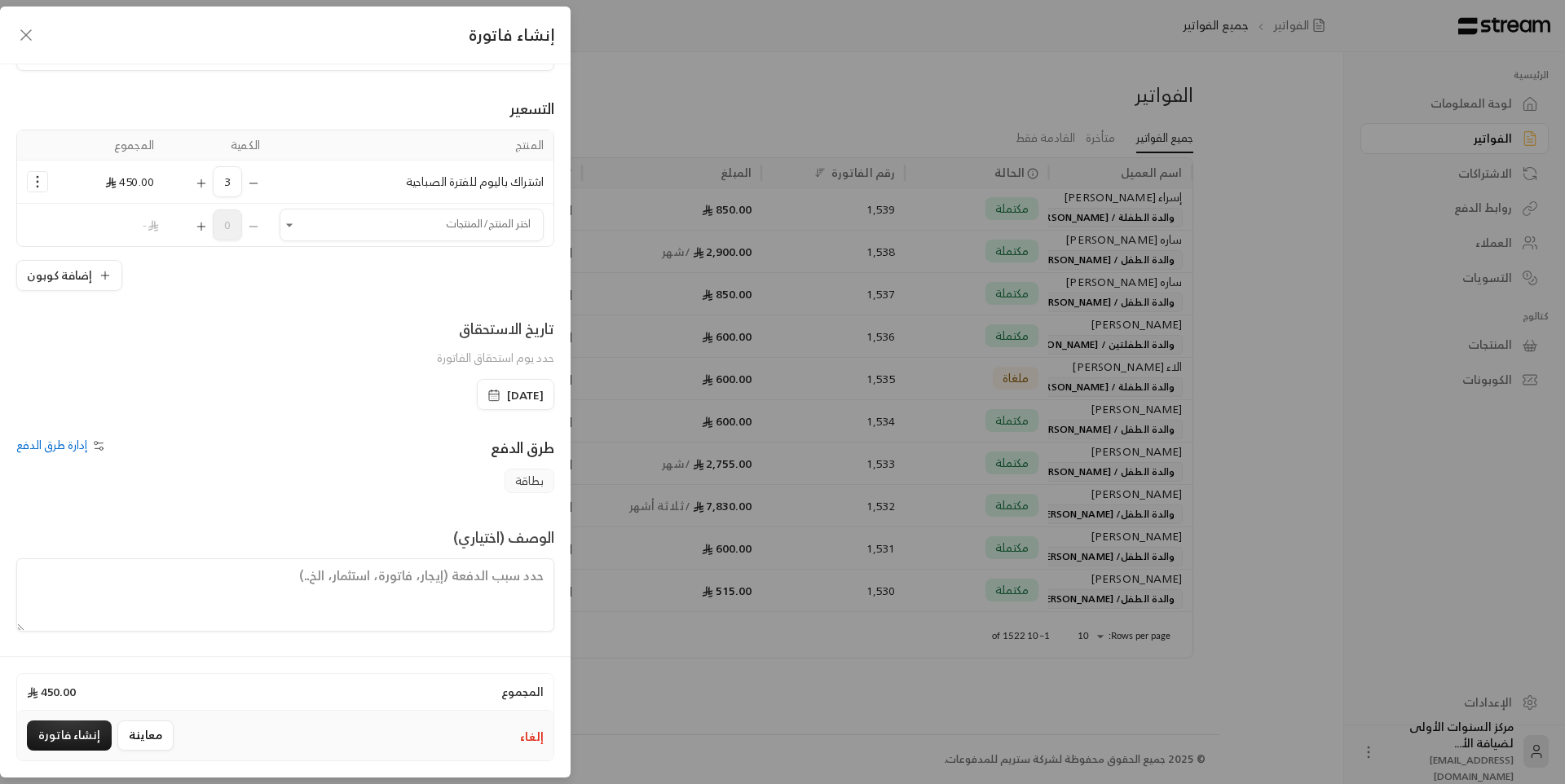
click at [207, 172] on button "Selected Products" at bounding box center [201, 182] width 13 height 31
click at [499, 588] on textarea at bounding box center [285, 595] width 538 height 74
type textarea "من تاريخ 24 /8/ 2025 حتى 27 /8 /2025"
click at [74, 736] on button "إنشاء فاتورة" at bounding box center [69, 735] width 85 height 30
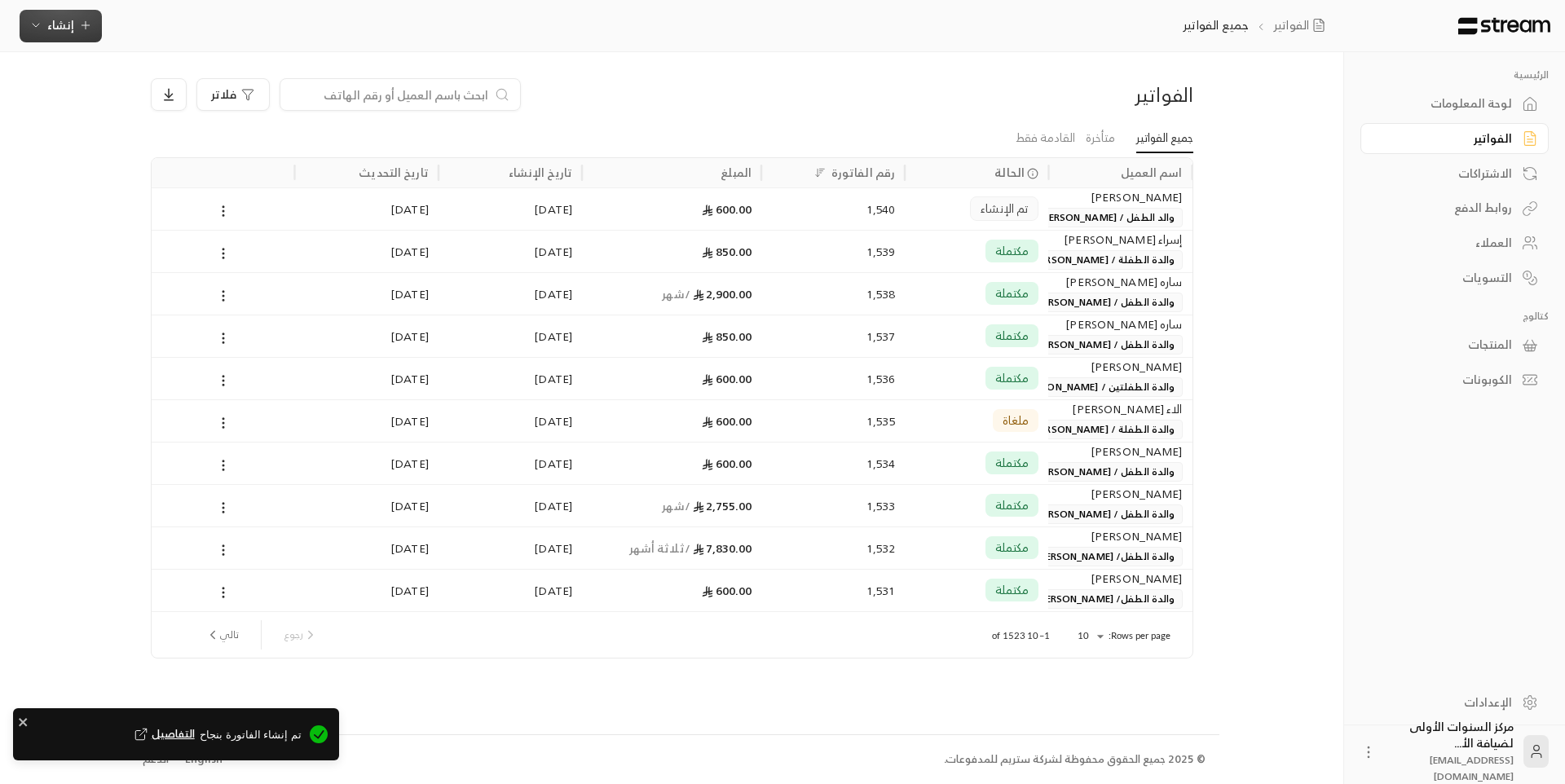
click at [37, 28] on icon "button" at bounding box center [35, 25] width 13 height 13
click at [146, 165] on div "أتمتة الفواتير المتكررة للفواتير المستمرة." at bounding box center [141, 159] width 206 height 16
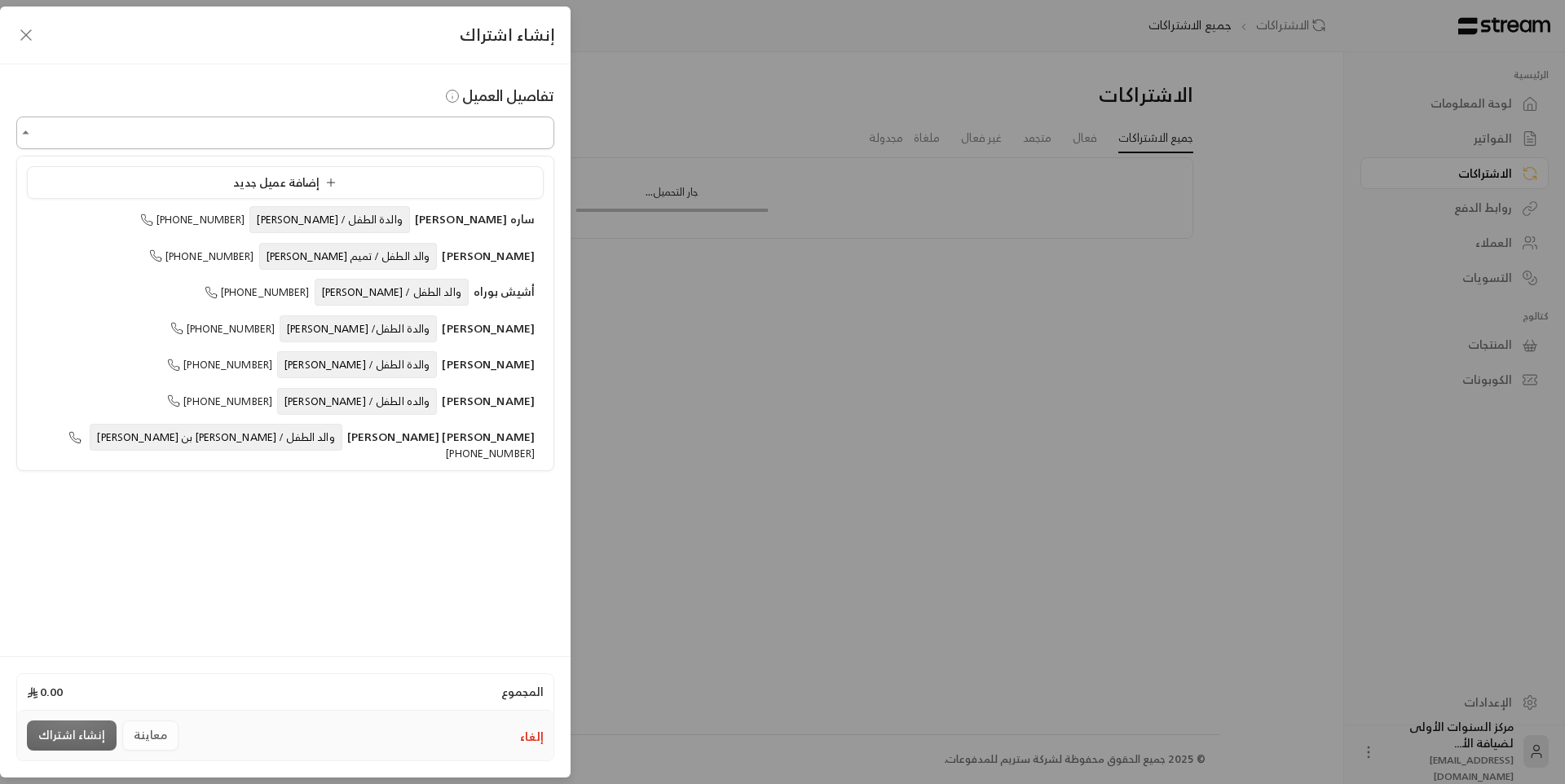
click at [445, 137] on input "اختر العميل" at bounding box center [285, 133] width 538 height 28
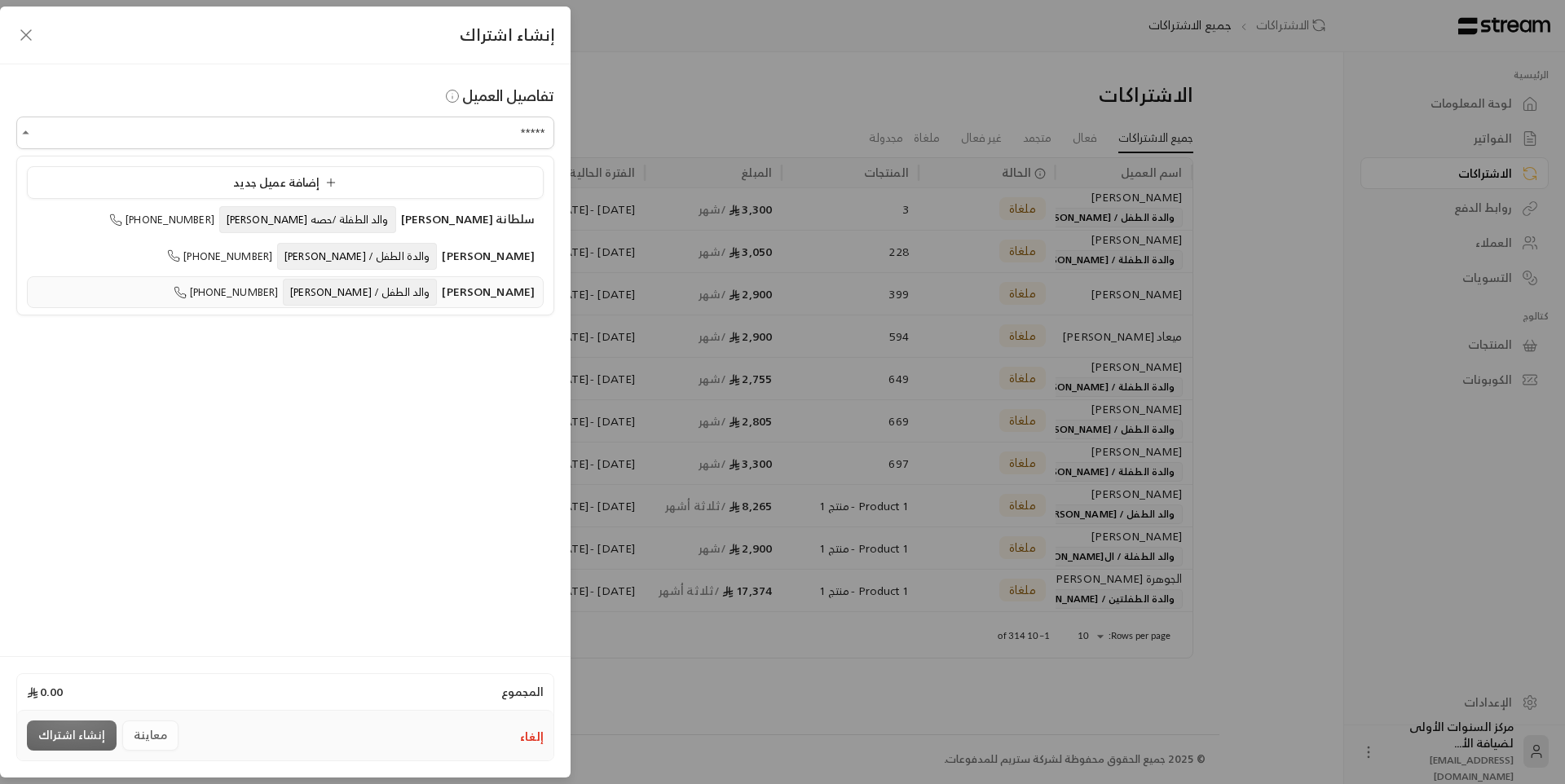
click at [442, 288] on span "متعب عبدالعزيز الموسى" at bounding box center [489, 291] width 93 height 20
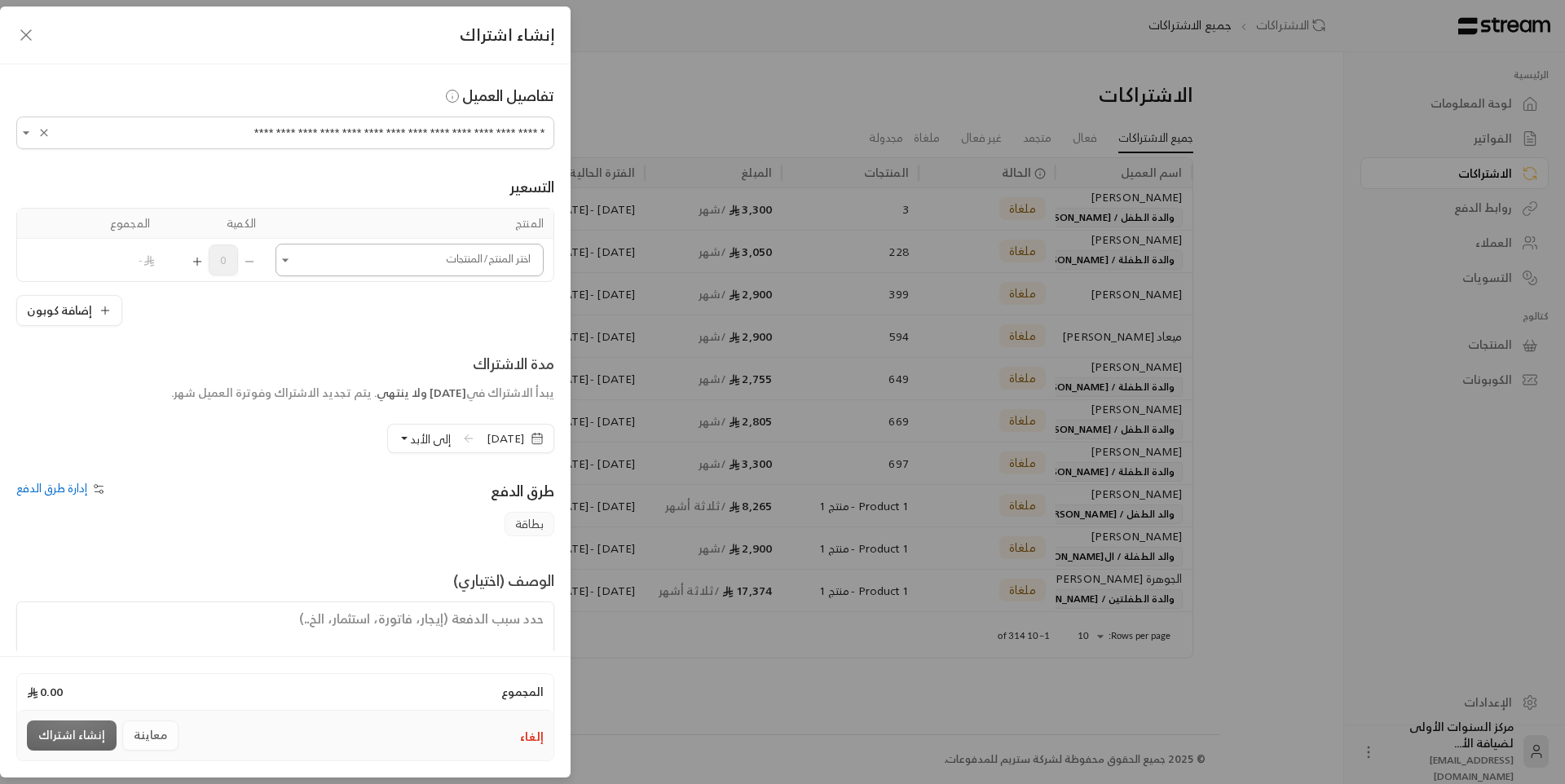
type input "**********"
click at [423, 263] on input "اختر العميل" at bounding box center [409, 260] width 268 height 28
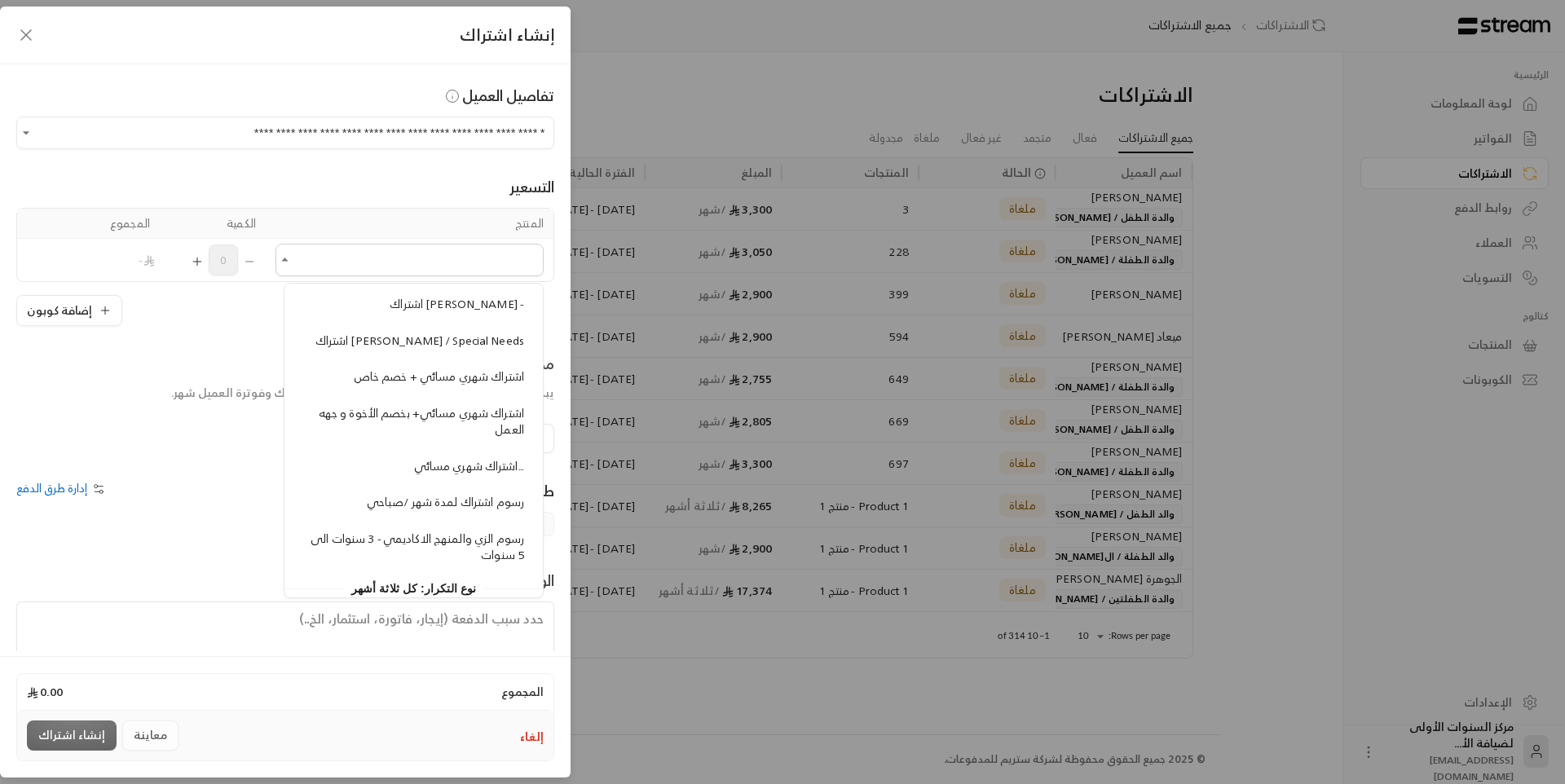
scroll to position [2027, 0]
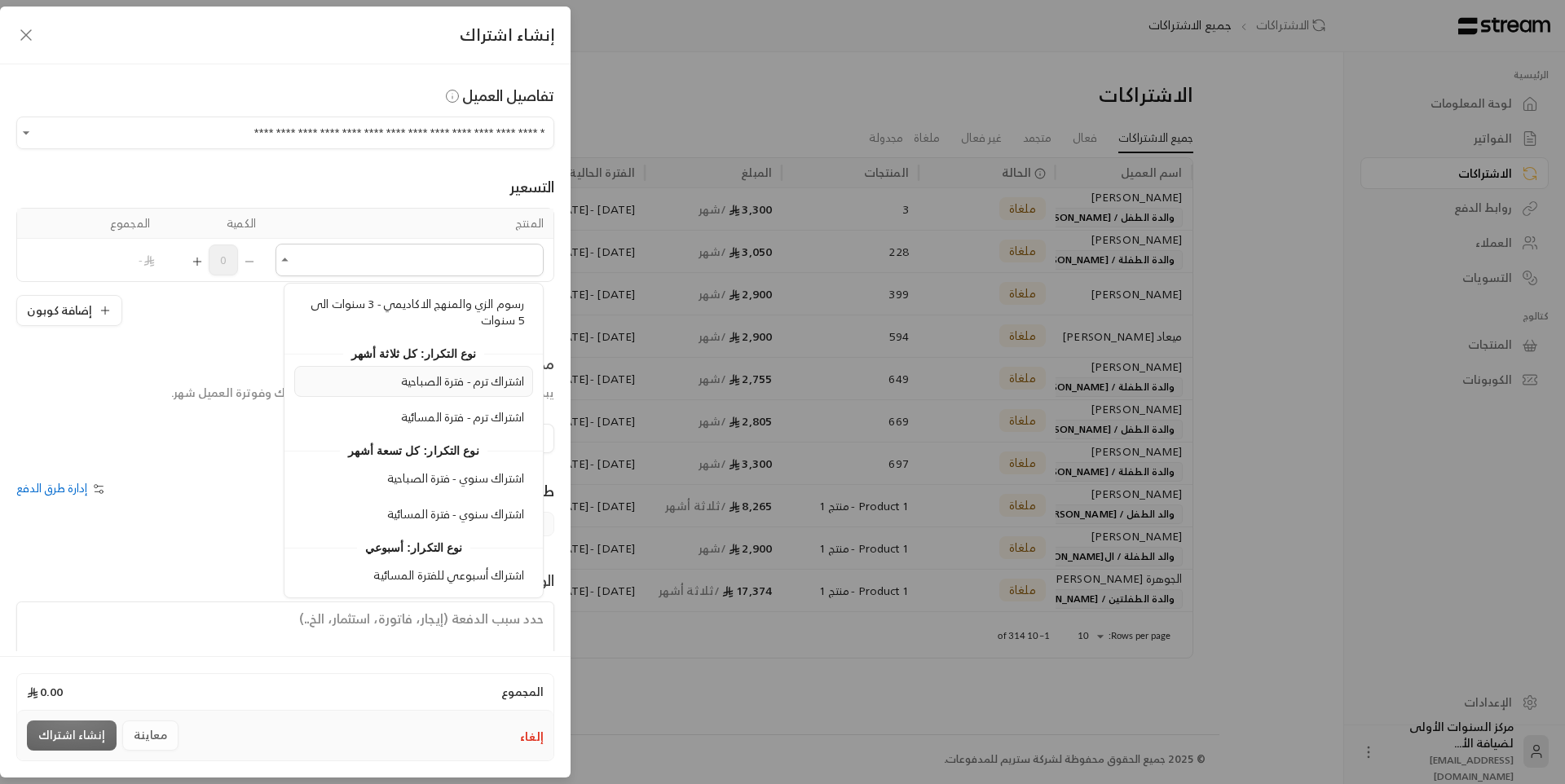
click at [481, 384] on span "اشتراك ترم - فترة الصباحية" at bounding box center [462, 381] width 123 height 20
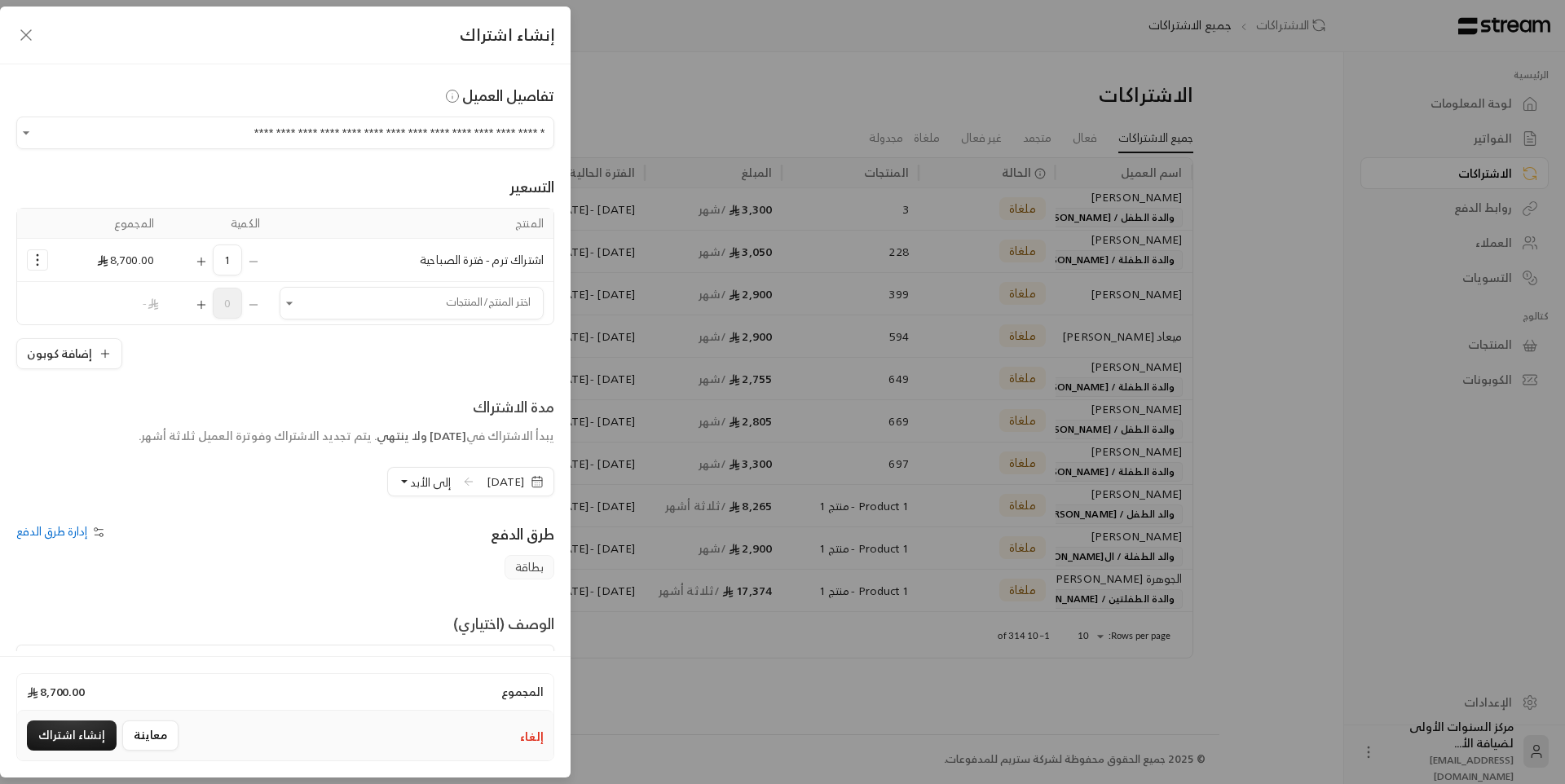
click at [45, 261] on icon "Selected Products" at bounding box center [37, 260] width 16 height 16
click at [83, 304] on span "إضافة كوبون" at bounding box center [102, 300] width 59 height 19
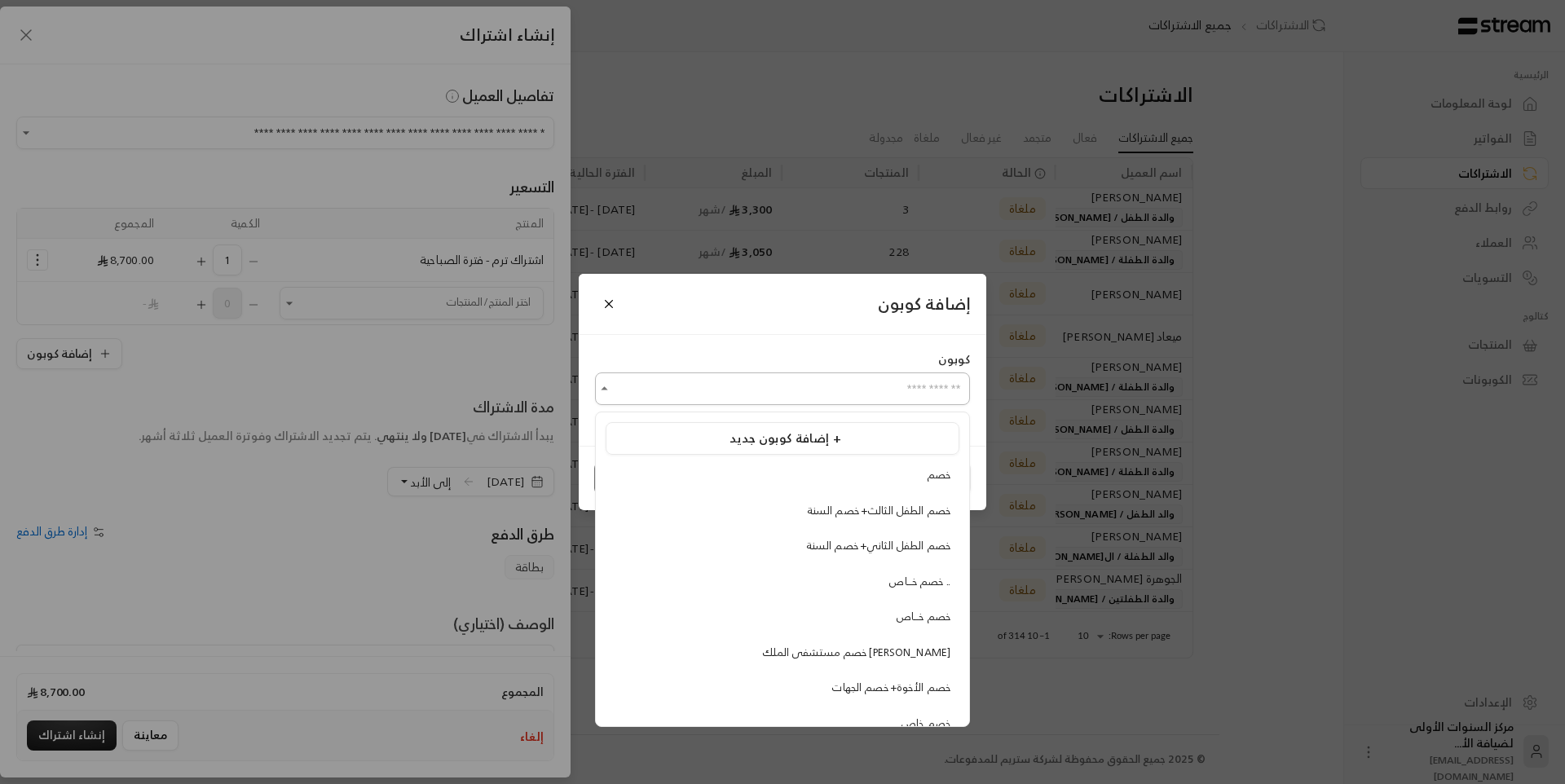
click at [784, 387] on input "اختر العميل" at bounding box center [782, 388] width 375 height 28
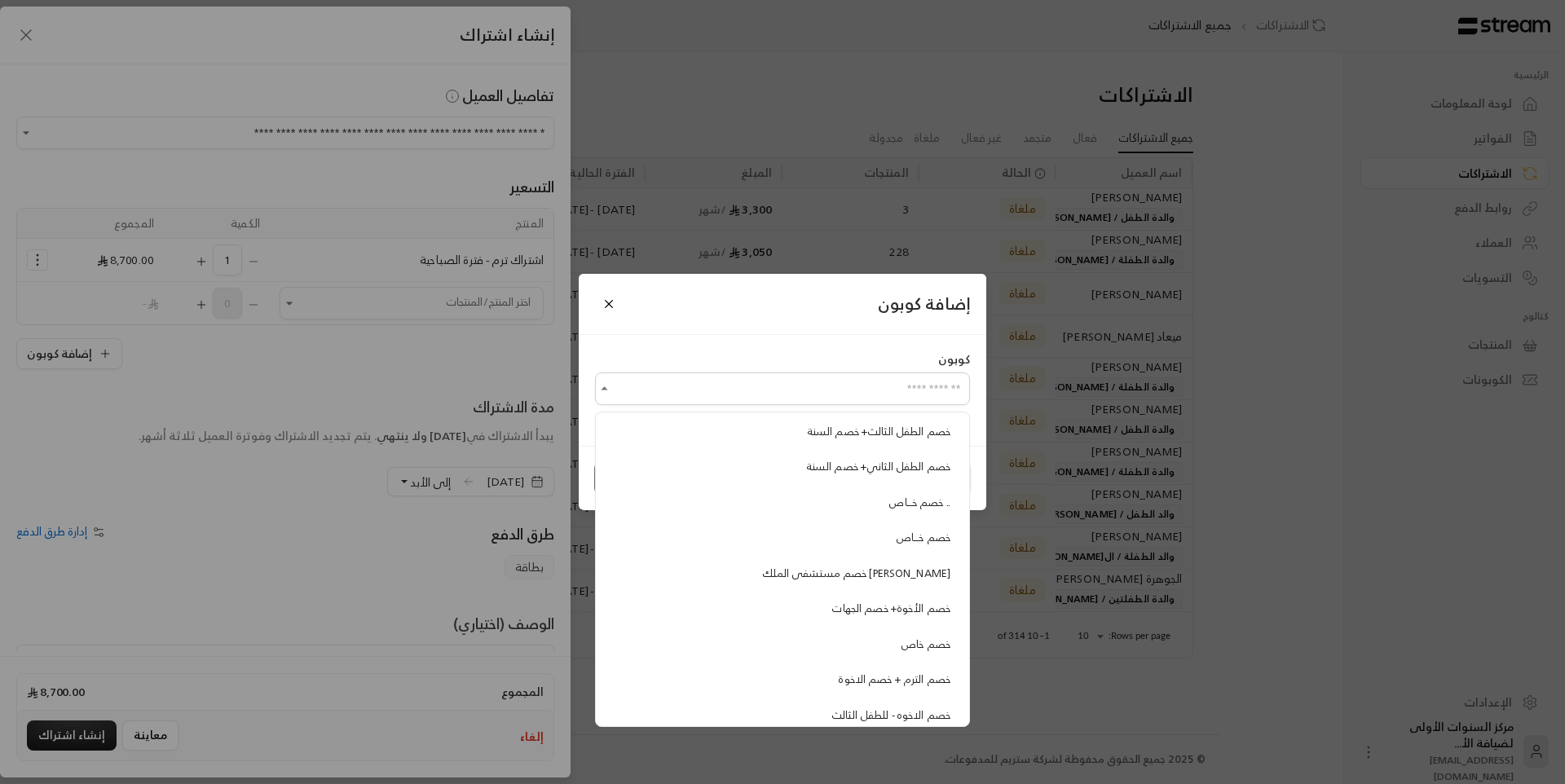
scroll to position [58, 0]
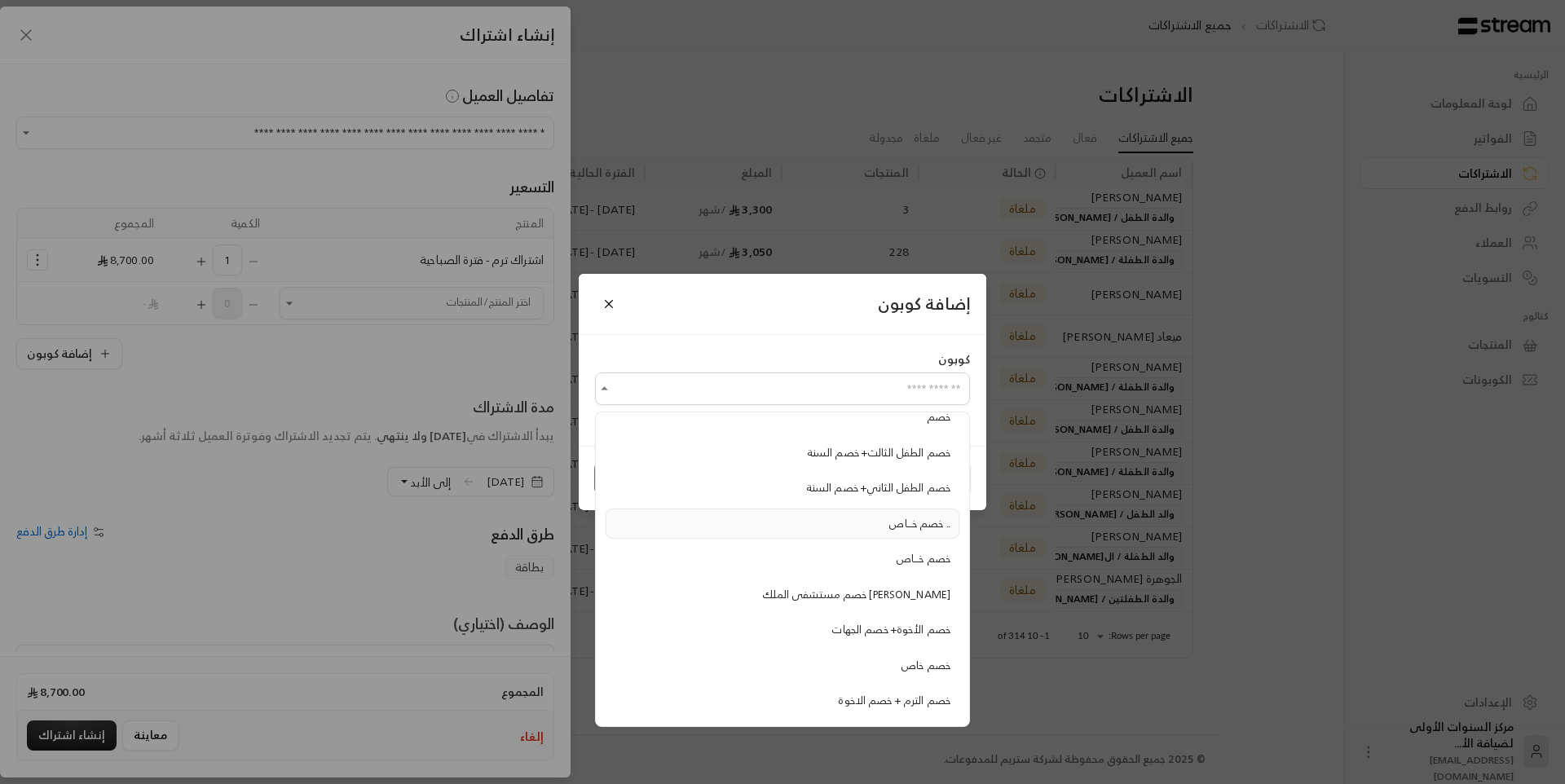
click at [881, 520] on div "خصم خـــاص .." at bounding box center [782, 524] width 336 height 16
type input "**********"
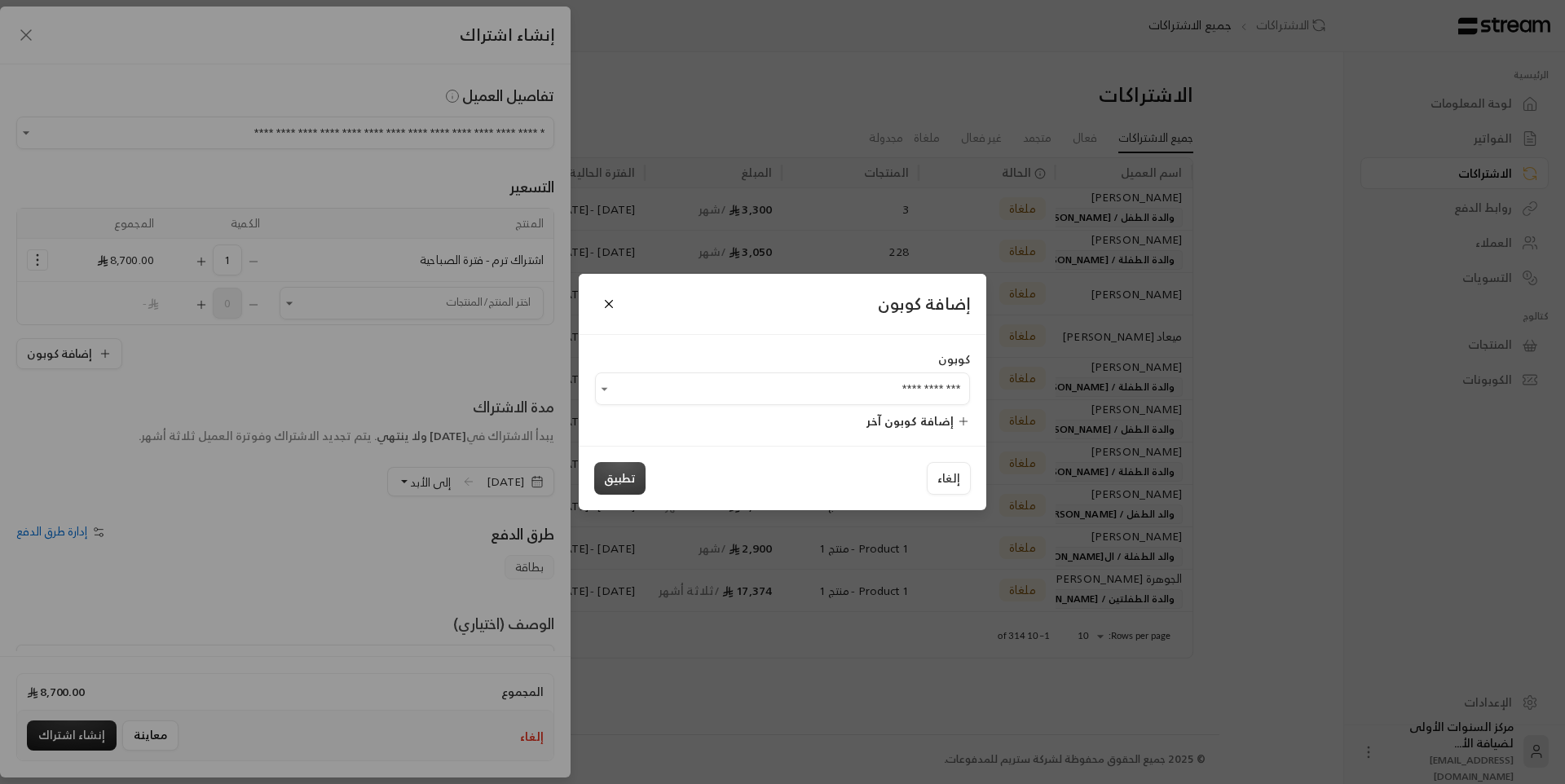
click at [621, 491] on button "تطبيق" at bounding box center [620, 478] width 51 height 33
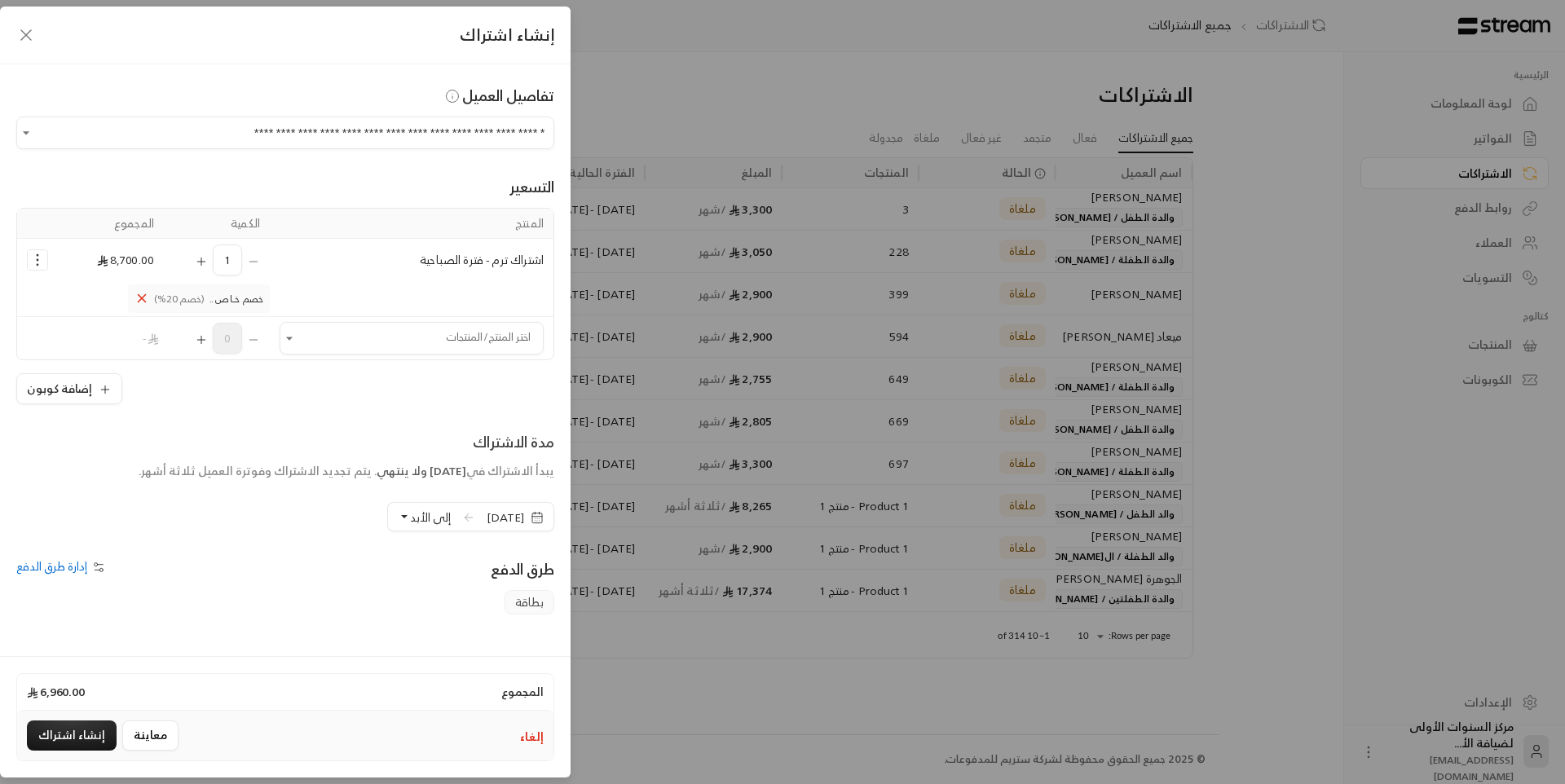
click at [147, 298] on icon "Selected Products" at bounding box center [142, 298] width 15 height 15
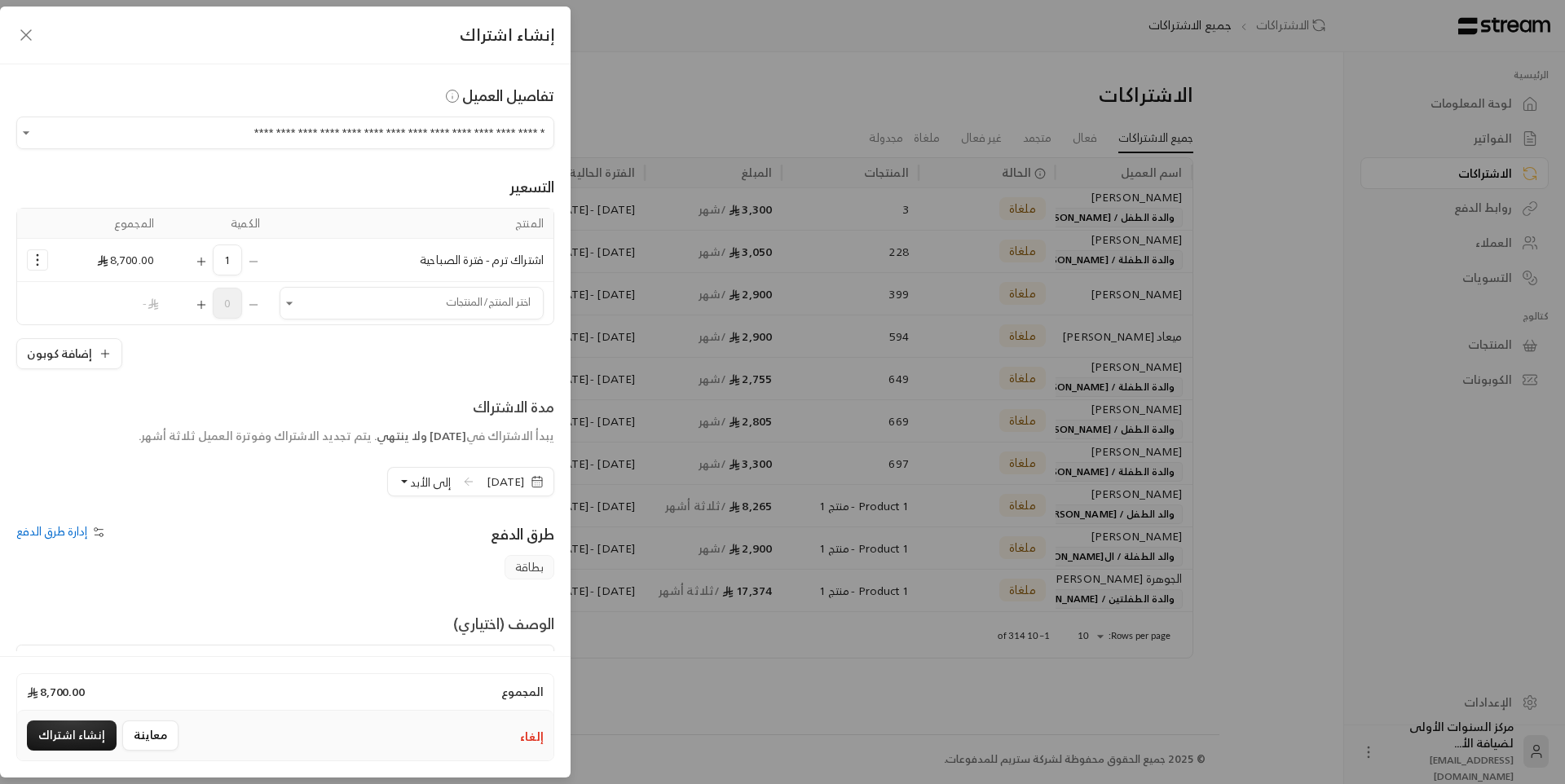
click at [36, 261] on button "Selected Products" at bounding box center [37, 260] width 20 height 20
click at [102, 297] on span "إضافة كوبون" at bounding box center [102, 300] width 59 height 19
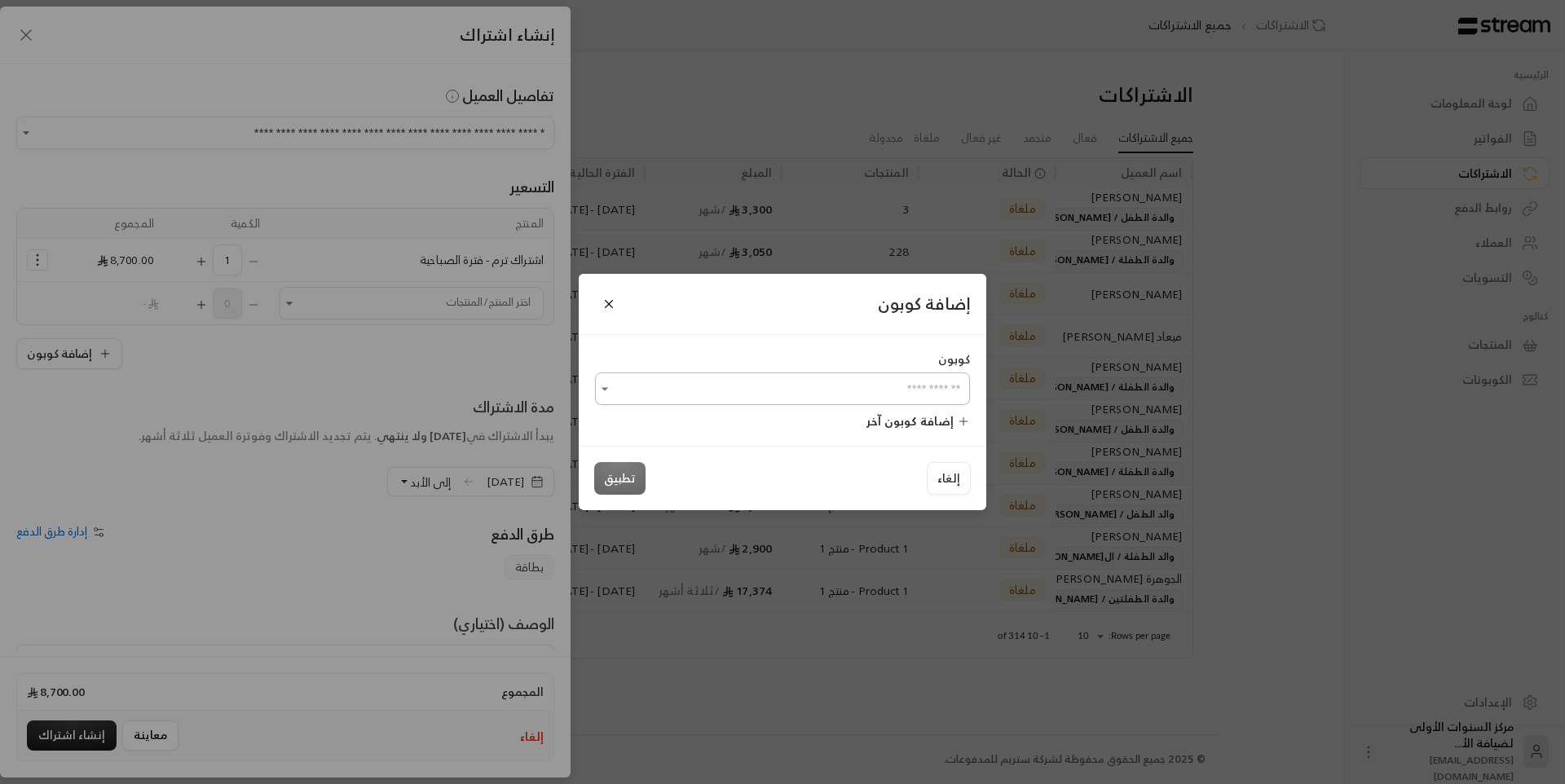
click at [941, 395] on input "اختر العميل" at bounding box center [782, 388] width 375 height 28
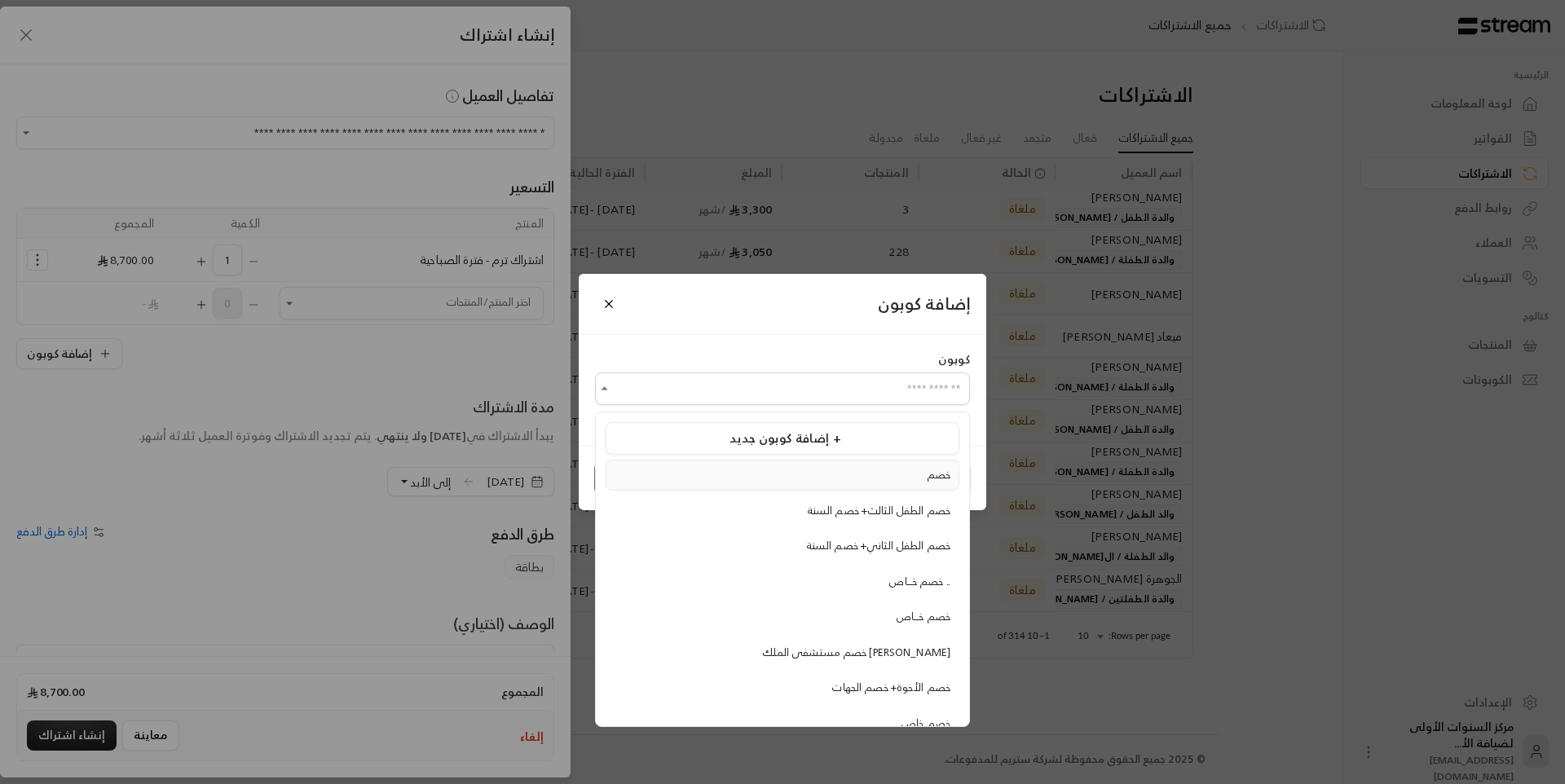
click at [930, 473] on span "خصم" at bounding box center [939, 475] width 24 height 19
type input "***"
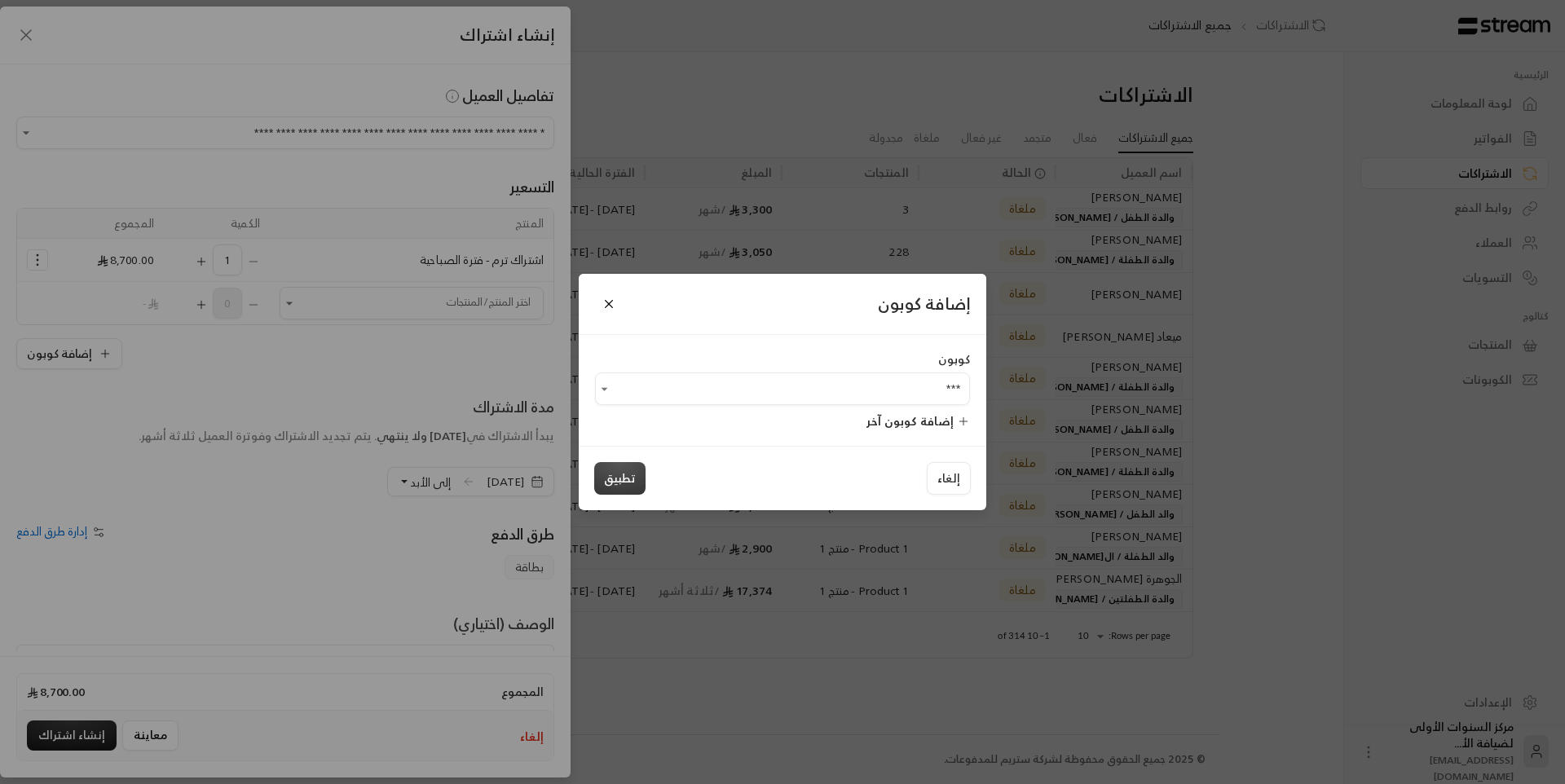
click at [626, 489] on button "تطبيق" at bounding box center [620, 478] width 51 height 33
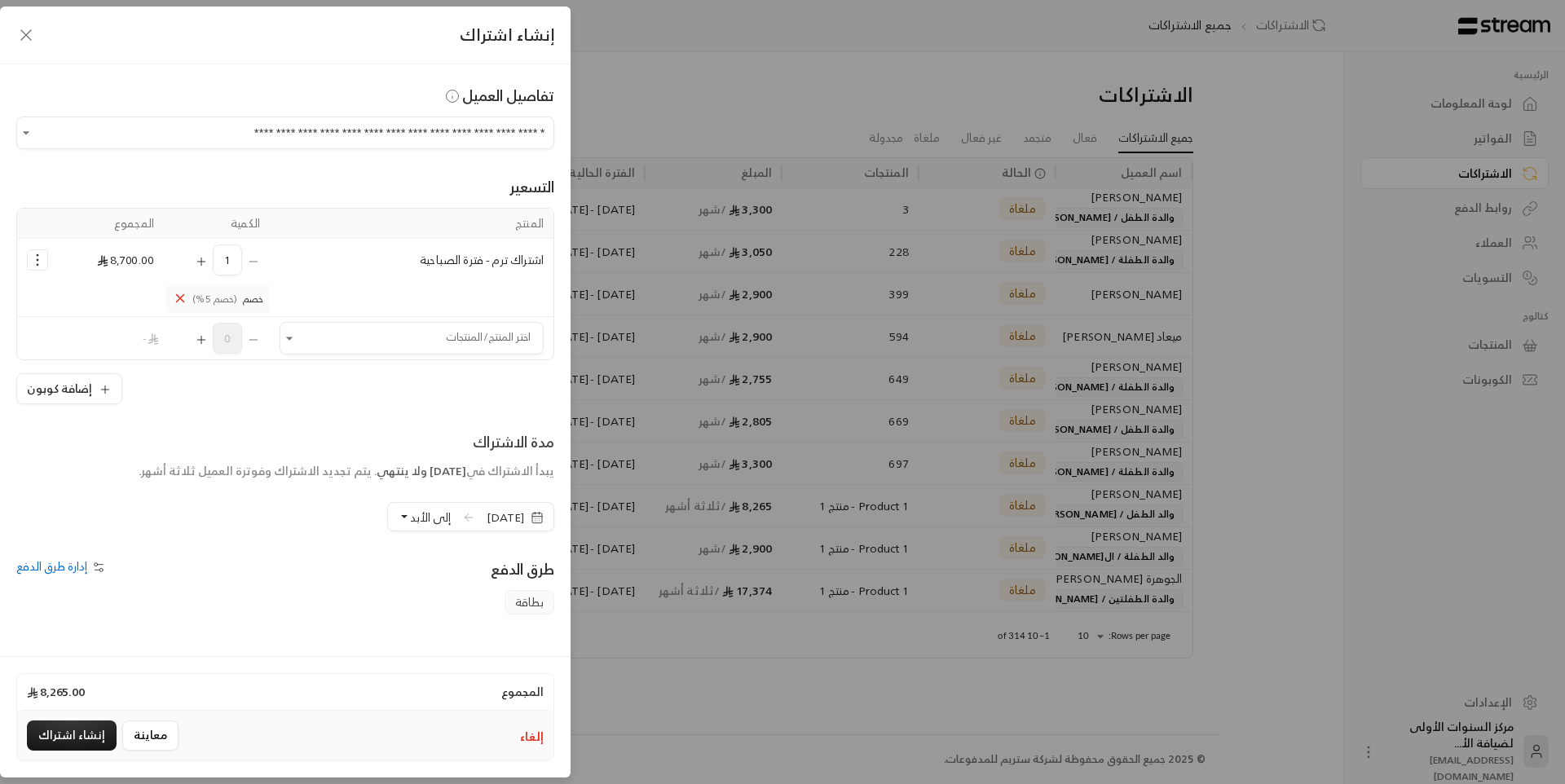
click at [187, 301] on icon "Selected Products" at bounding box center [180, 298] width 15 height 15
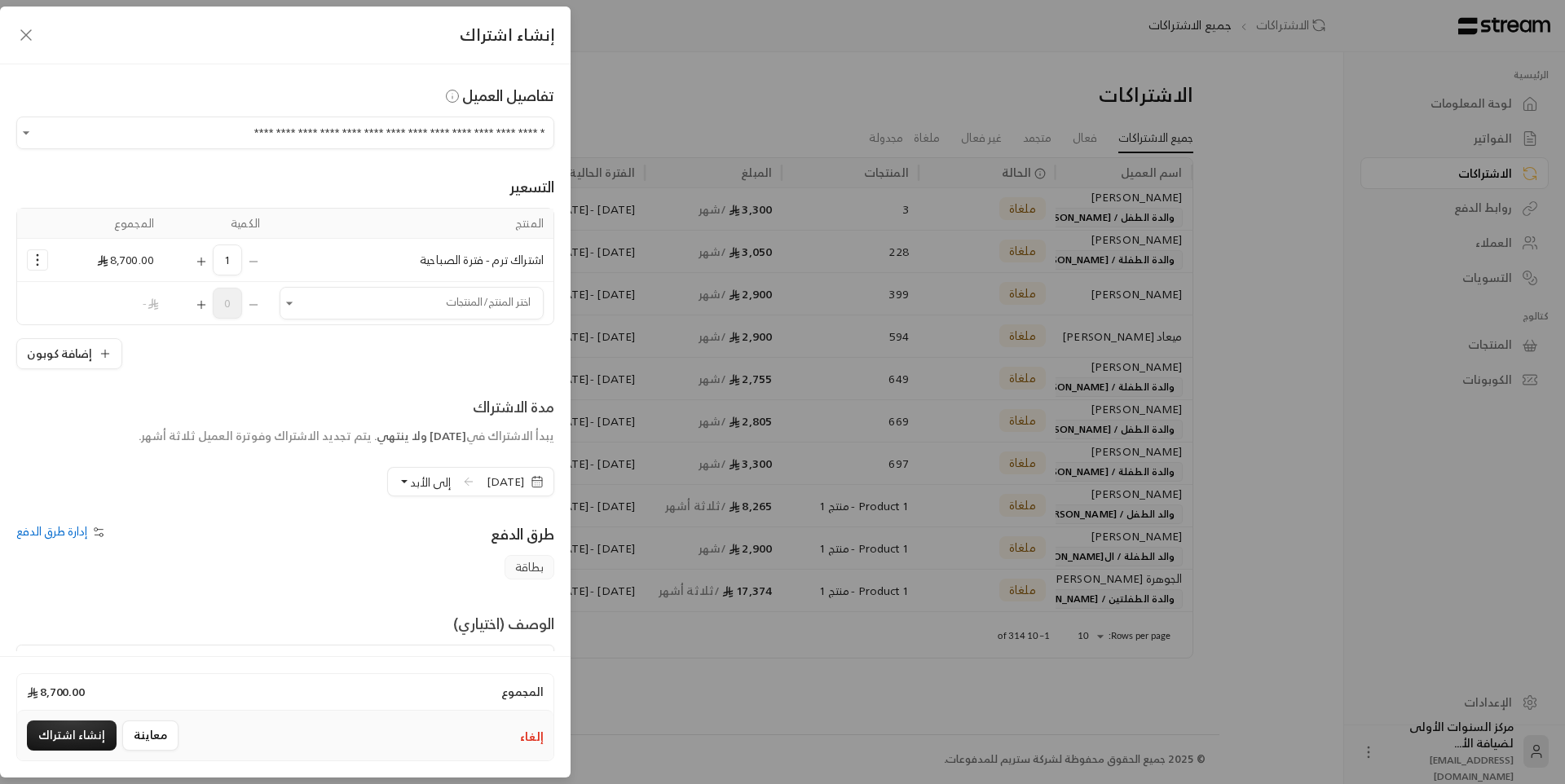
click at [45, 256] on icon "Selected Products" at bounding box center [37, 260] width 16 height 16
click at [122, 298] on span "إضافة كوبون" at bounding box center [102, 300] width 59 height 19
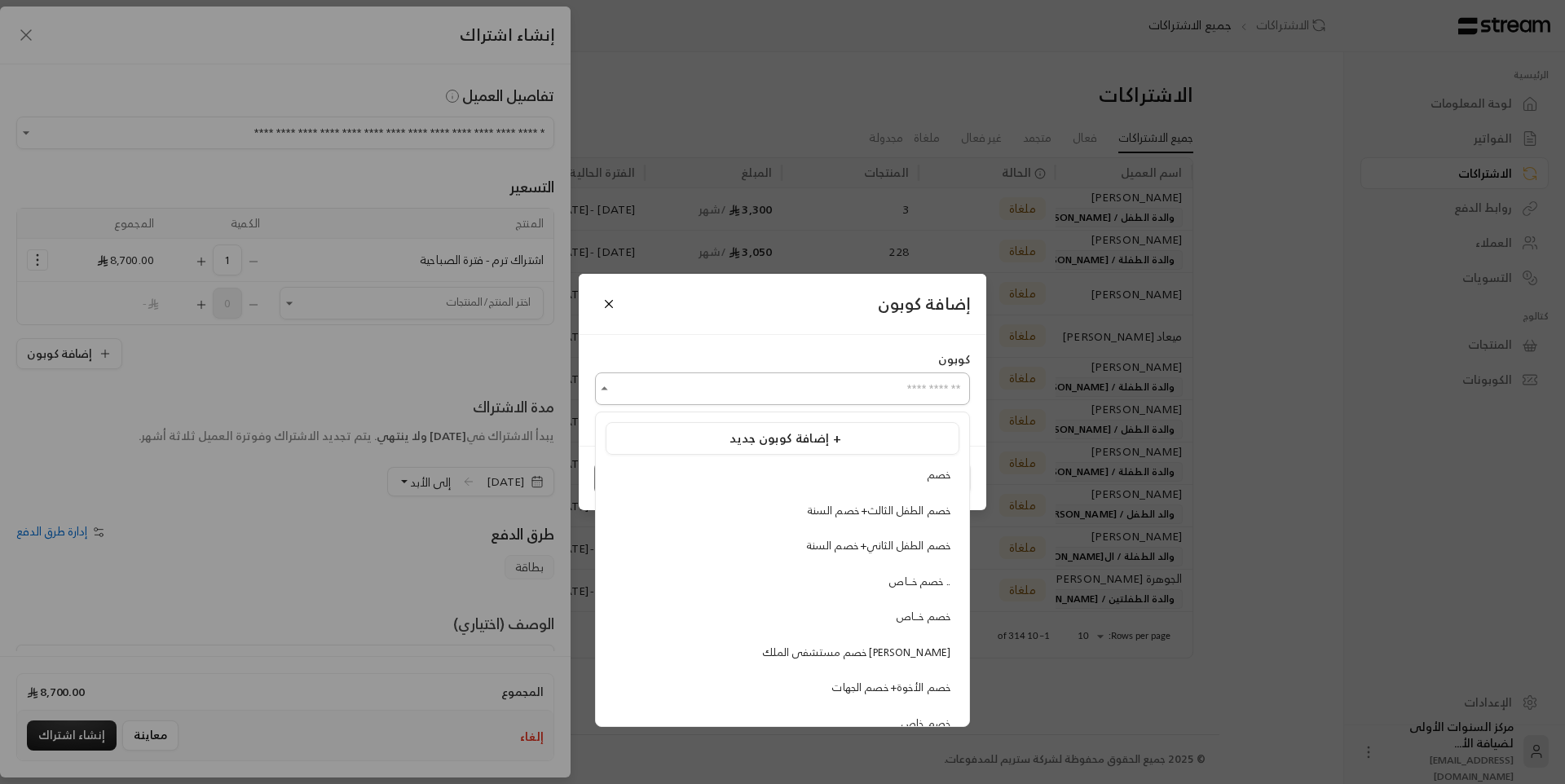
click at [812, 402] on input "اختر العميل" at bounding box center [782, 388] width 375 height 28
click at [862, 578] on div "خصم خـــاص .." at bounding box center [782, 582] width 336 height 16
type input "**********"
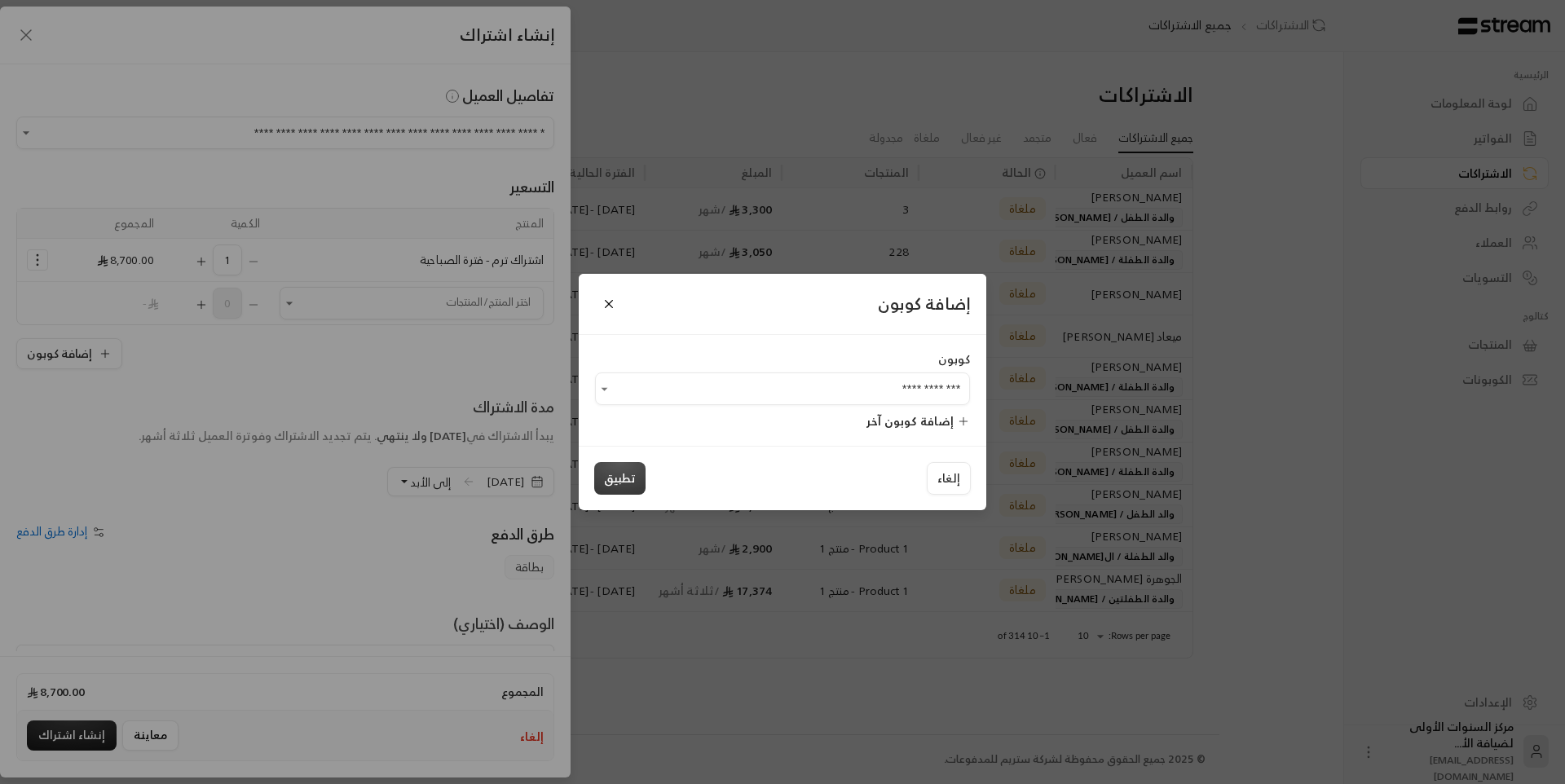
click at [619, 470] on button "تطبيق" at bounding box center [620, 478] width 51 height 33
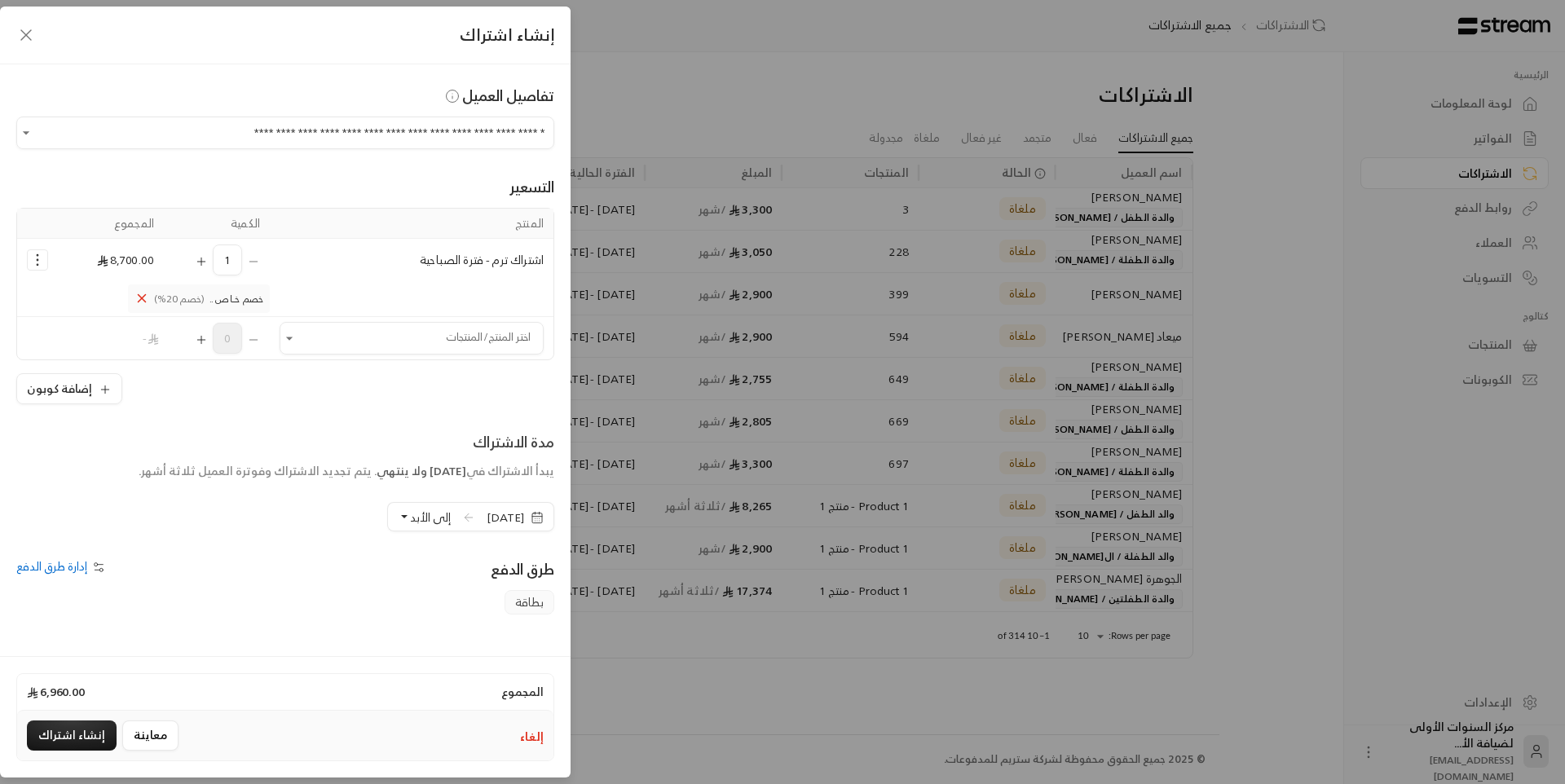
click at [149, 297] on icon "Selected Products" at bounding box center [142, 298] width 15 height 15
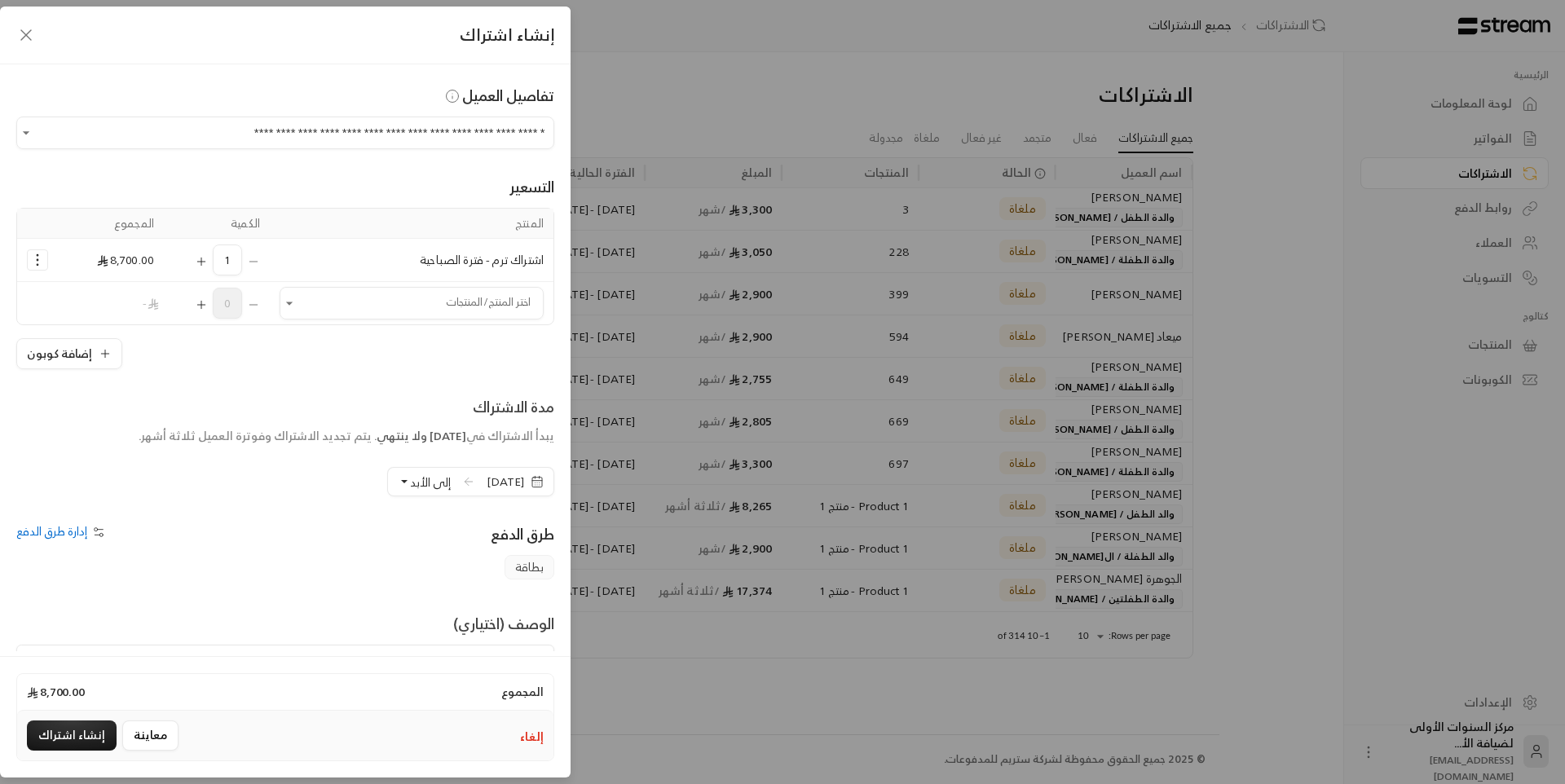
click at [45, 262] on icon "Selected Products" at bounding box center [37, 260] width 16 height 16
click at [105, 293] on span "إضافة كوبون" at bounding box center [102, 300] width 59 height 19
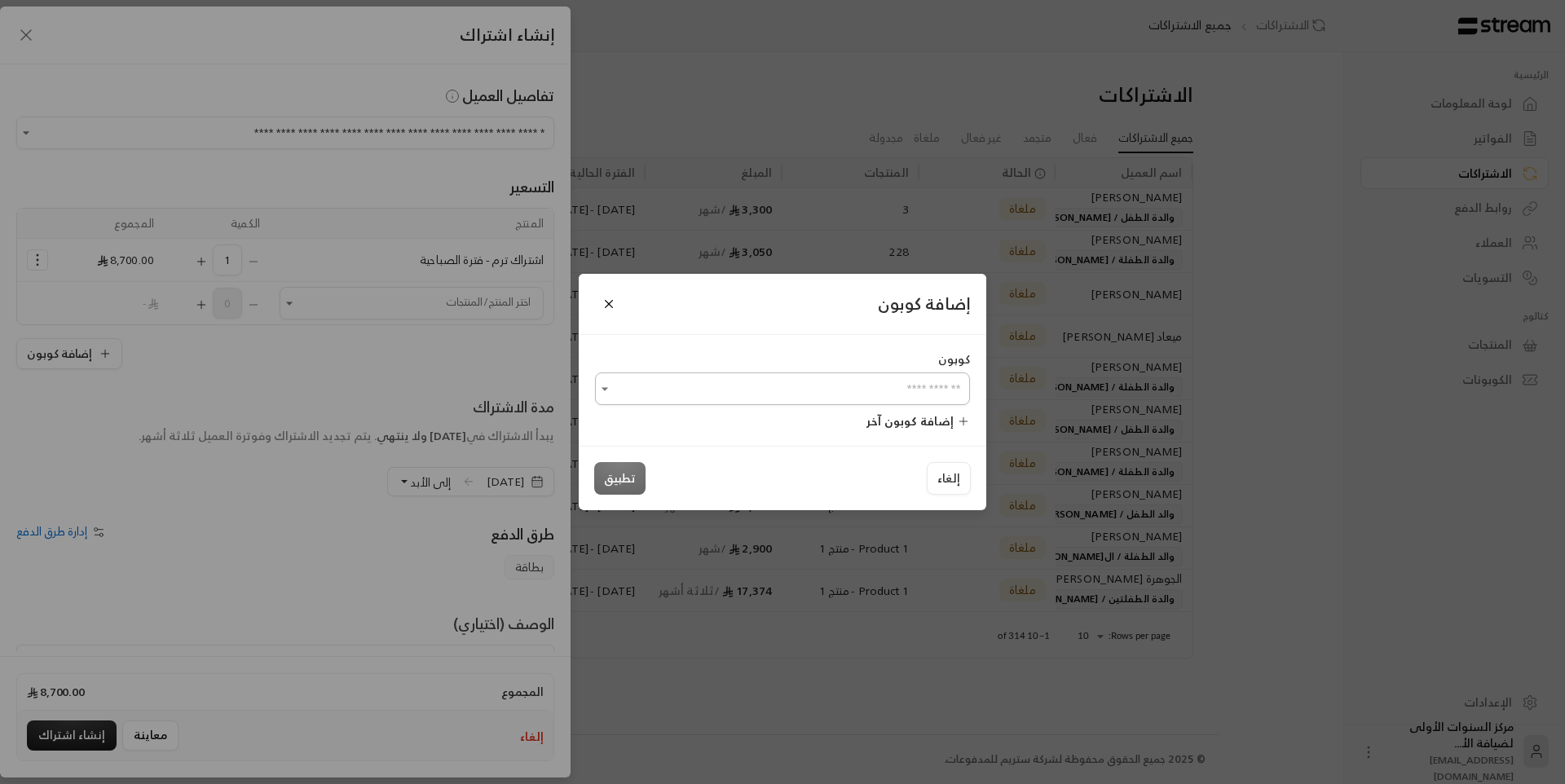
click at [814, 397] on input "اختر العميل" at bounding box center [782, 388] width 375 height 28
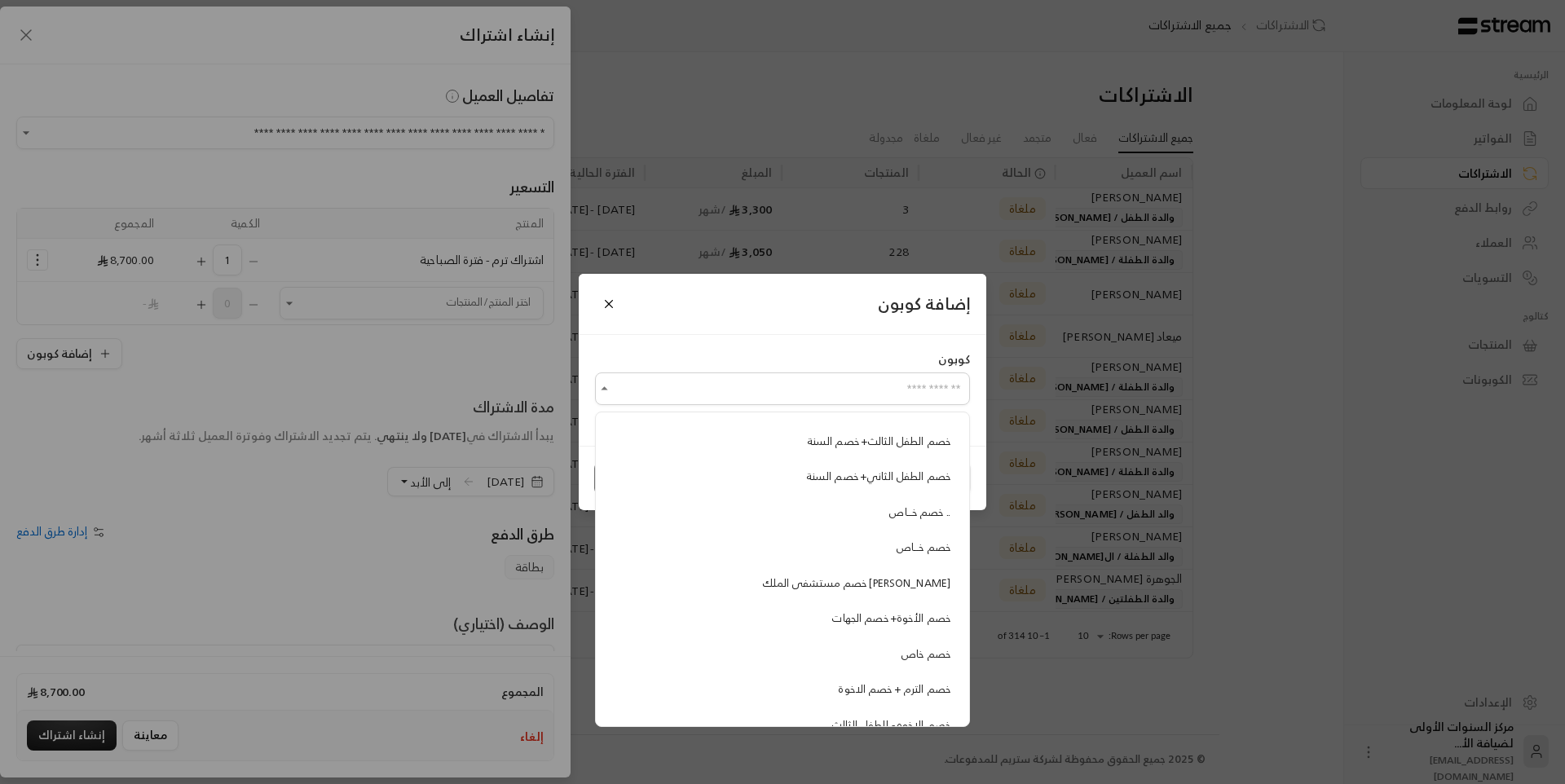
scroll to position [163, 0]
click at [877, 447] on div "خصم خـــاص" at bounding box center [782, 454] width 336 height 16
type input "**********"
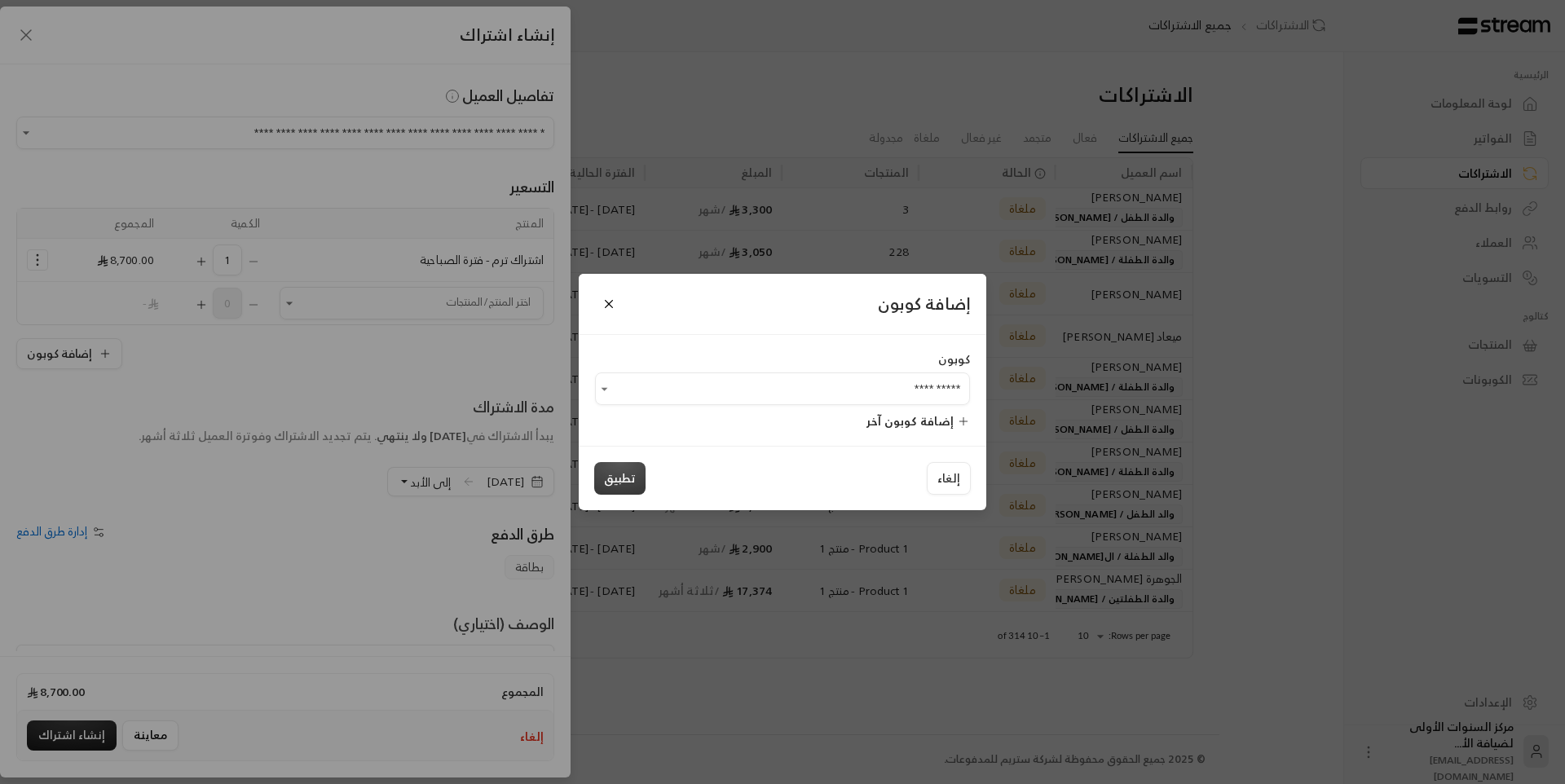
click at [613, 481] on button "تطبيق" at bounding box center [620, 478] width 51 height 33
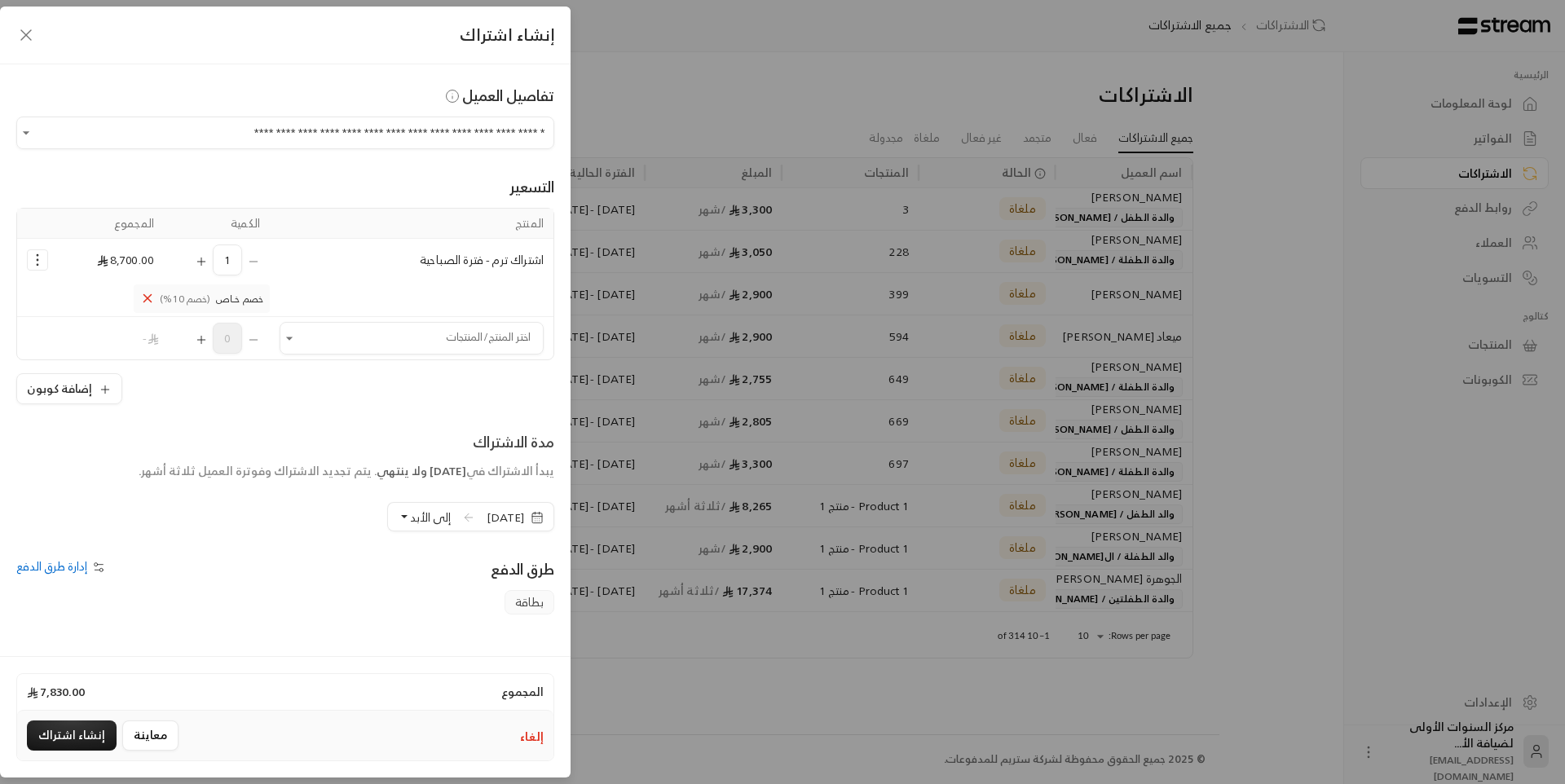
click at [155, 297] on icon "Selected Products" at bounding box center [147, 298] width 15 height 15
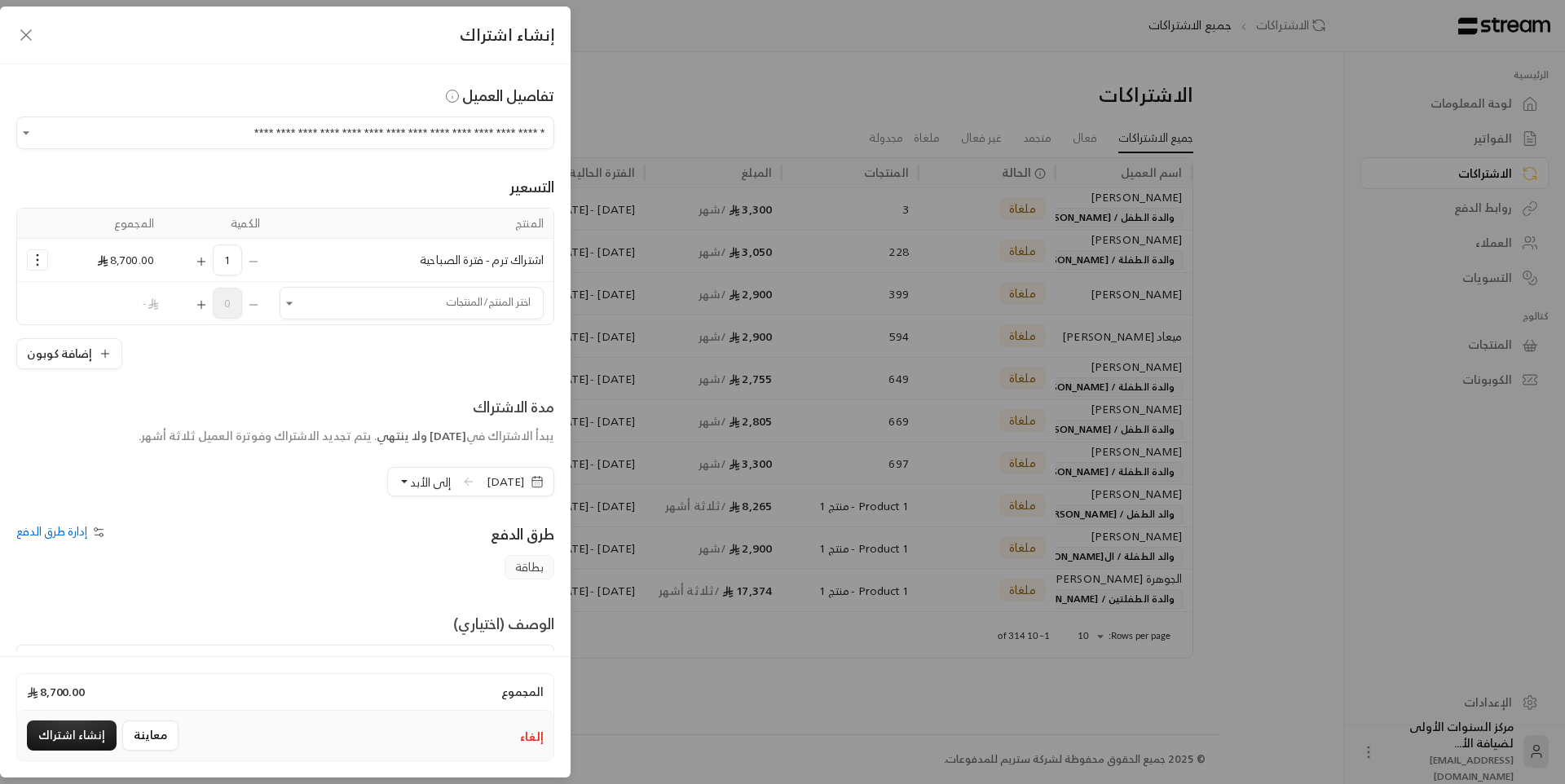
click at [38, 265] on circle "Selected Products" at bounding box center [37, 265] width 2 height 2
click at [127, 305] on span "إضافة كوبون" at bounding box center [102, 300] width 59 height 19
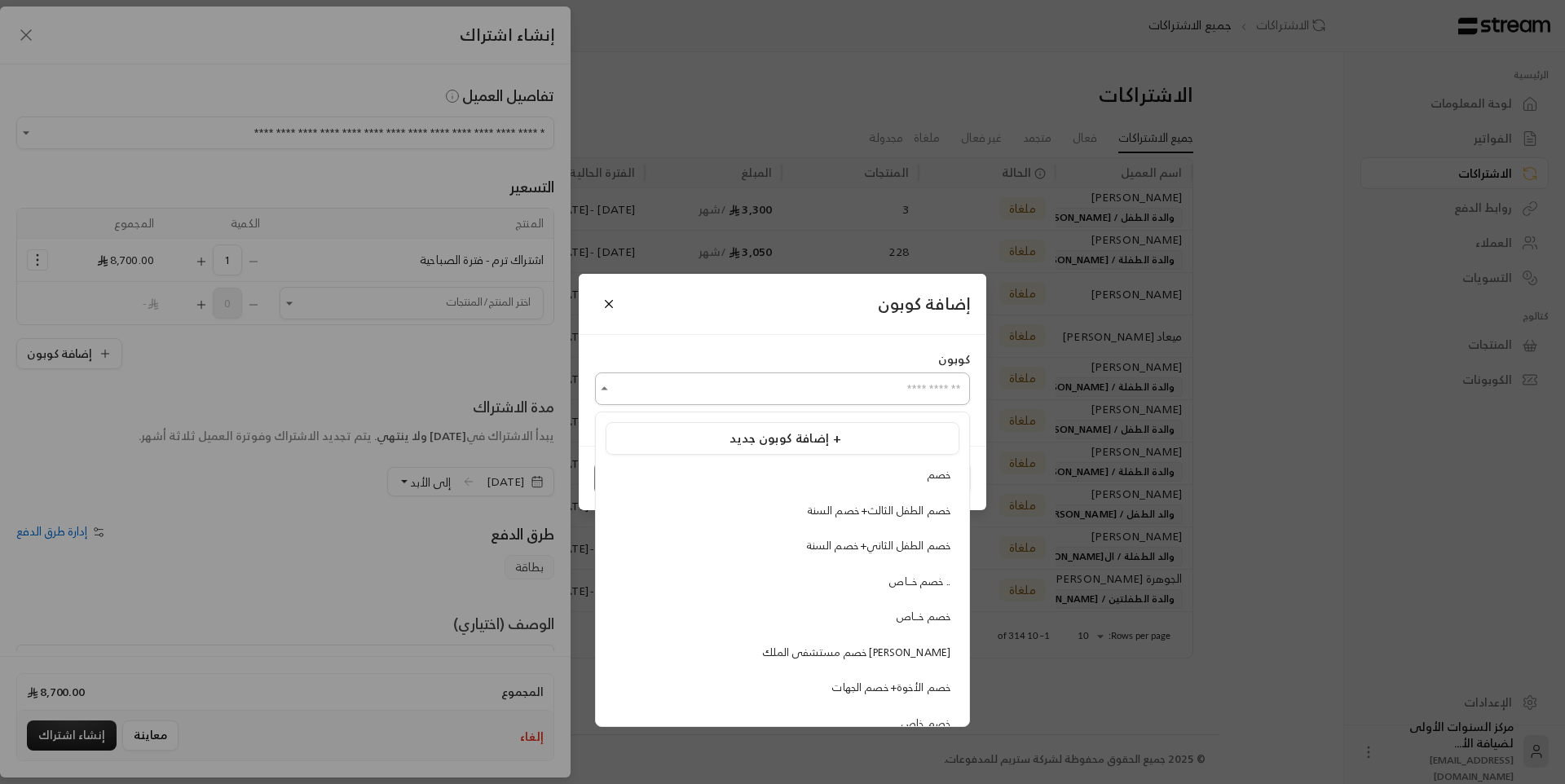
click at [839, 401] on input "اختر العميل" at bounding box center [782, 388] width 375 height 28
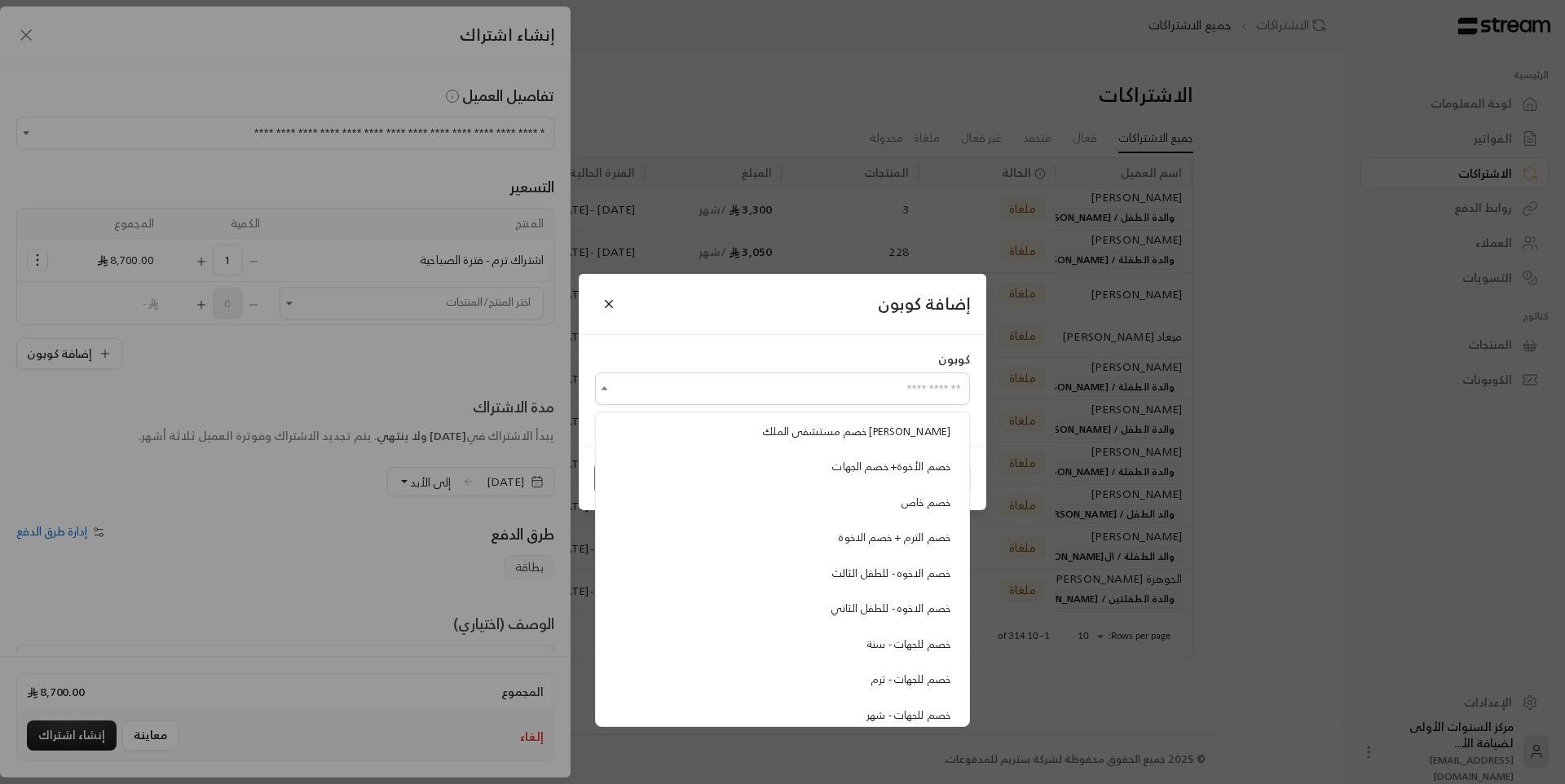
scroll to position [139, 0]
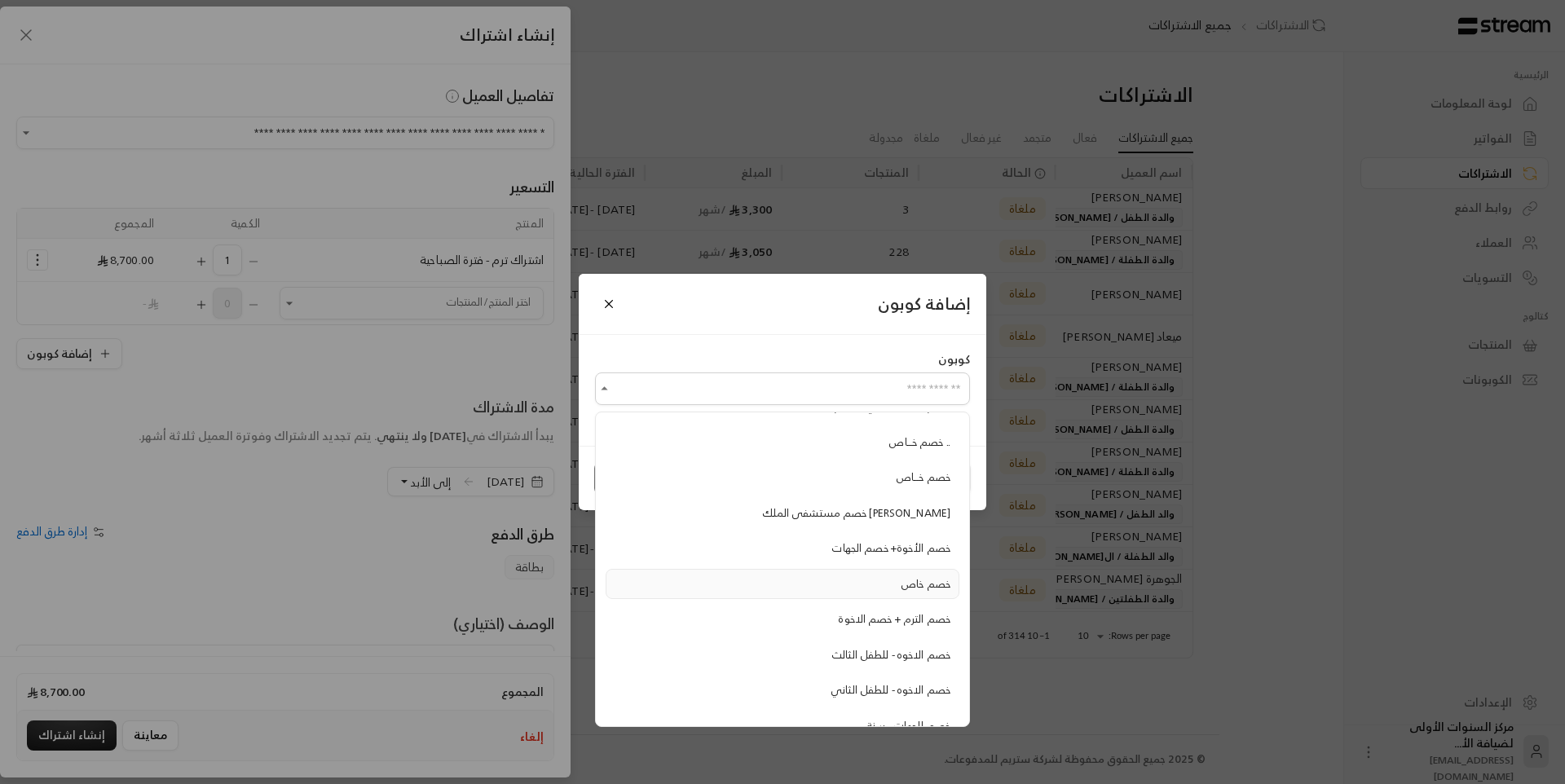
click at [871, 578] on div "خصم خاص" at bounding box center [782, 584] width 336 height 16
type input "*******"
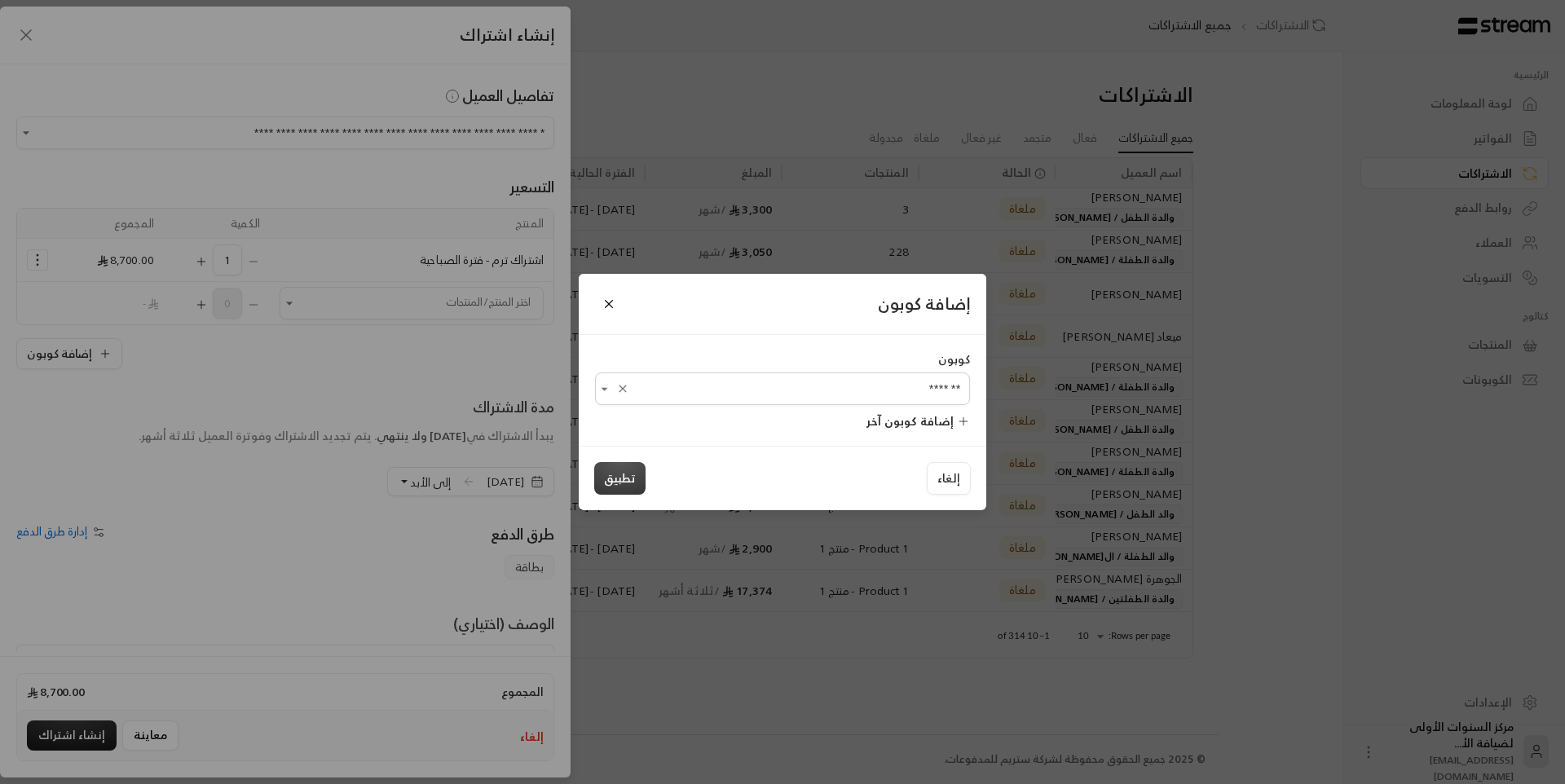
click at [622, 478] on button "تطبيق" at bounding box center [620, 478] width 51 height 33
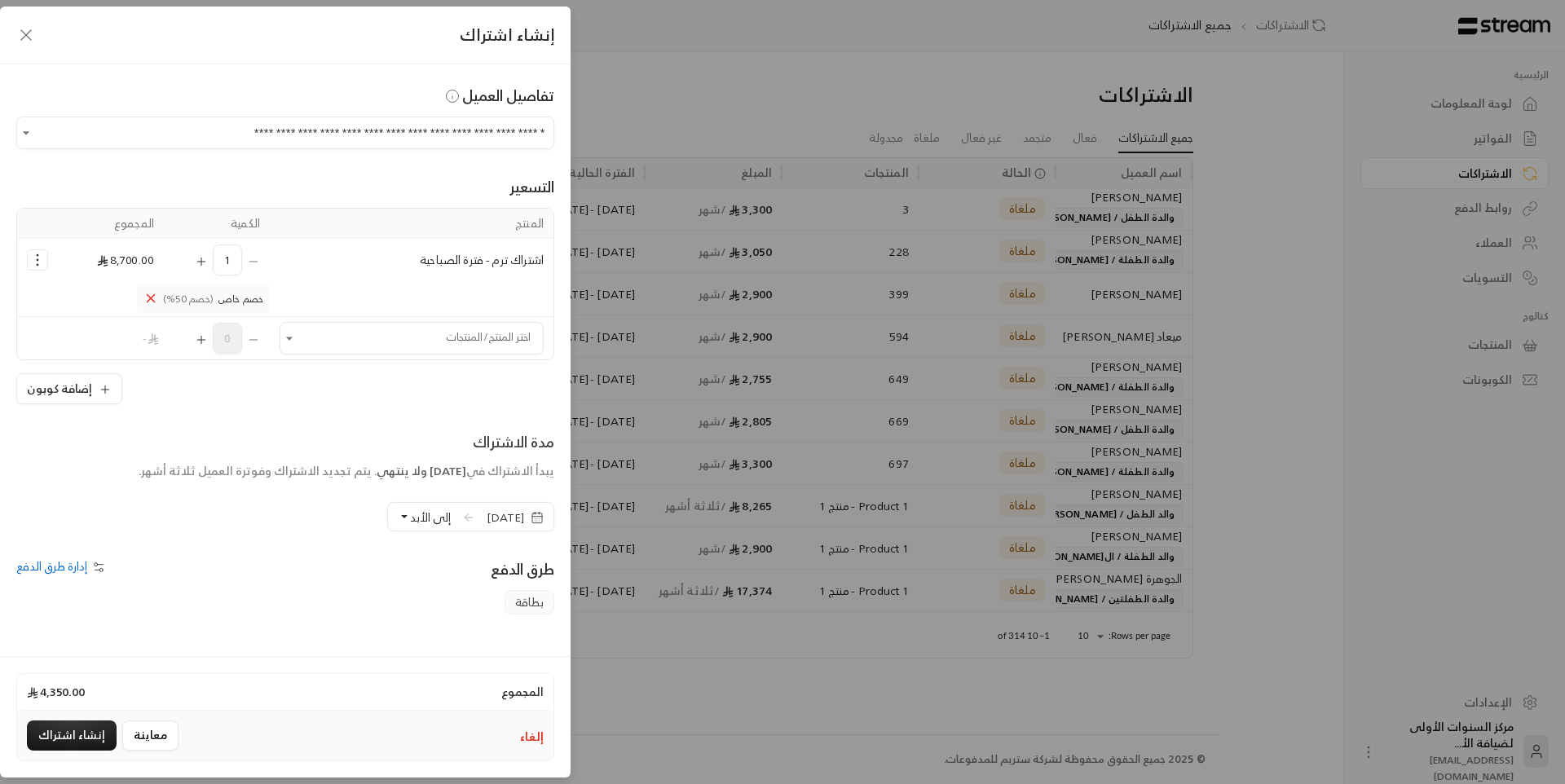
click at [511, 520] on span "[DATE]" at bounding box center [505, 518] width 37 height 16
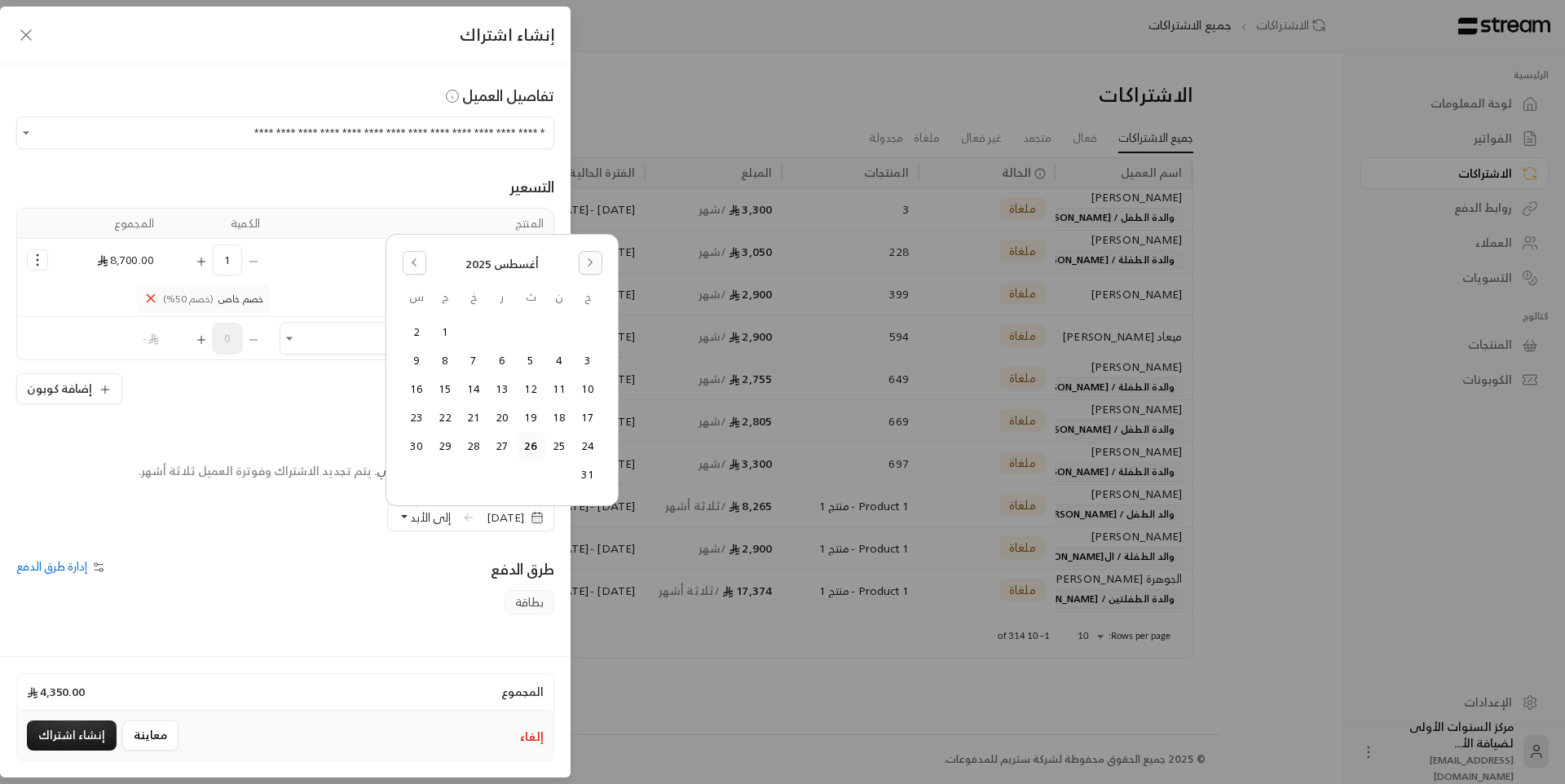
click at [598, 270] on button "Go to the Next Month" at bounding box center [591, 263] width 24 height 24
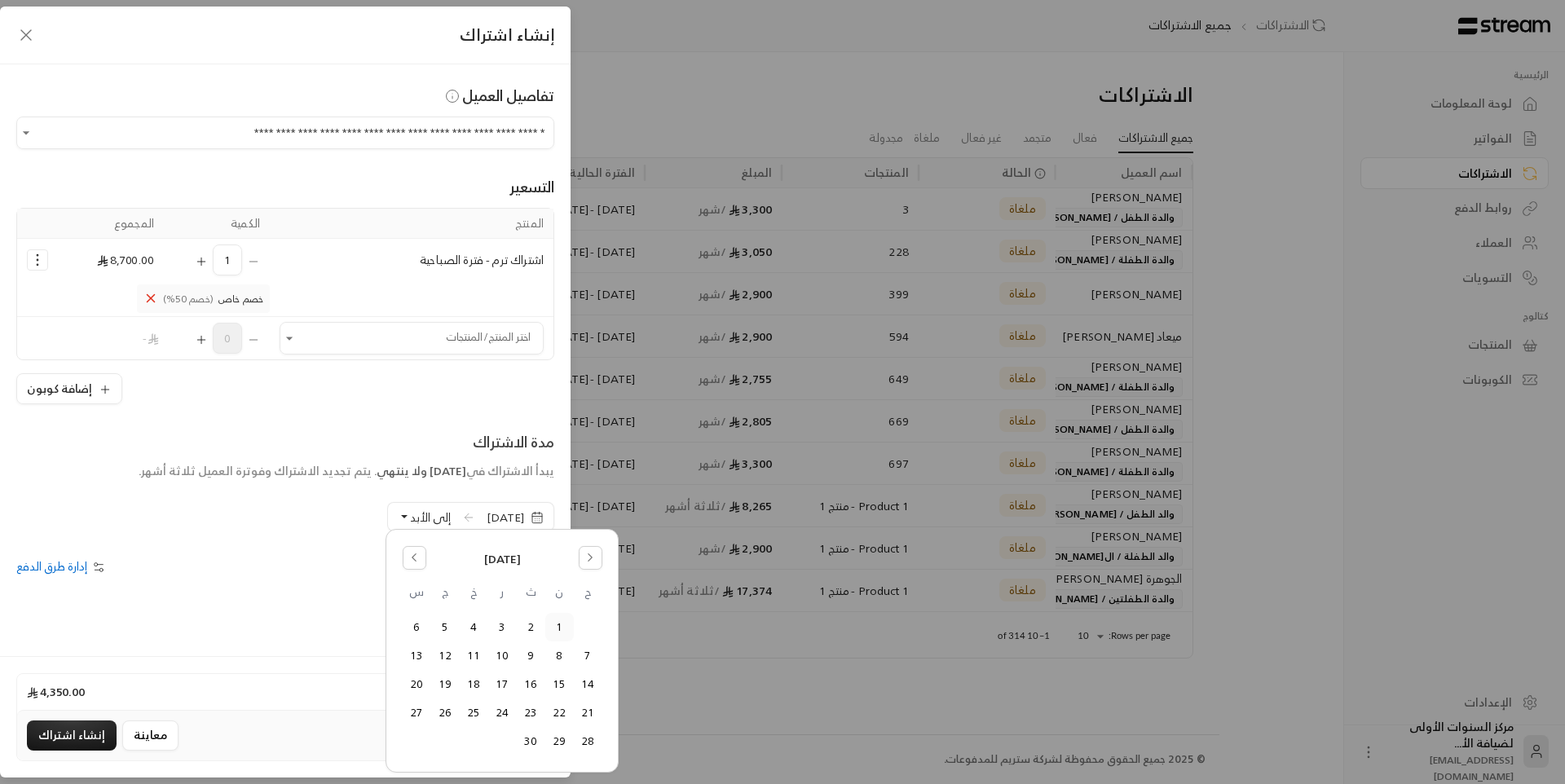
click at [559, 627] on button "1" at bounding box center [560, 628] width 27 height 27
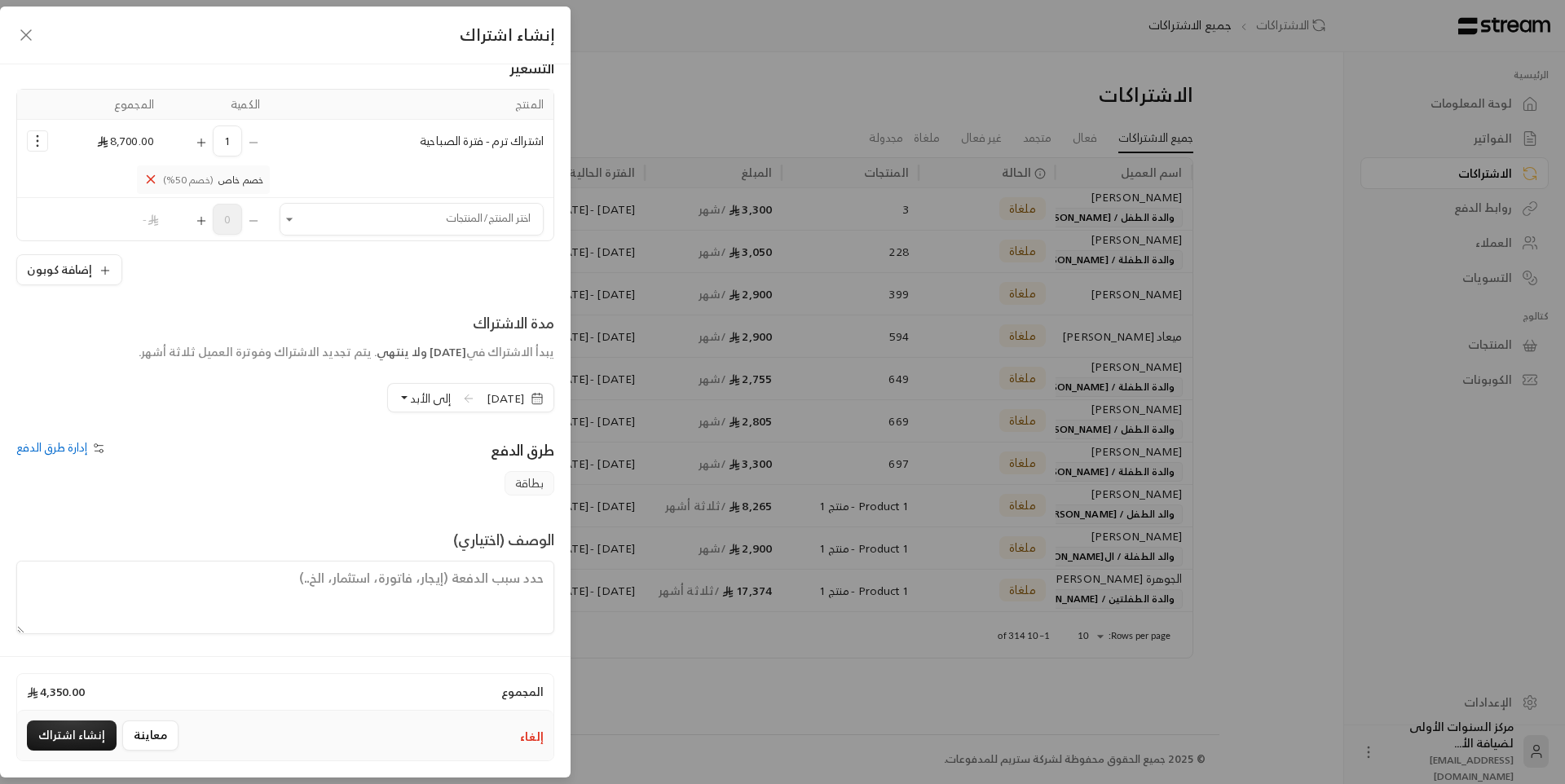
scroll to position [121, 0]
click at [78, 742] on button "إنشاء اشتراك" at bounding box center [72, 735] width 90 height 30
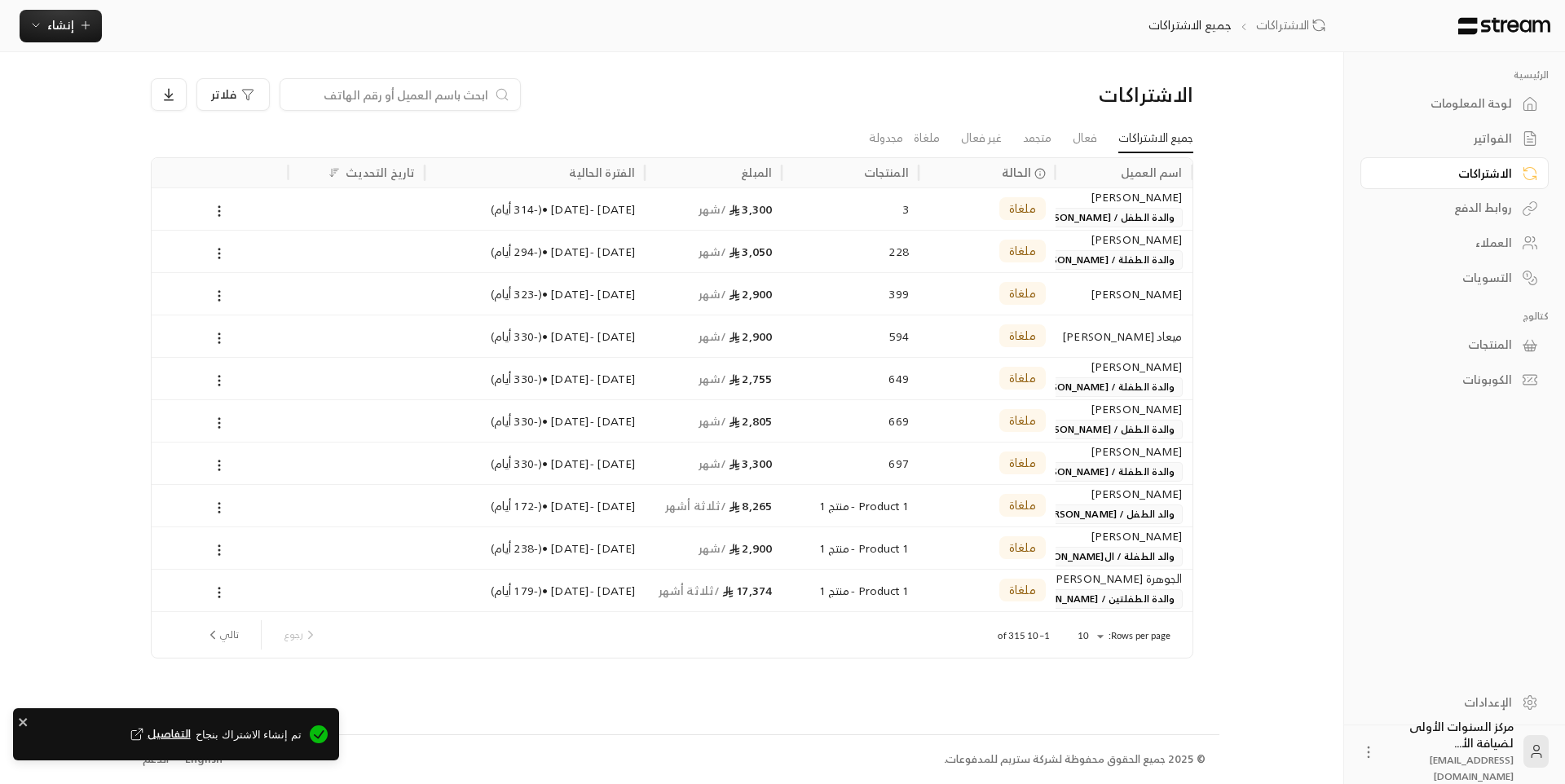
click at [1486, 96] on div "لوحة المعلومات" at bounding box center [1447, 104] width 131 height 16
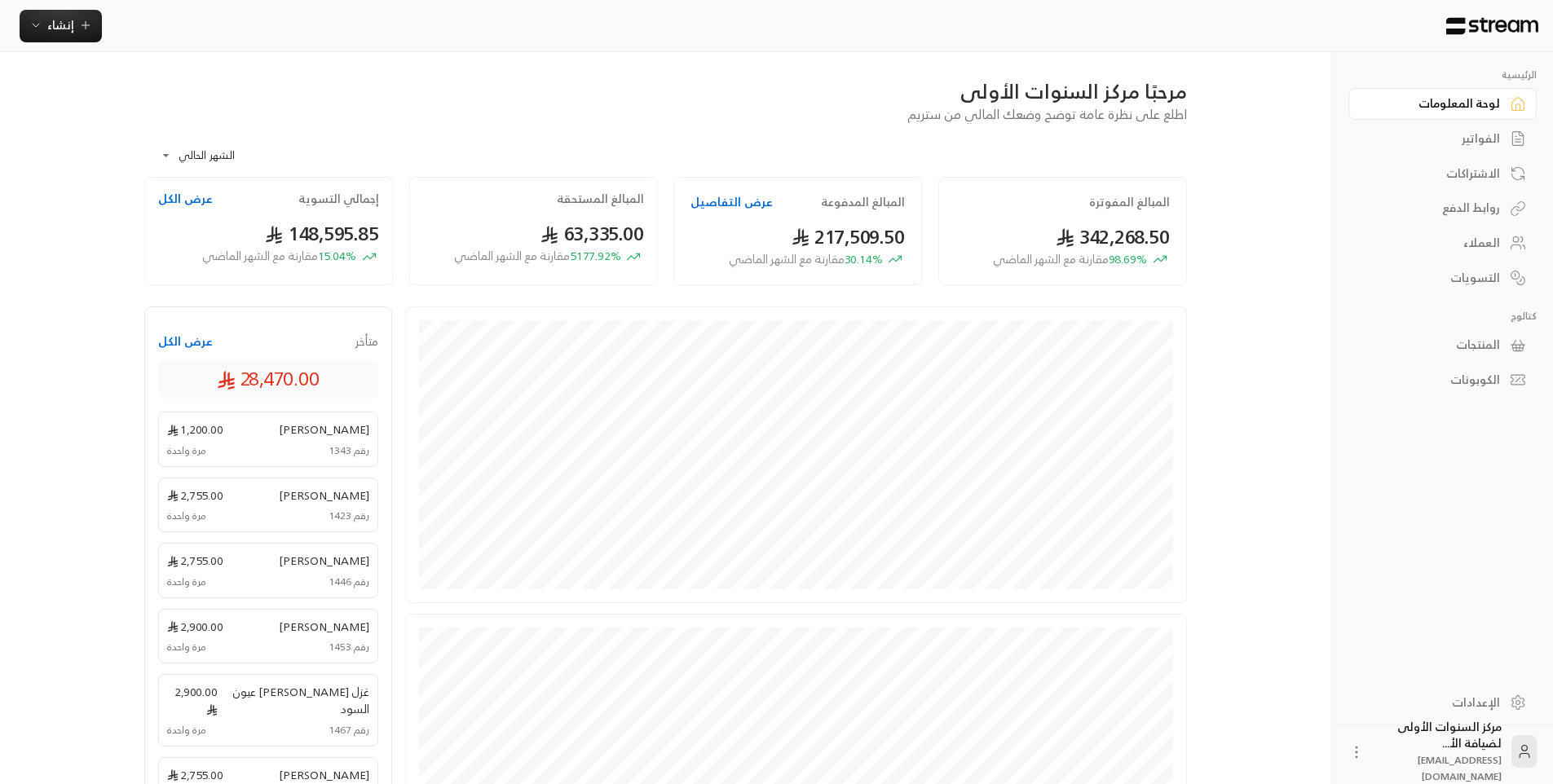
click at [1393, 143] on div "الفواتير" at bounding box center [1434, 138] width 131 height 16
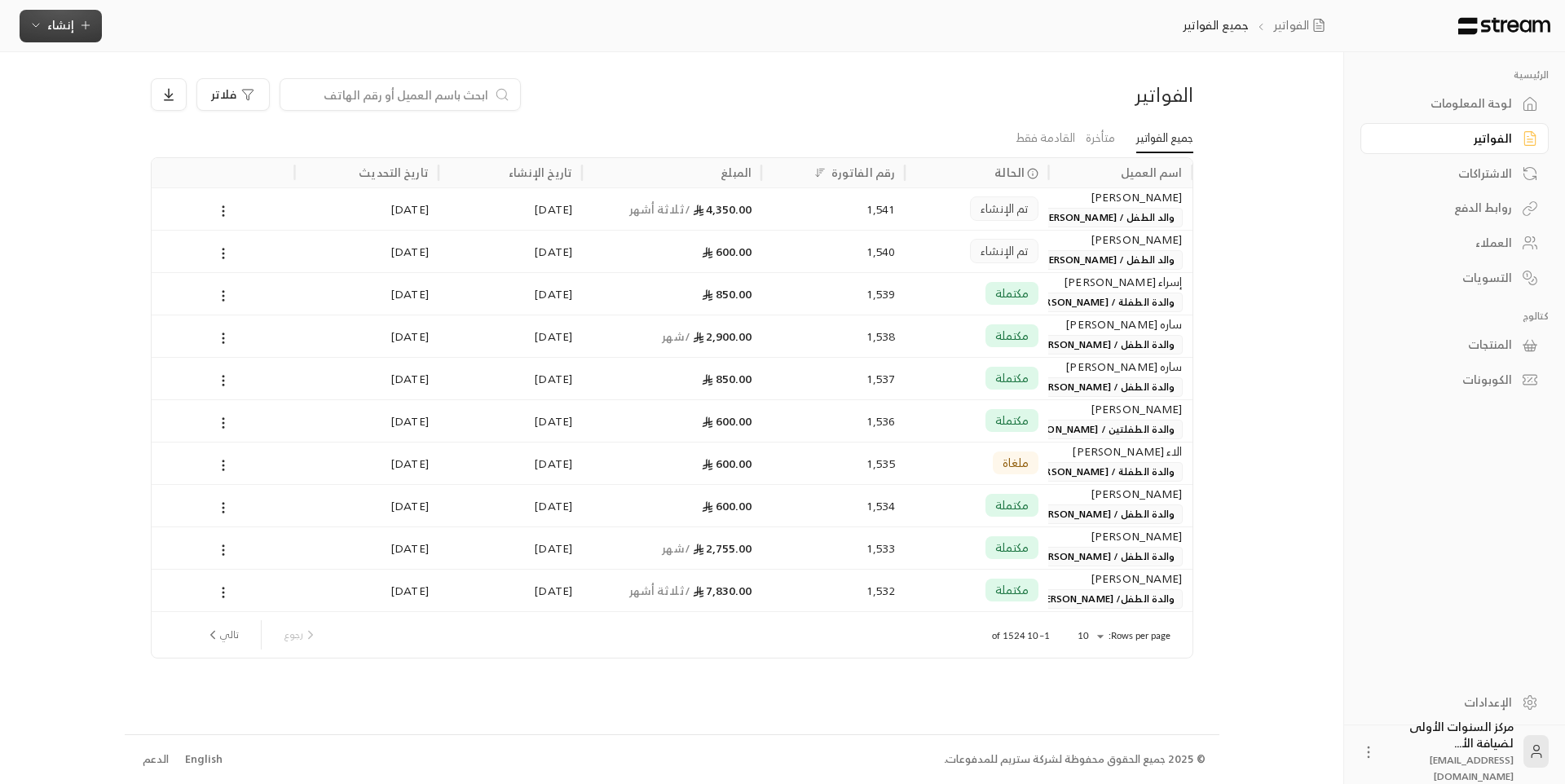
click at [60, 27] on span "إنشاء" at bounding box center [61, 25] width 27 height 20
click at [202, 99] on div "إنشاء فاتورة مرة واحدة بسهولة للمعاملات السريعة." at bounding box center [141, 102] width 206 height 33
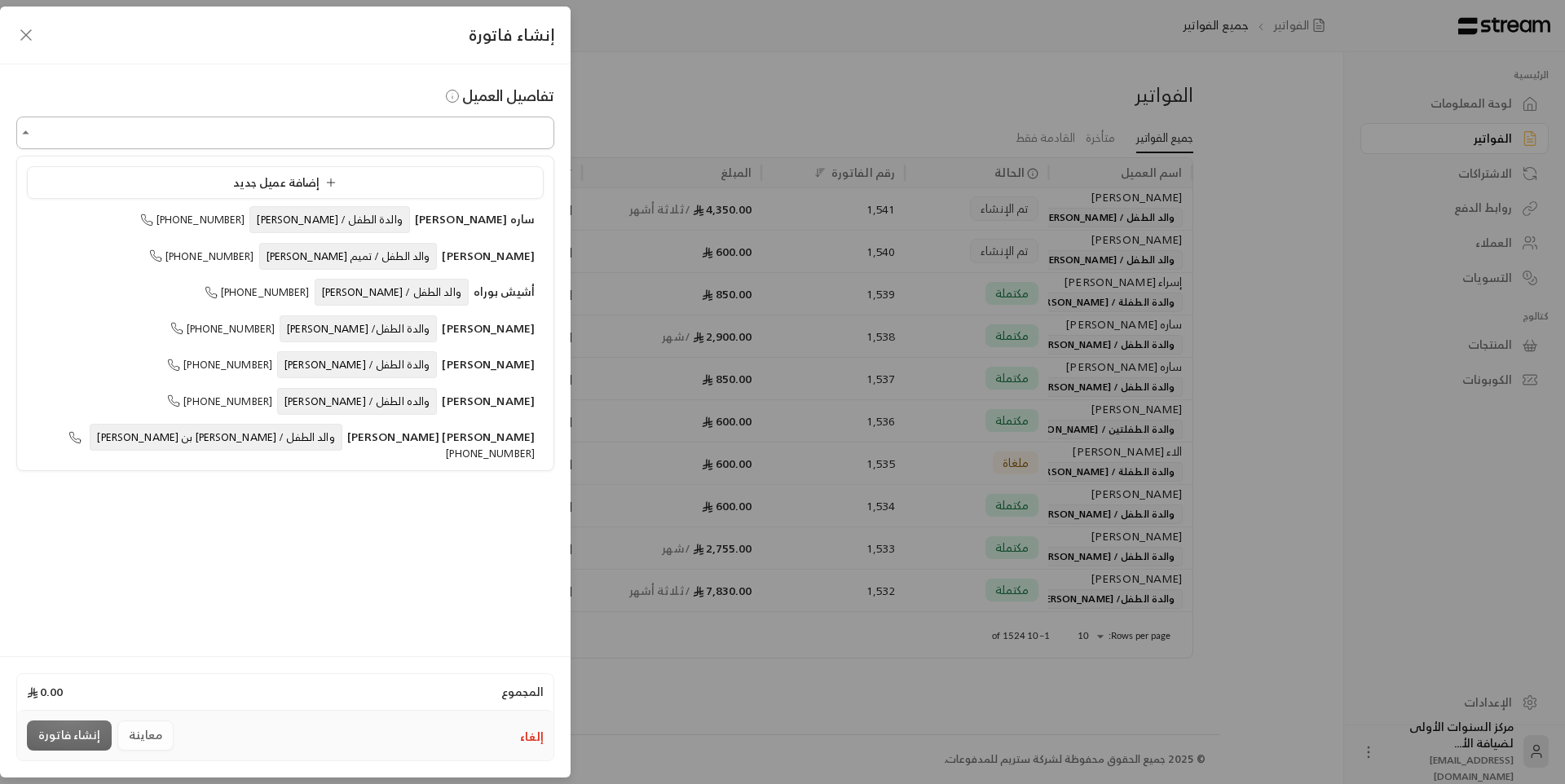
click at [395, 133] on input "اختر العميل" at bounding box center [285, 133] width 538 height 28
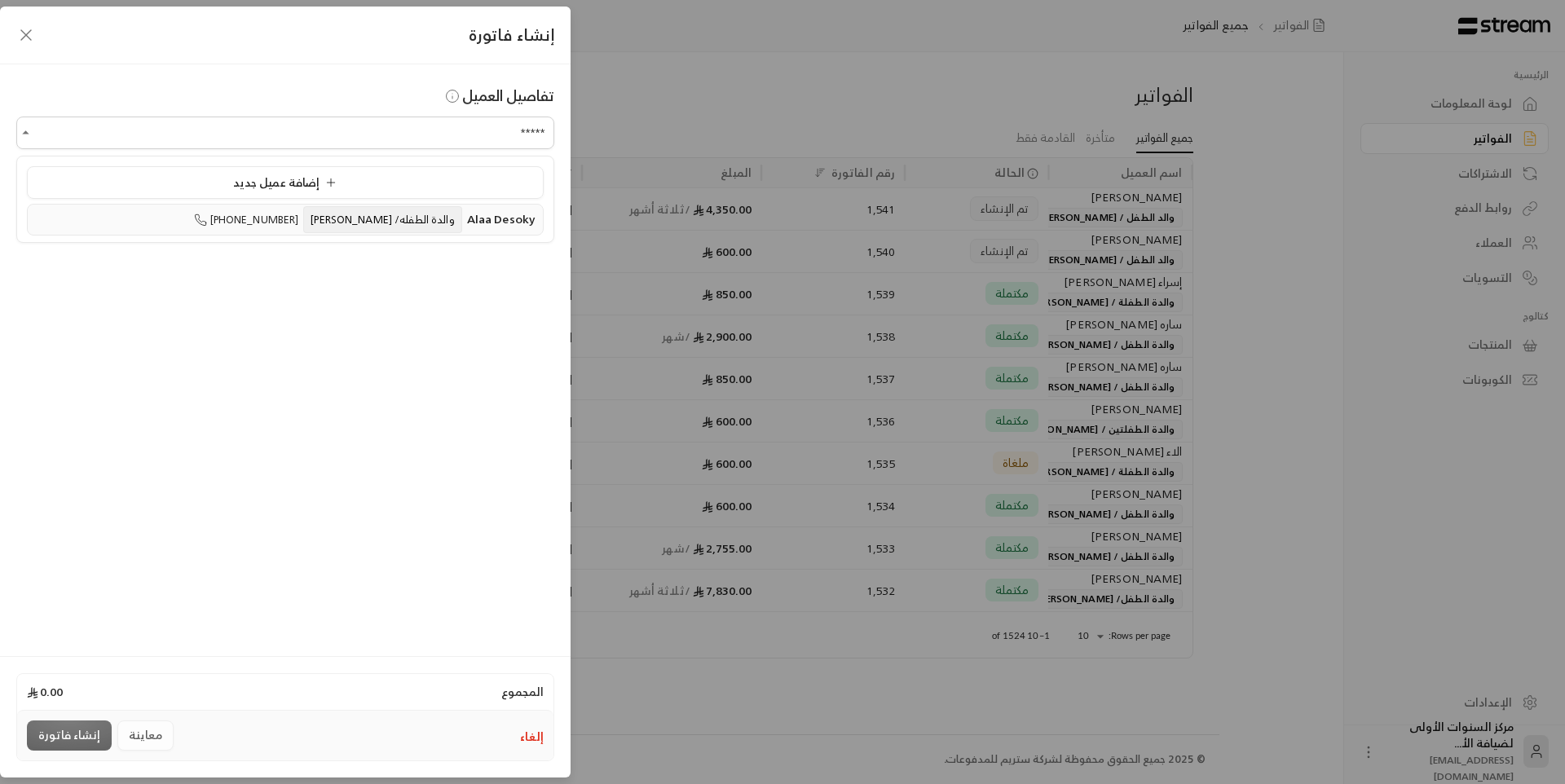
click at [403, 212] on span "والدة الطفله/ لارا البلتاجي" at bounding box center [382, 220] width 158 height 27
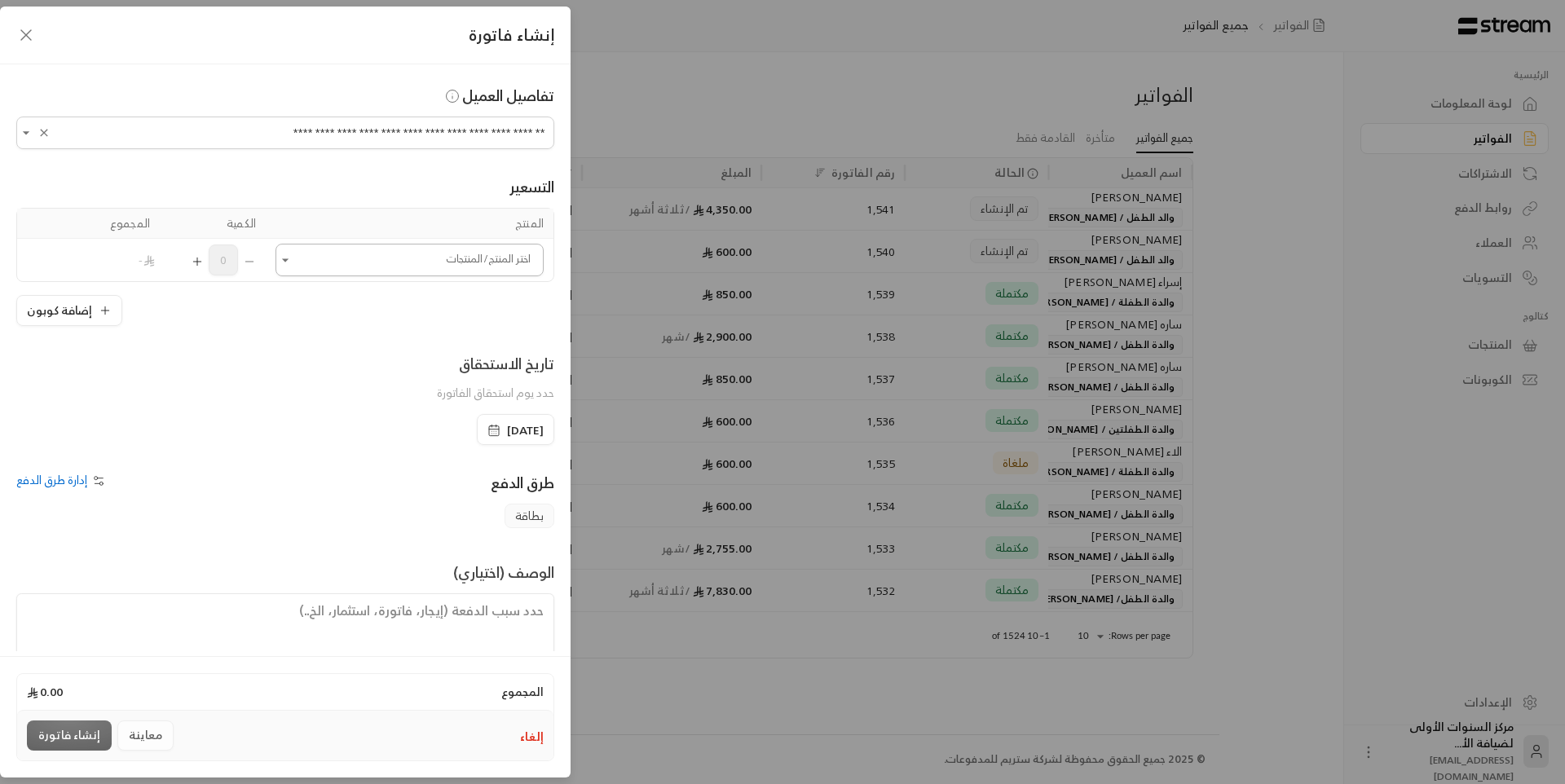
type input "**********"
click at [477, 263] on input "اختر العميل" at bounding box center [409, 260] width 268 height 28
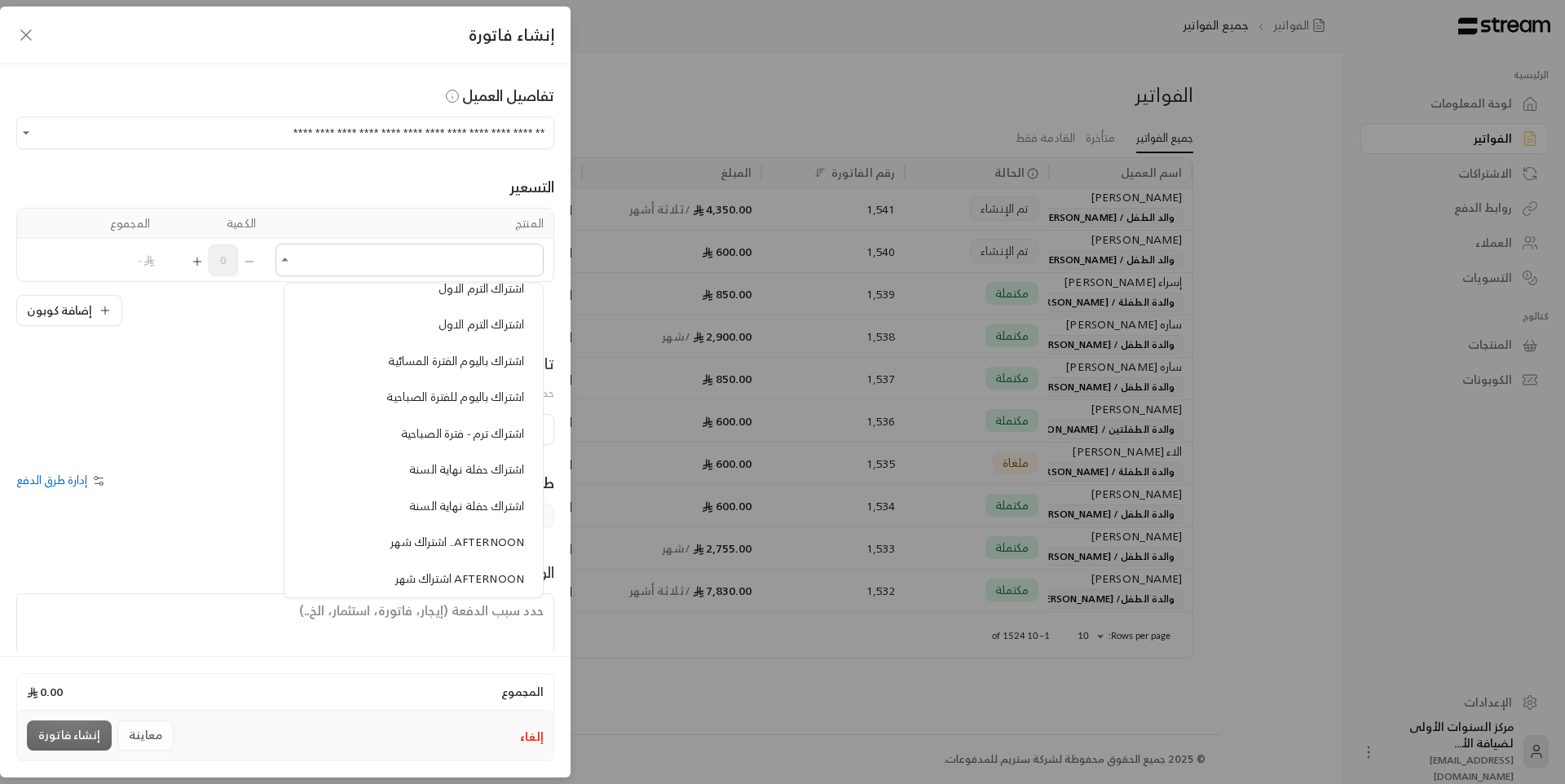
scroll to position [570, 0]
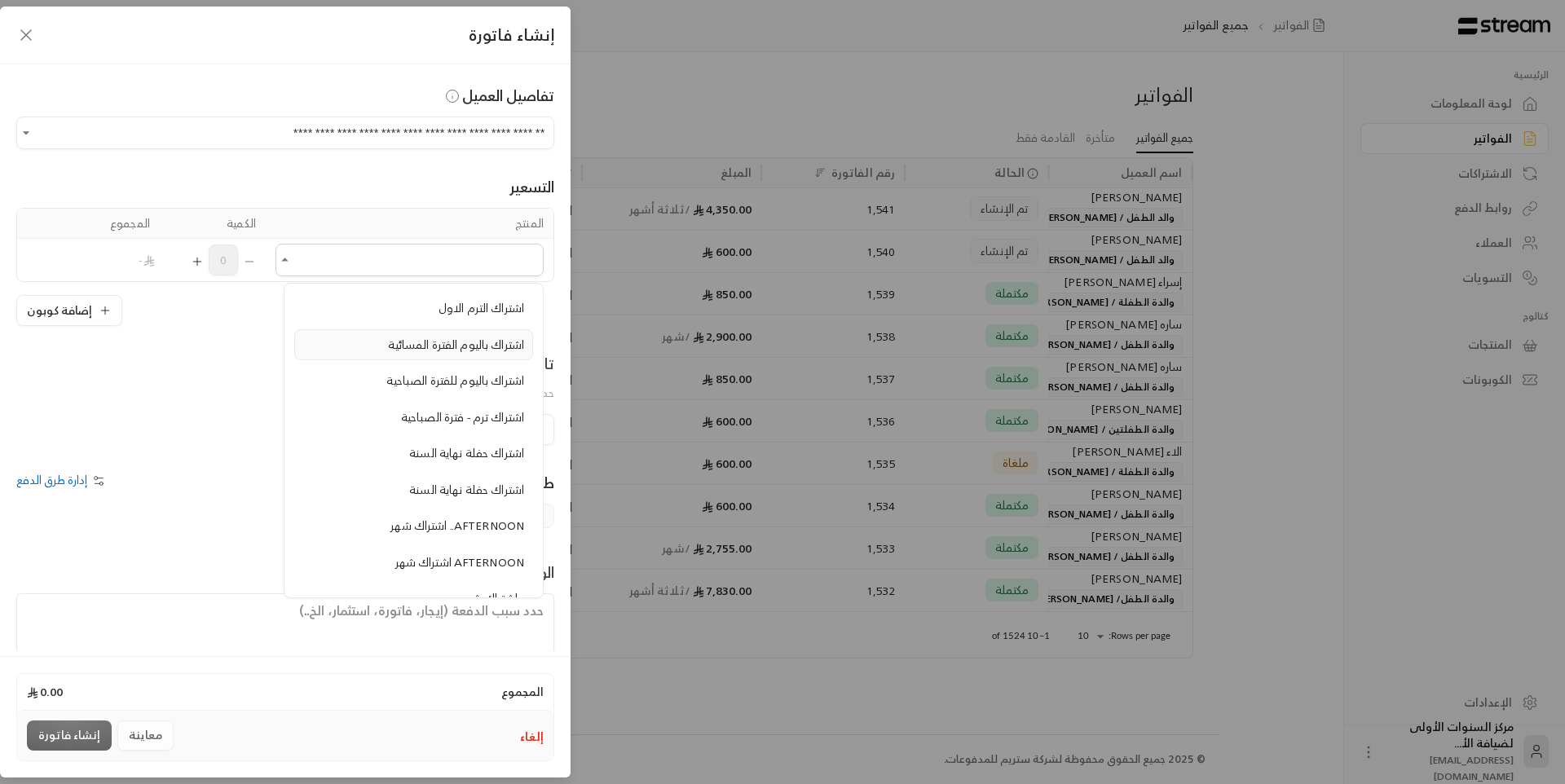
click at [450, 345] on span "اشتراك باليوم الفترة المسائية" at bounding box center [456, 344] width 136 height 20
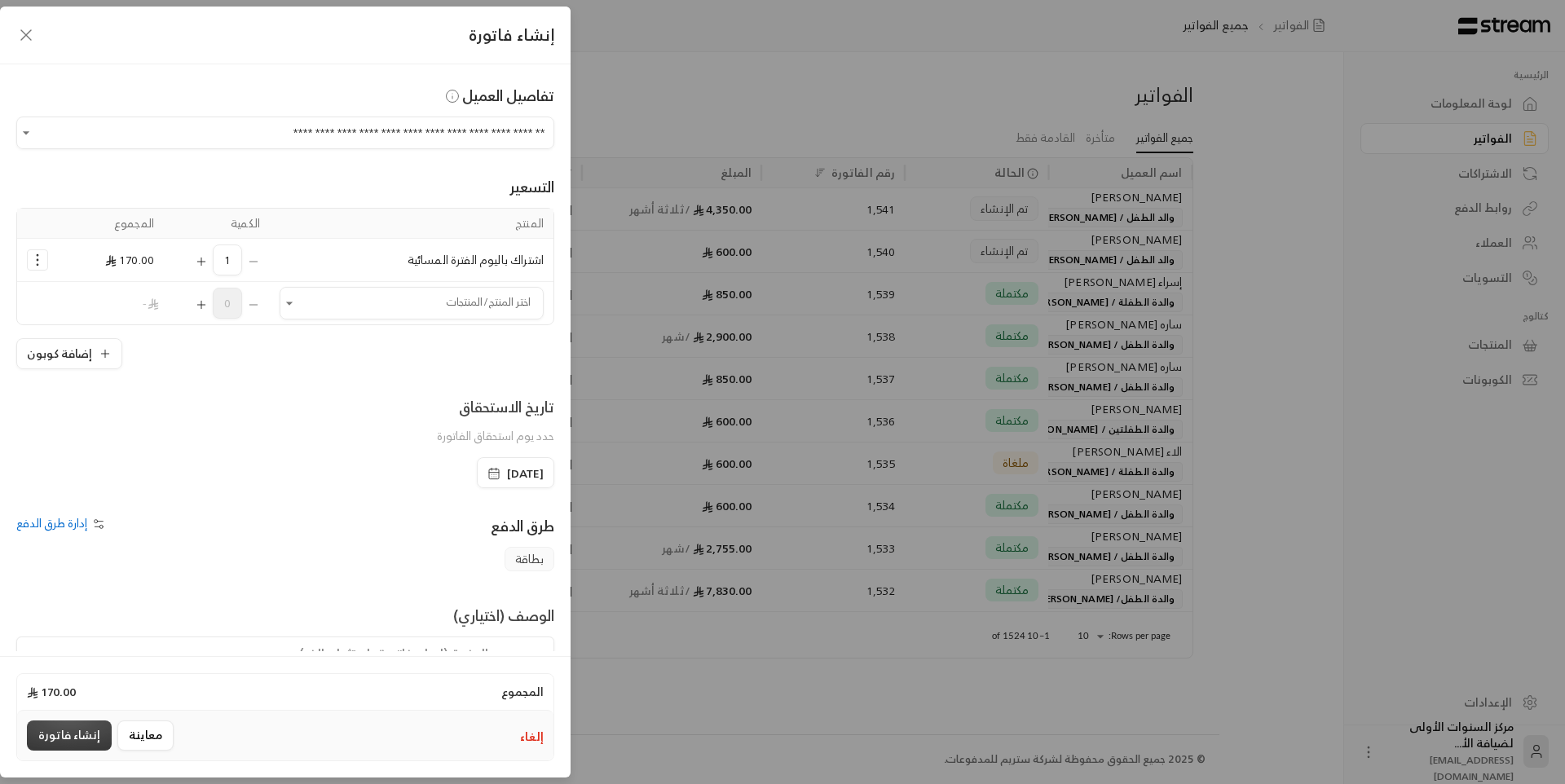
click at [69, 733] on button "إنشاء فاتورة" at bounding box center [69, 735] width 85 height 30
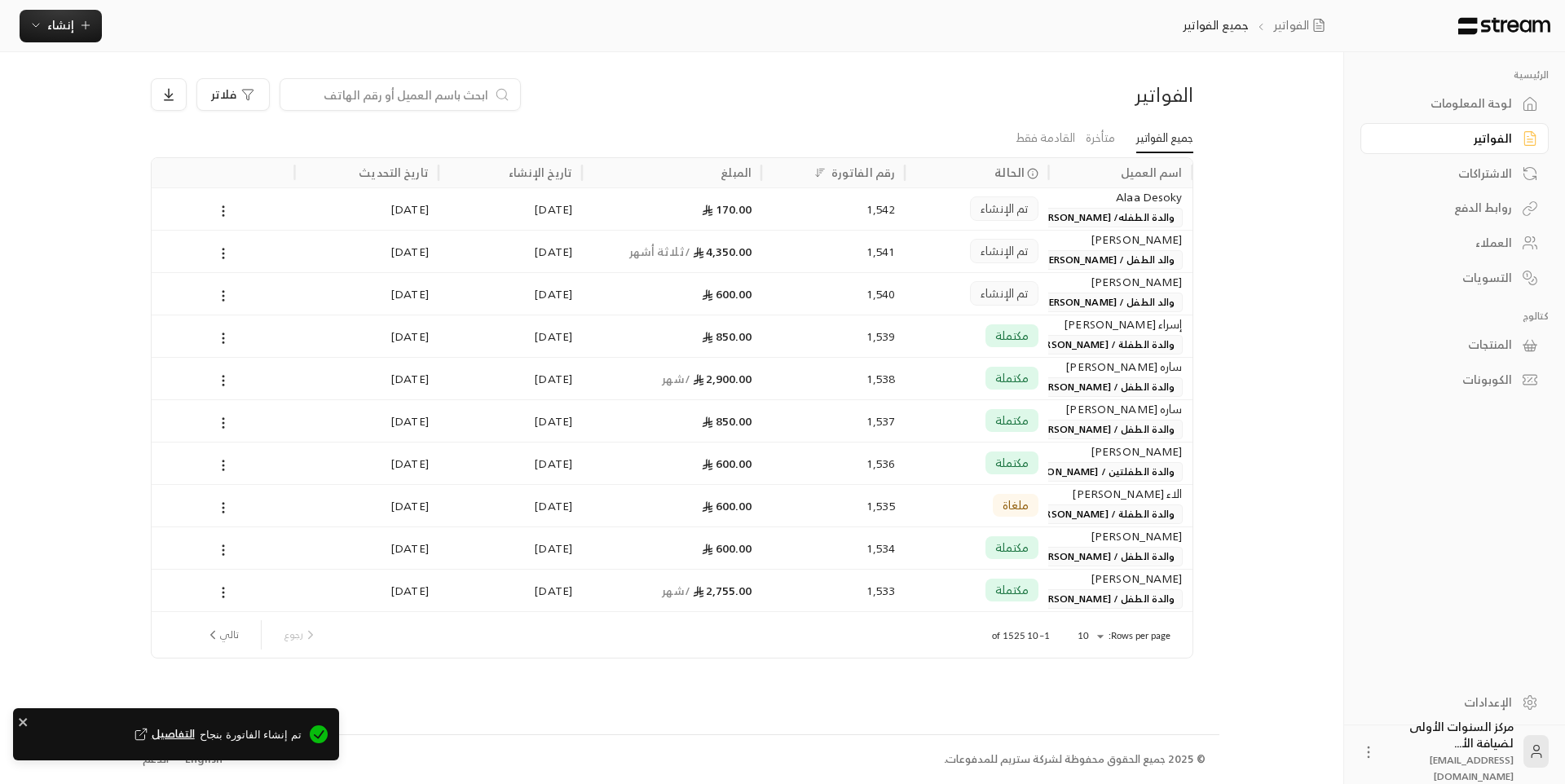
click at [865, 211] on div "1,542" at bounding box center [833, 209] width 124 height 42
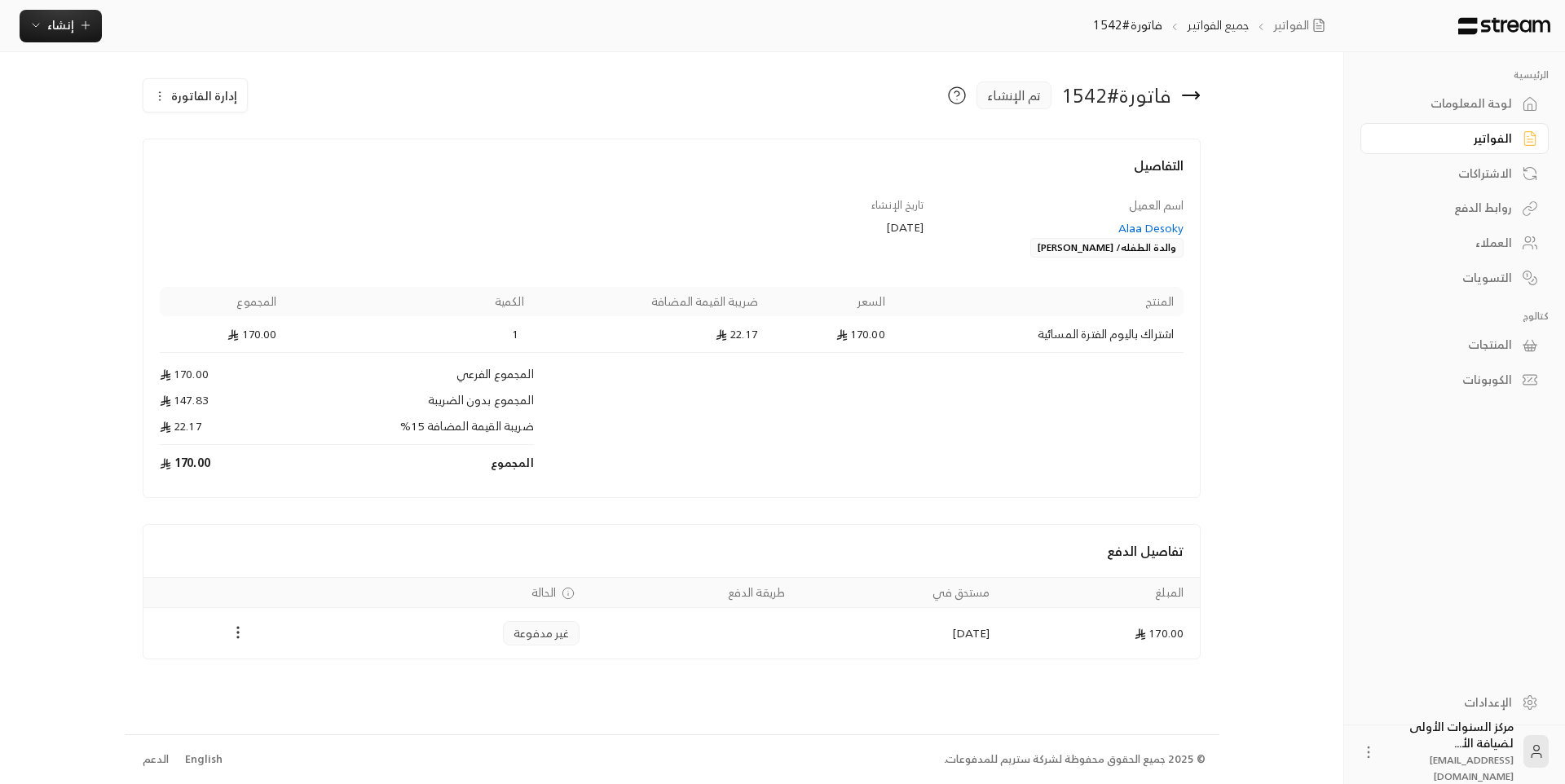
click at [241, 634] on icon "Payments" at bounding box center [238, 632] width 16 height 16
click at [290, 691] on ul "تغيير الحالة الى مدفوعة" at bounding box center [295, 674] width 126 height 43
click at [298, 677] on li "تغيير الحالة الى مدفوعة" at bounding box center [296, 675] width 118 height 29
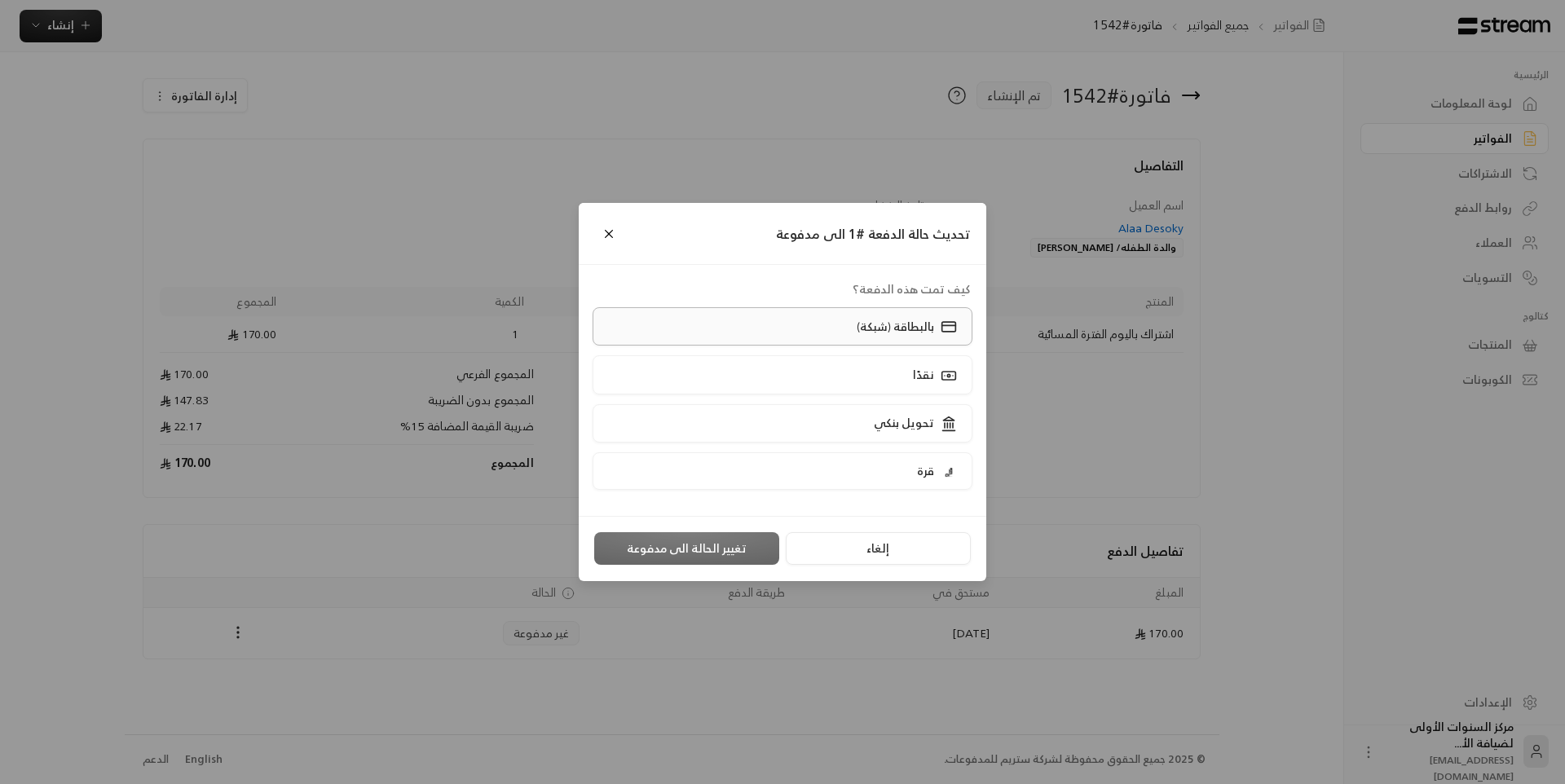
click at [820, 335] on label "بالبطاقة (شبكة)" at bounding box center [782, 327] width 380 height 38
click at [701, 541] on button "تغيير الحالة الى مدفوعة" at bounding box center [686, 548] width 185 height 33
